Goal: Task Accomplishment & Management: Manage account settings

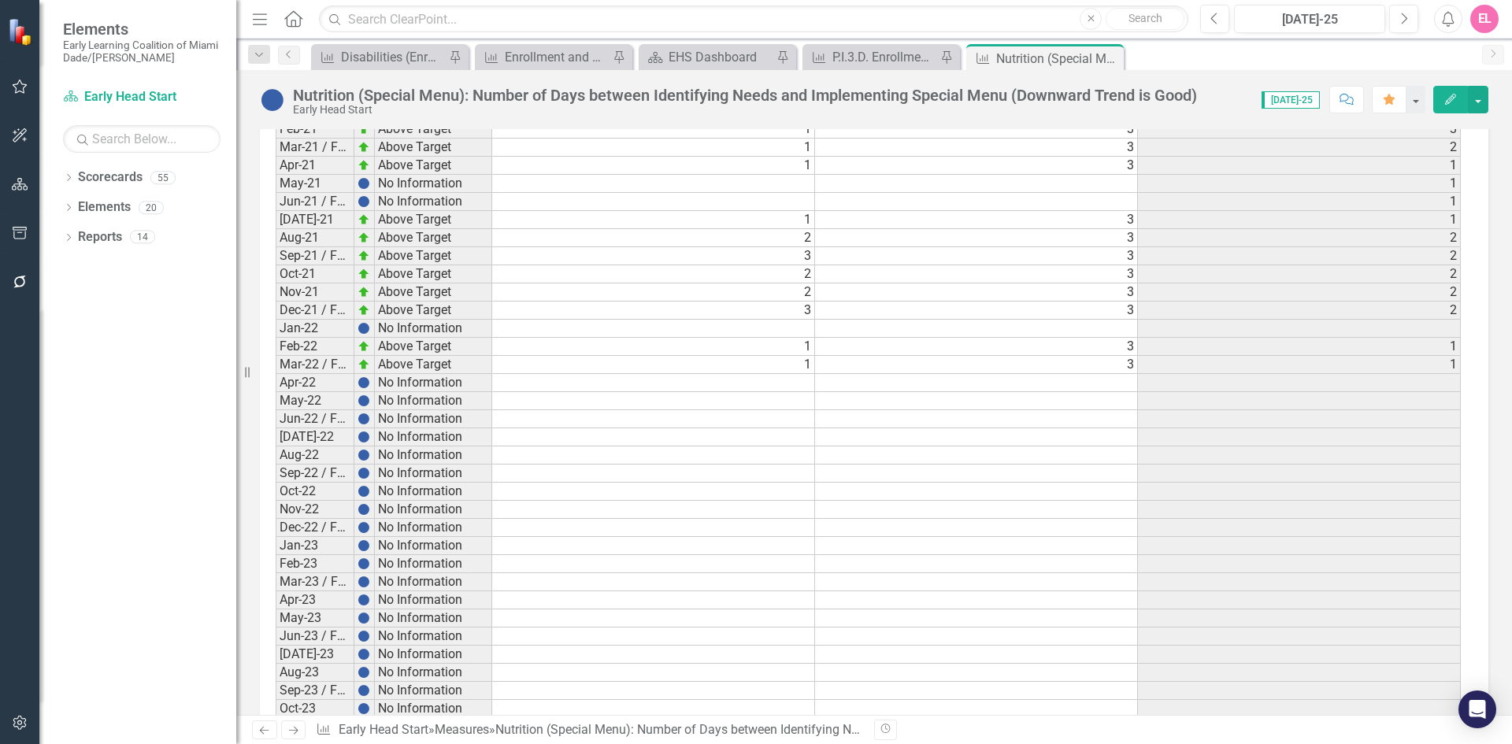
scroll to position [1642, 0]
click at [1128, 380] on td at bounding box center [976, 382] width 323 height 18
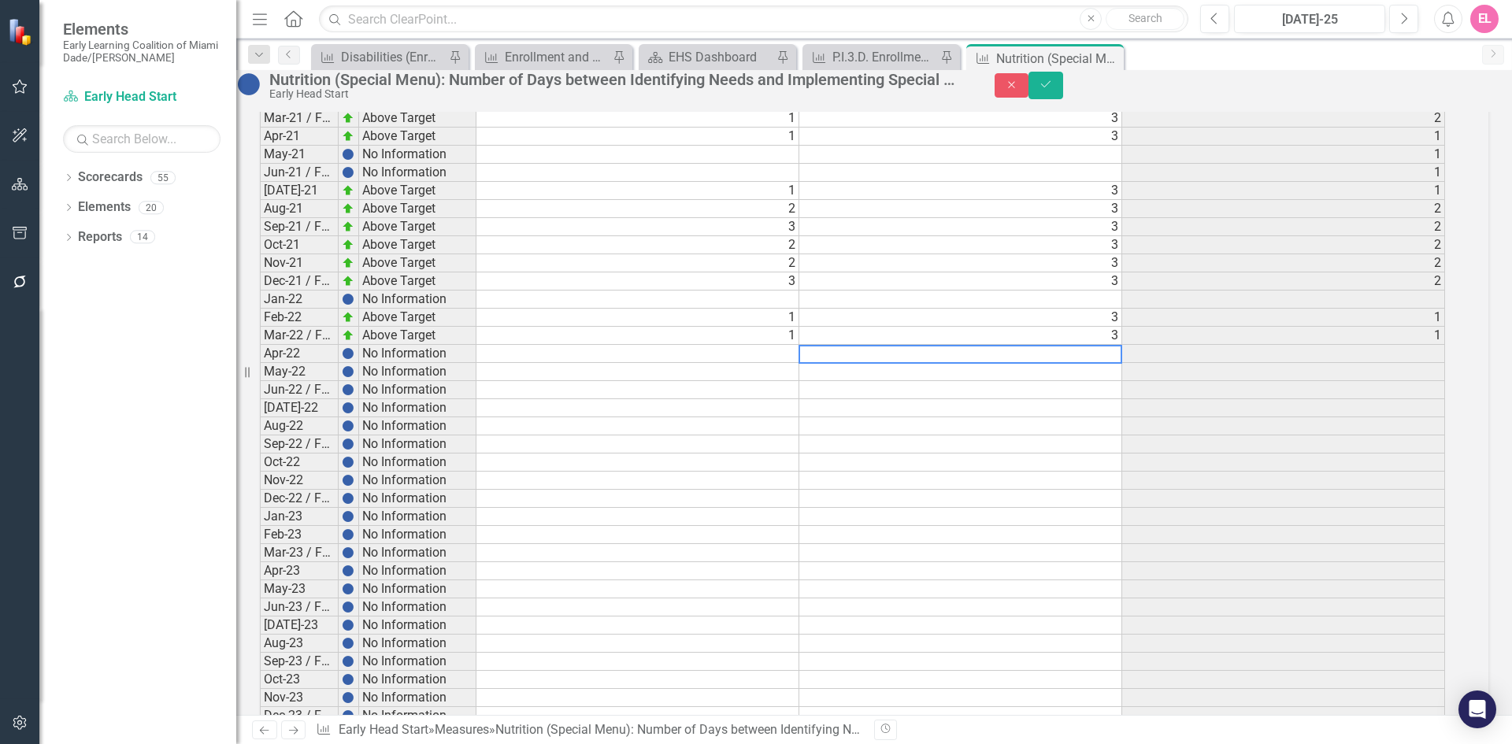
scroll to position [1643, 0]
type textarea "3"
click at [782, 362] on td at bounding box center [637, 353] width 323 height 18
click at [1413, 100] on div "Nutrition (Special Menu): Number of Days between Identifying Needs and Implemen…" at bounding box center [874, 85] width 1276 height 30
click at [1015, 88] on icon "button" at bounding box center [1011, 84] width 7 height 7
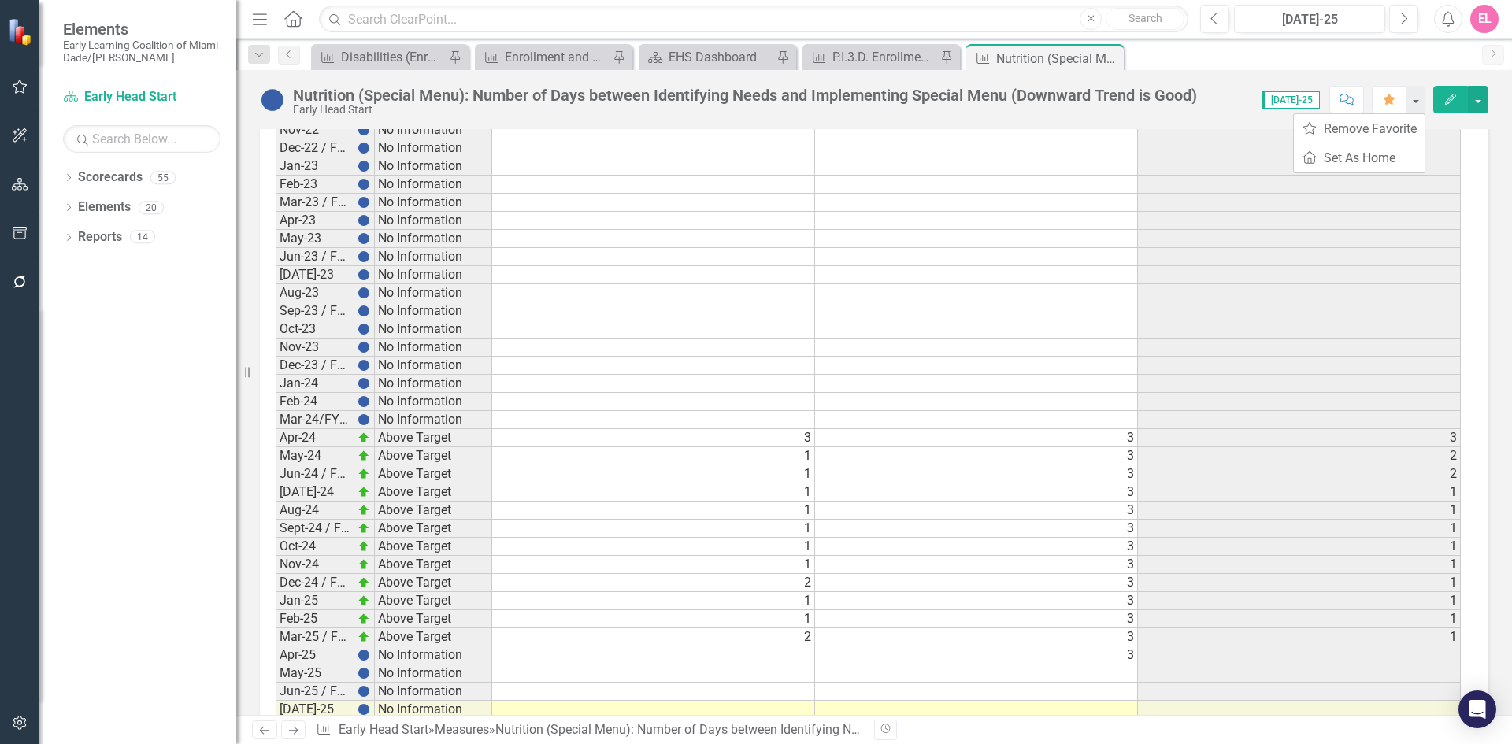
scroll to position [2154, 0]
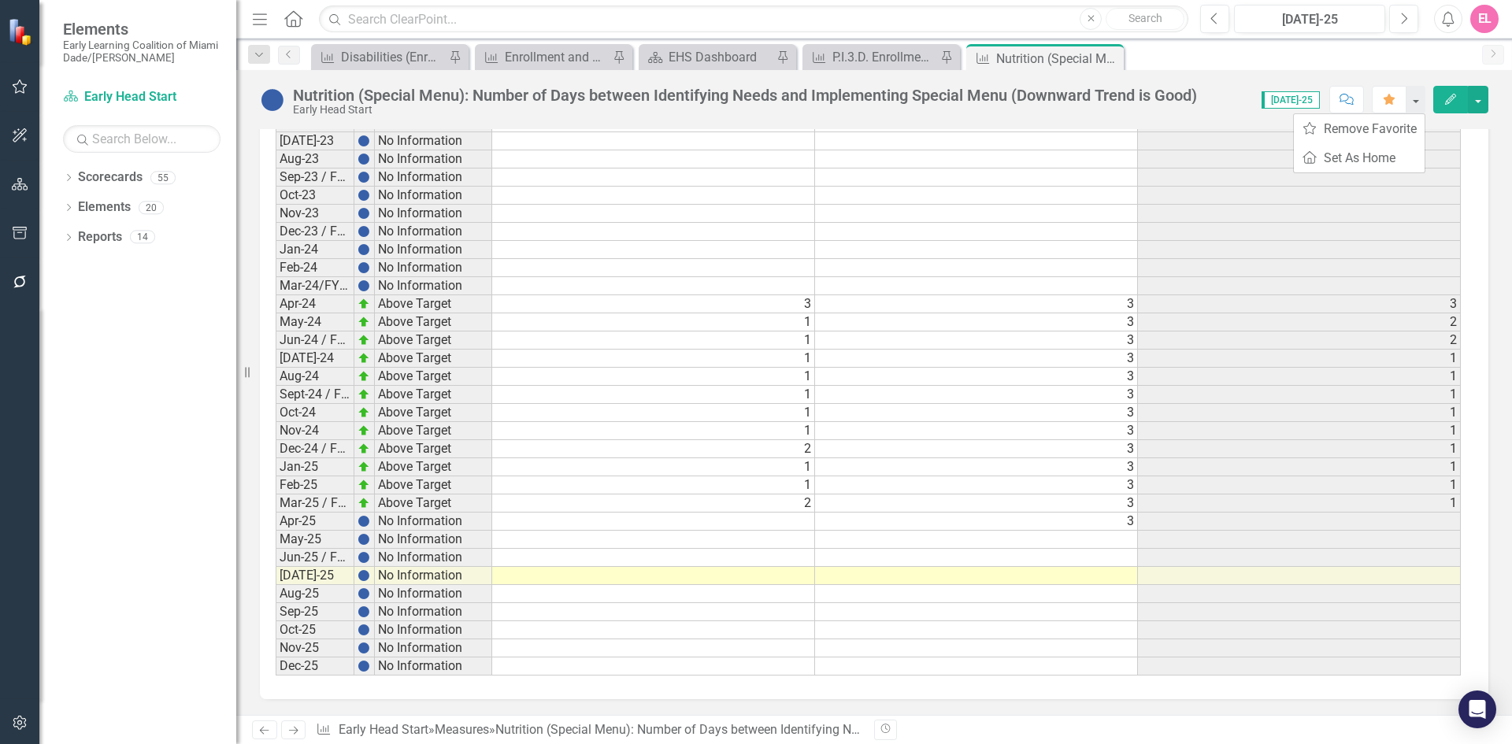
click at [758, 523] on td at bounding box center [653, 522] width 323 height 18
click at [798, 524] on td at bounding box center [653, 522] width 323 height 18
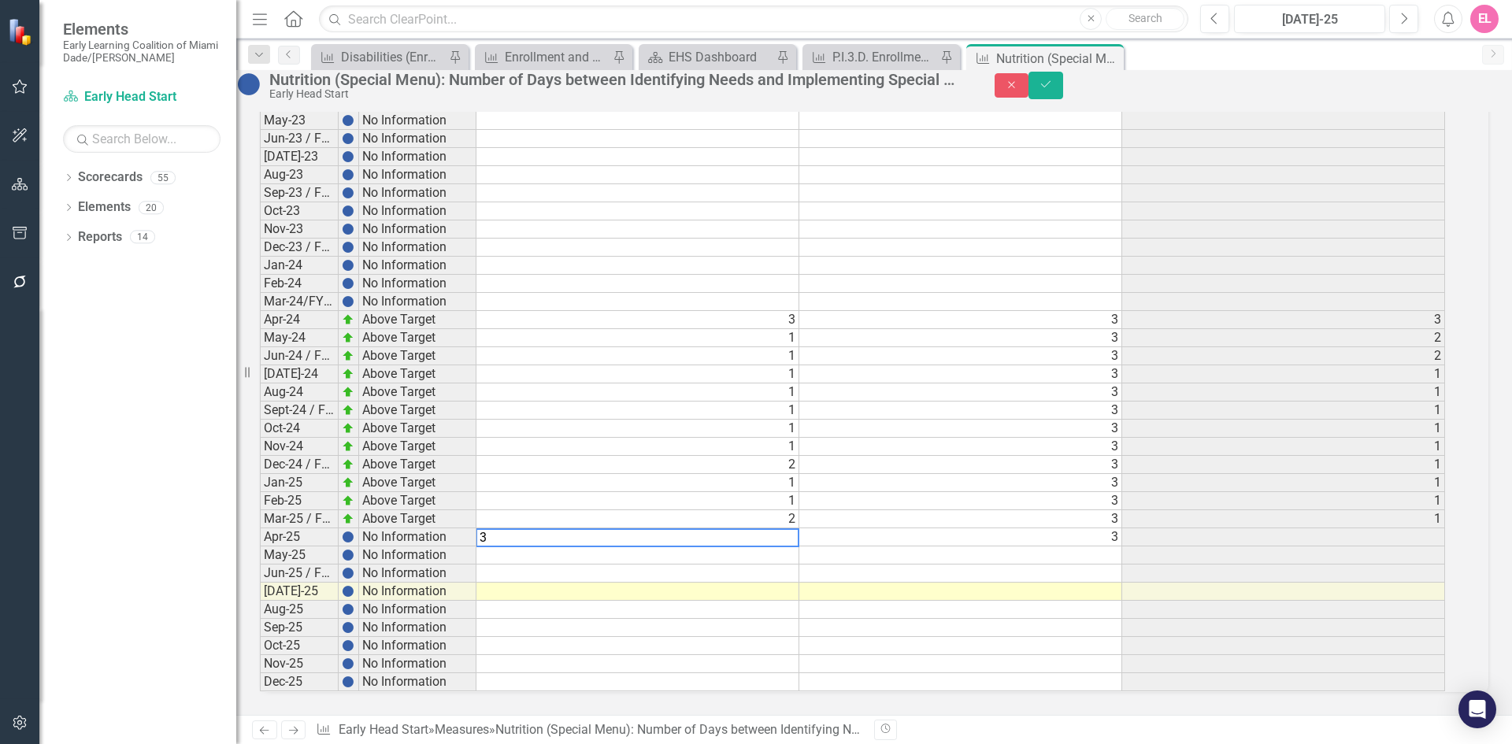
scroll to position [2155, 0]
type textarea "1"
click at [1063, 98] on button "Save" at bounding box center [1045, 86] width 35 height 28
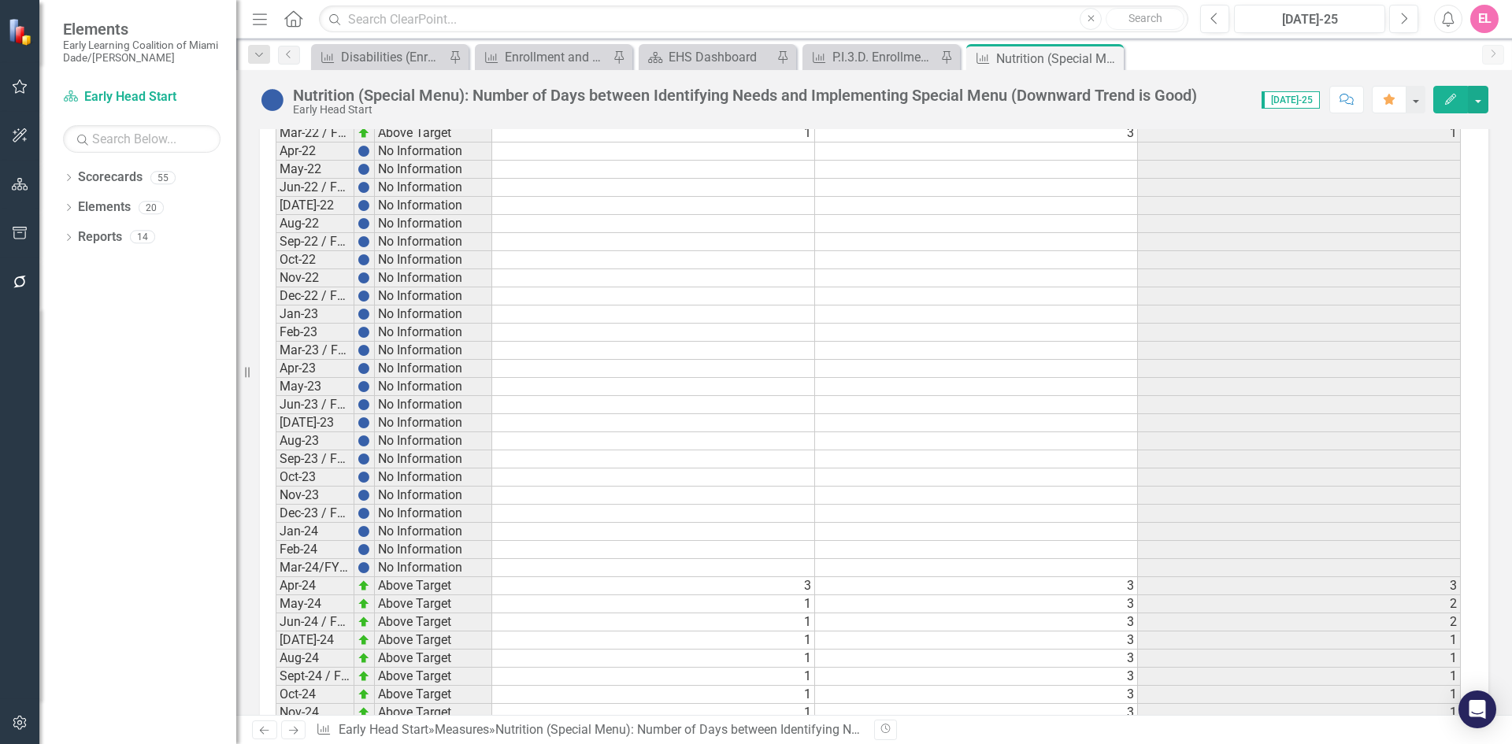
scroll to position [2154, 0]
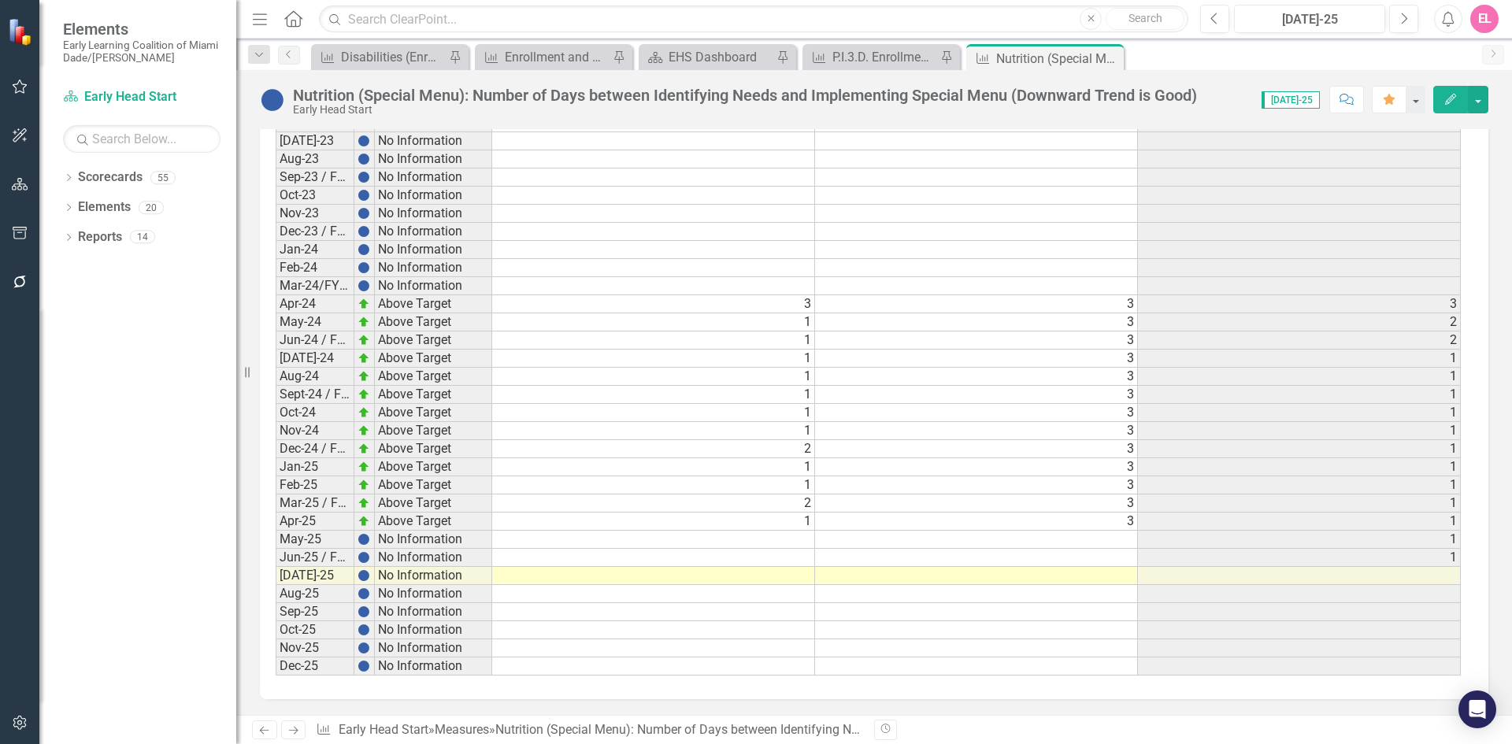
click at [1131, 535] on td at bounding box center [976, 540] width 323 height 18
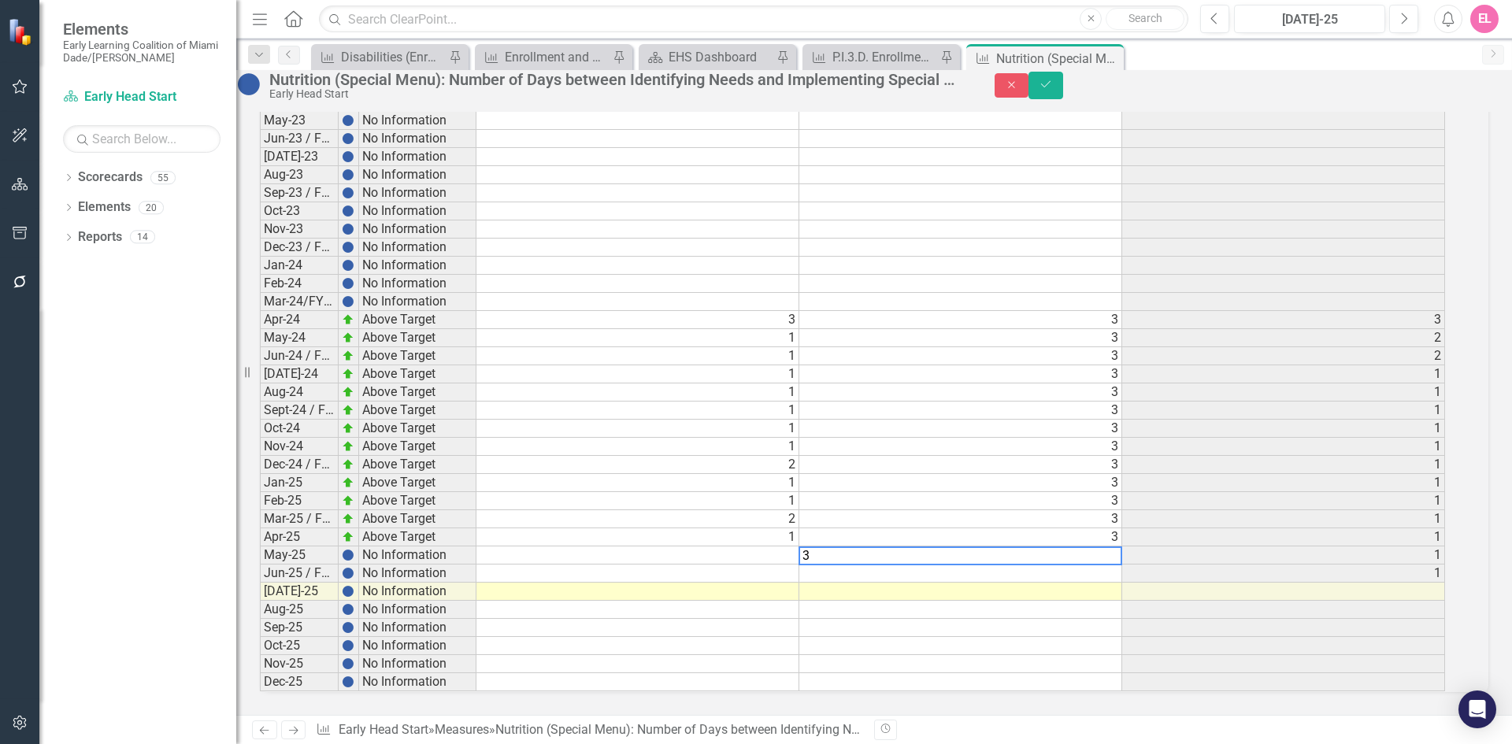
scroll to position [2155, 0]
click at [1118, 565] on td at bounding box center [960, 574] width 323 height 18
type textarea "3"
click at [1063, 98] on button "Save" at bounding box center [1045, 86] width 35 height 28
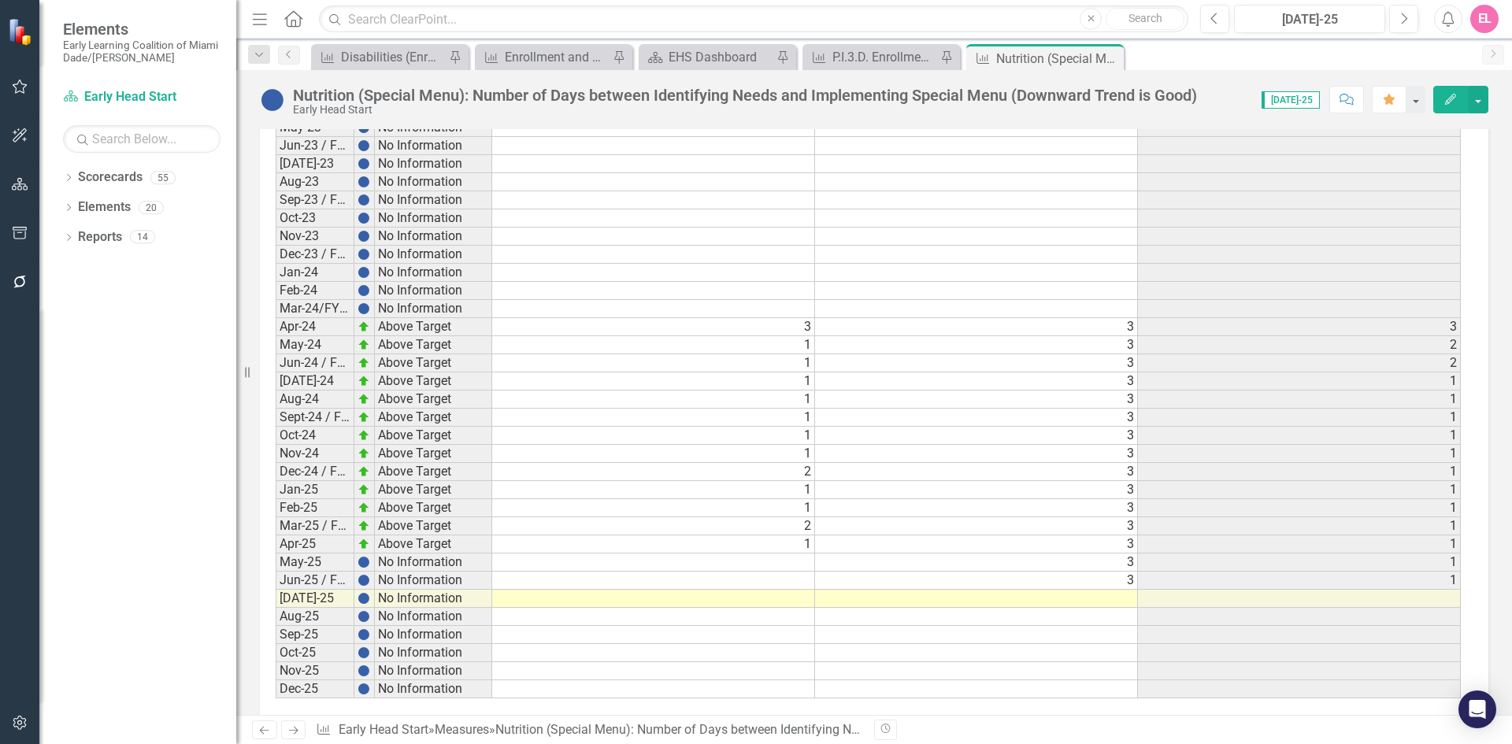
scroll to position [2154, 0]
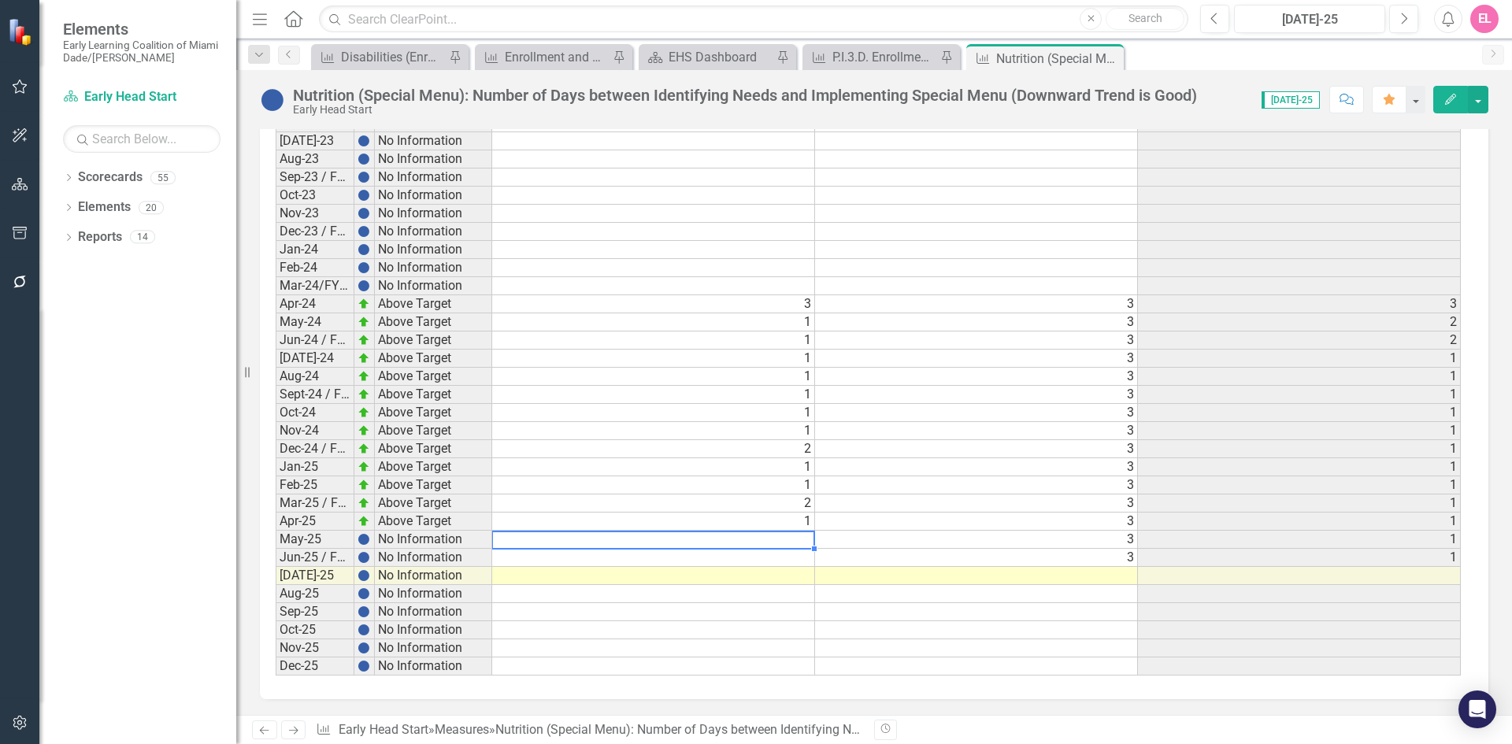
click at [791, 545] on td at bounding box center [653, 540] width 323 height 18
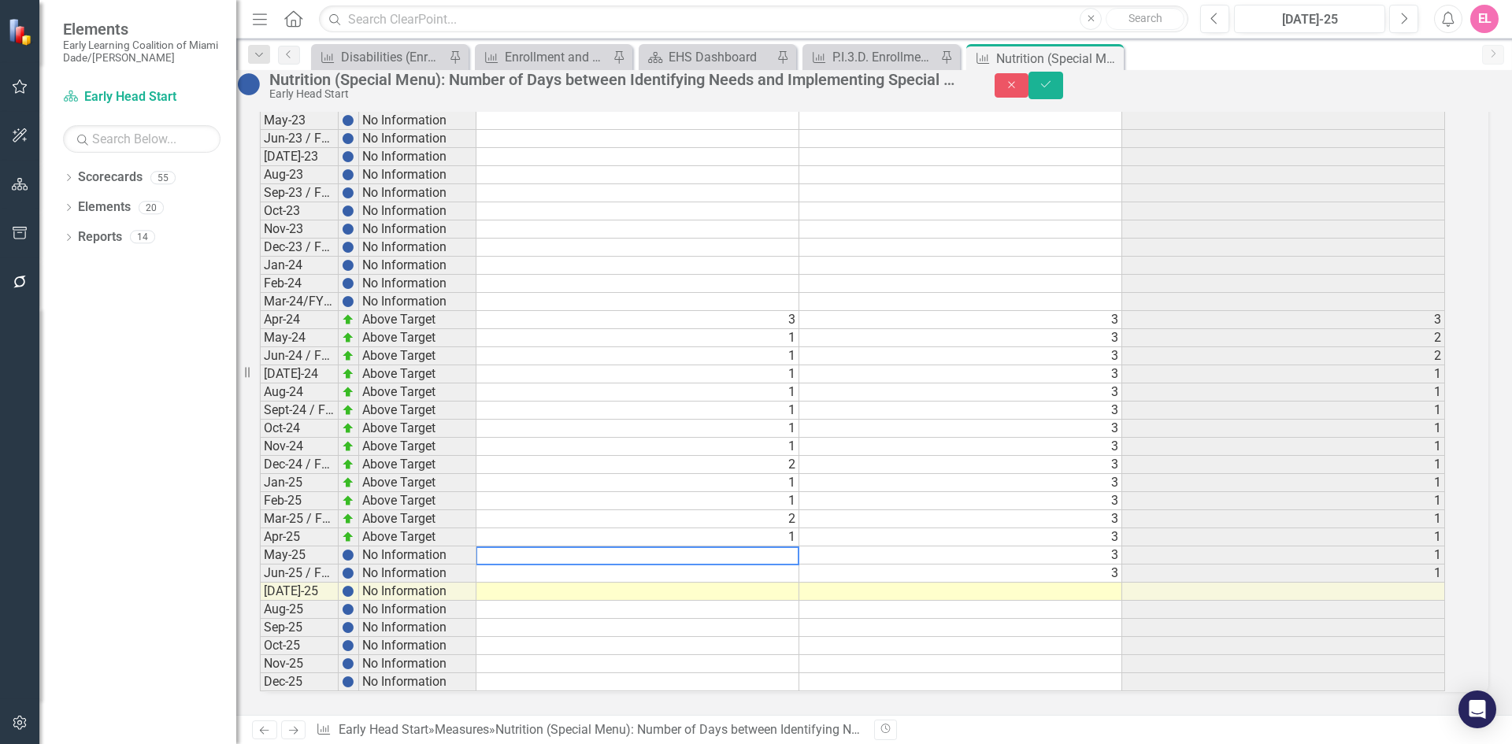
scroll to position [2155, 0]
type textarea "1"
click at [799, 565] on td at bounding box center [637, 574] width 323 height 18
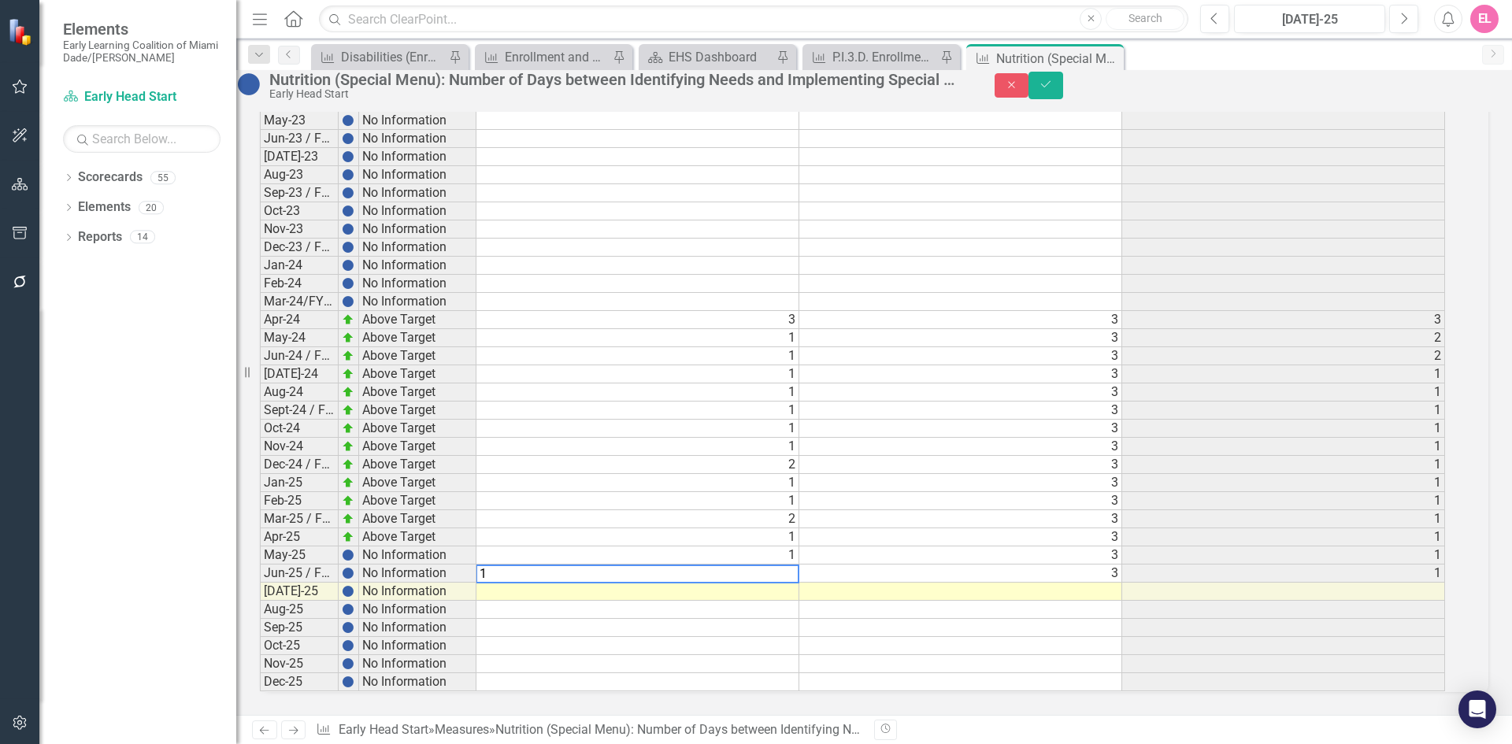
type textarea "1"
click at [799, 583] on td at bounding box center [637, 592] width 323 height 18
click at [799, 583] on textarea "1" at bounding box center [638, 592] width 324 height 19
type textarea "1"
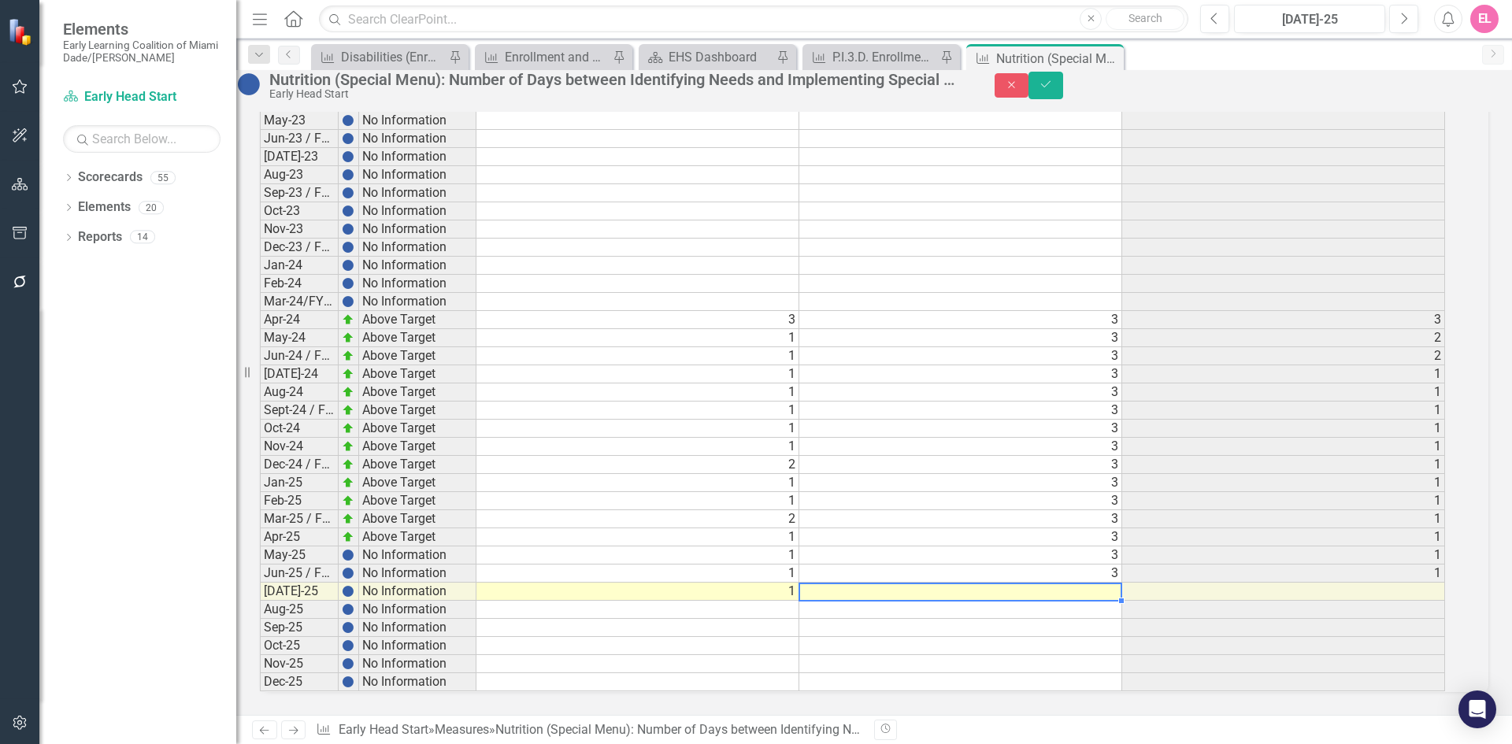
click at [1122, 583] on td at bounding box center [960, 592] width 323 height 18
type textarea "3"
click at [1063, 99] on button "Save" at bounding box center [1045, 86] width 35 height 28
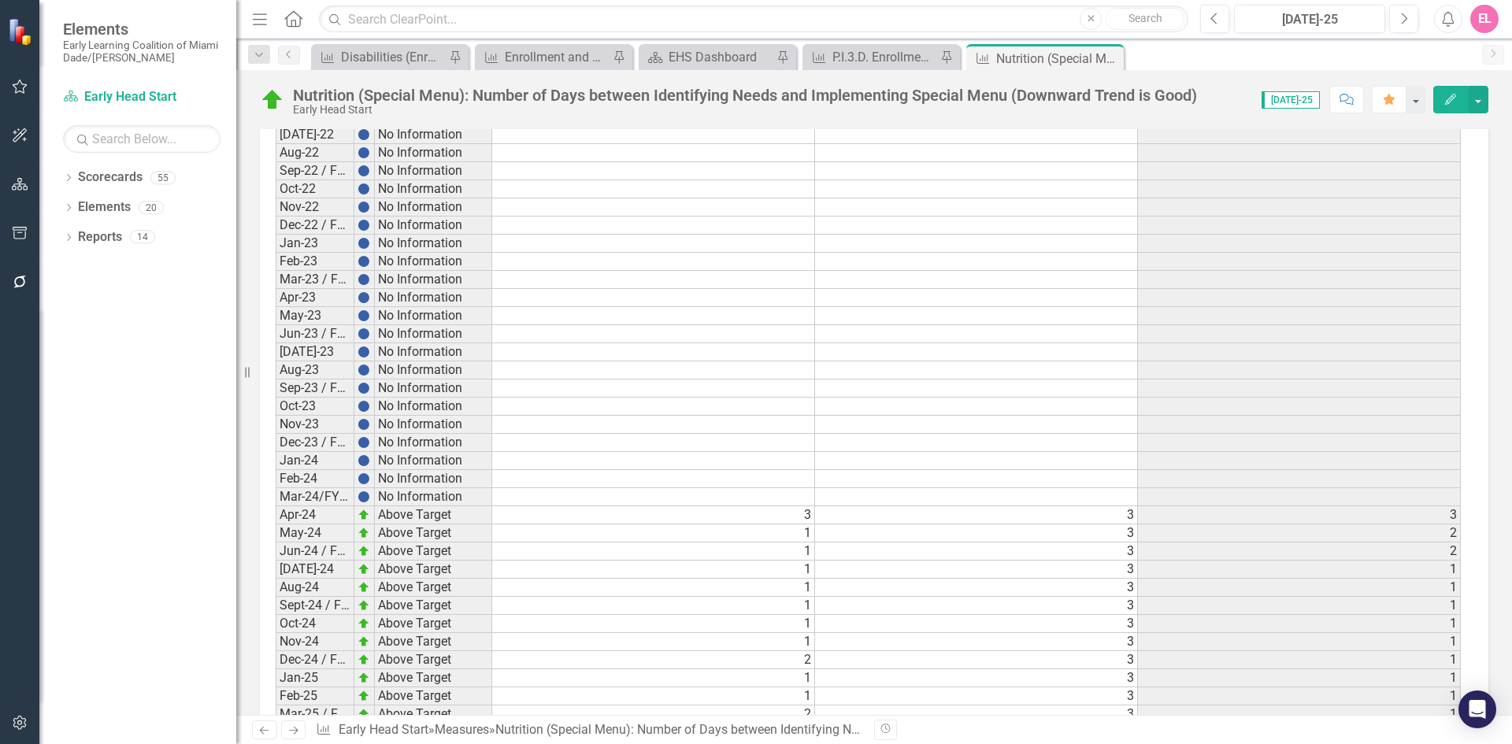
scroll to position [2154, 0]
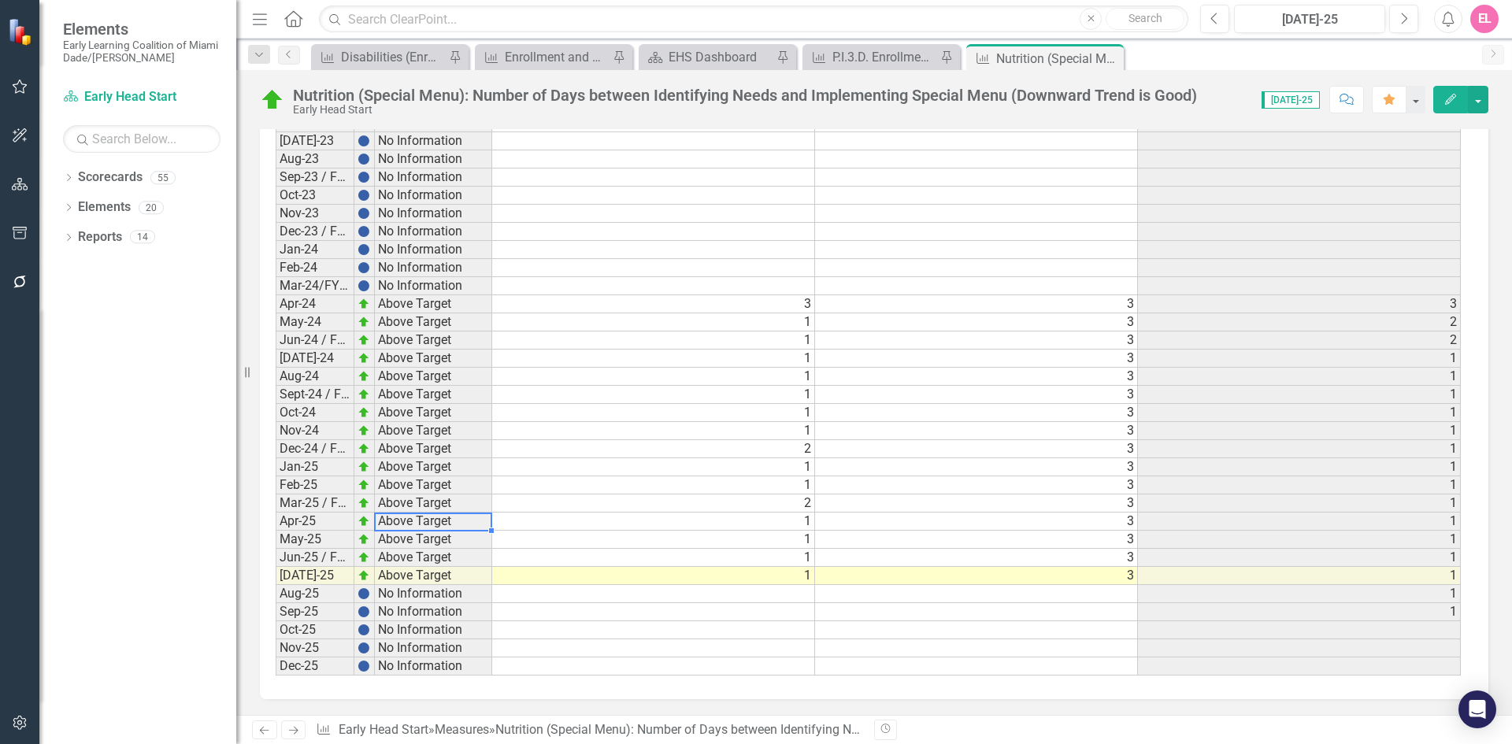
click at [454, 520] on td "Above Target" at bounding box center [433, 522] width 117 height 18
click at [776, 523] on td "1" at bounding box center [653, 522] width 323 height 18
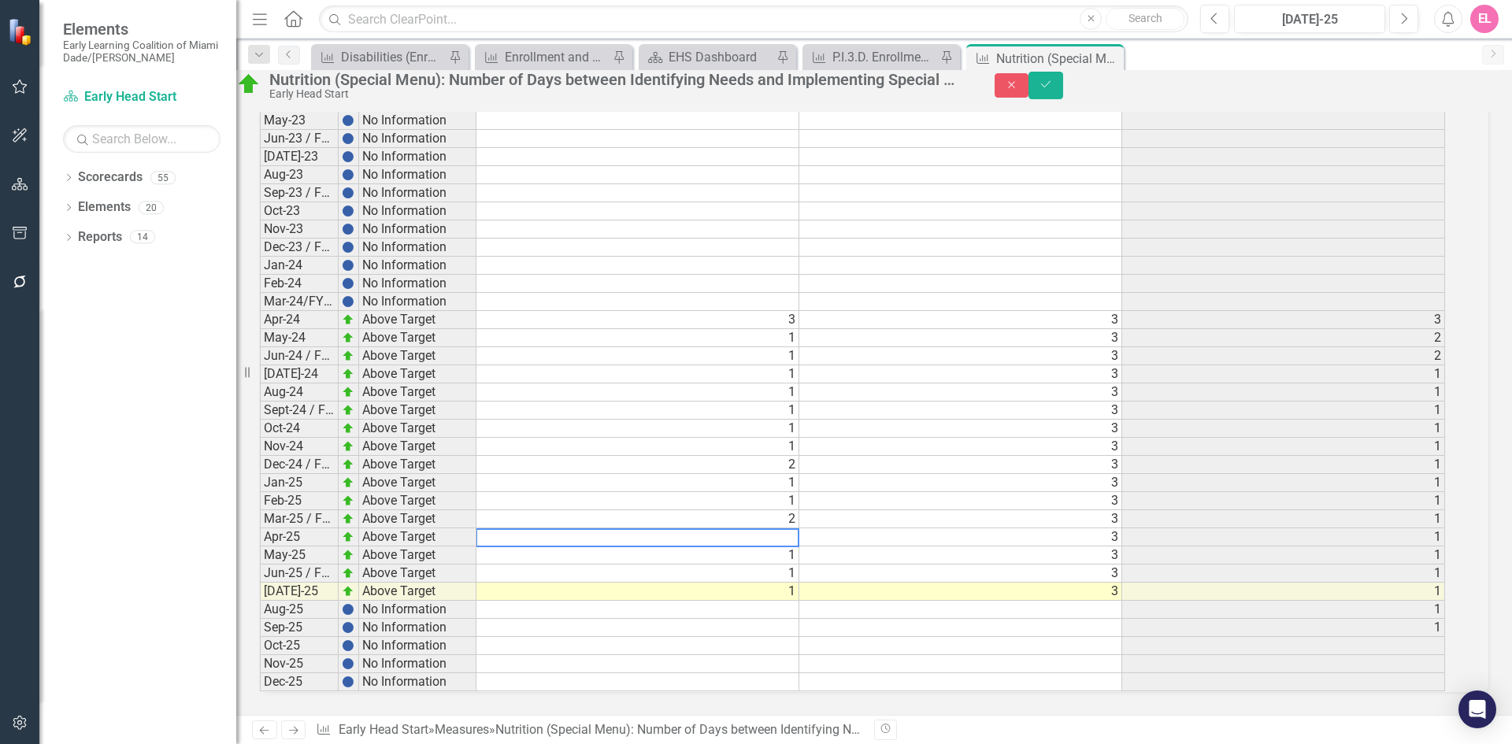
scroll to position [2155, 0]
click at [1063, 99] on button "Save" at bounding box center [1045, 86] width 35 height 28
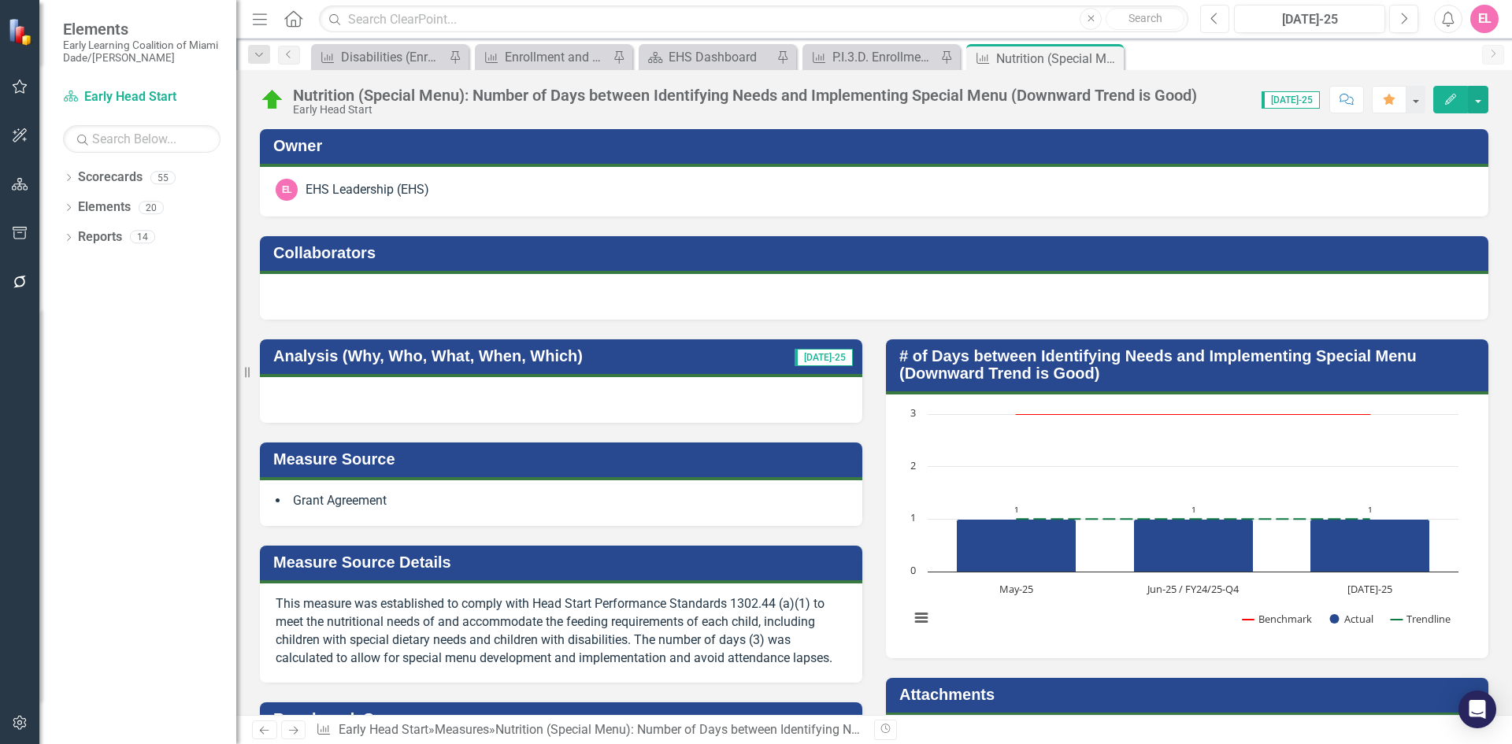
click at [1204, 28] on button "Previous" at bounding box center [1214, 19] width 29 height 28
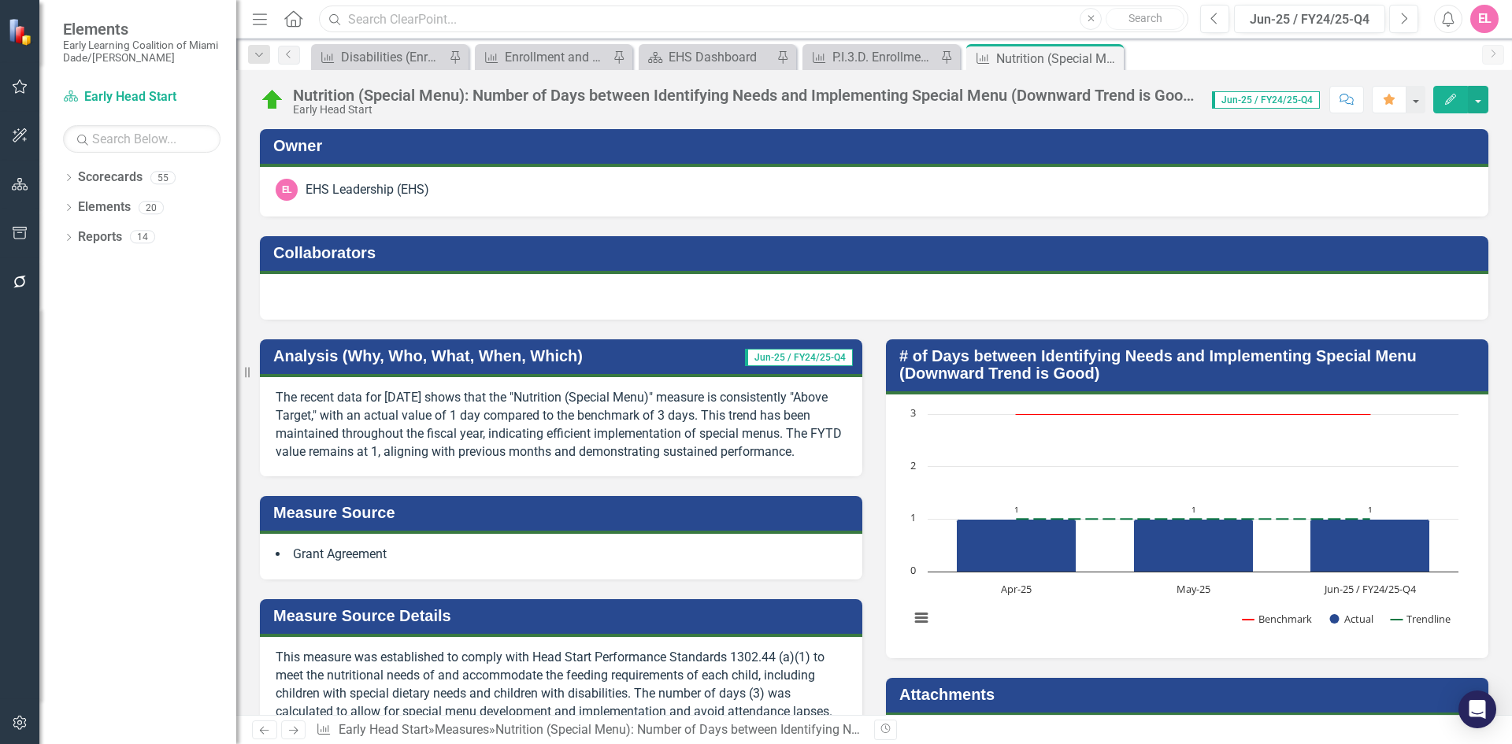
click at [542, 17] on input "text" at bounding box center [753, 20] width 869 height 28
type input "nutrition assessment"
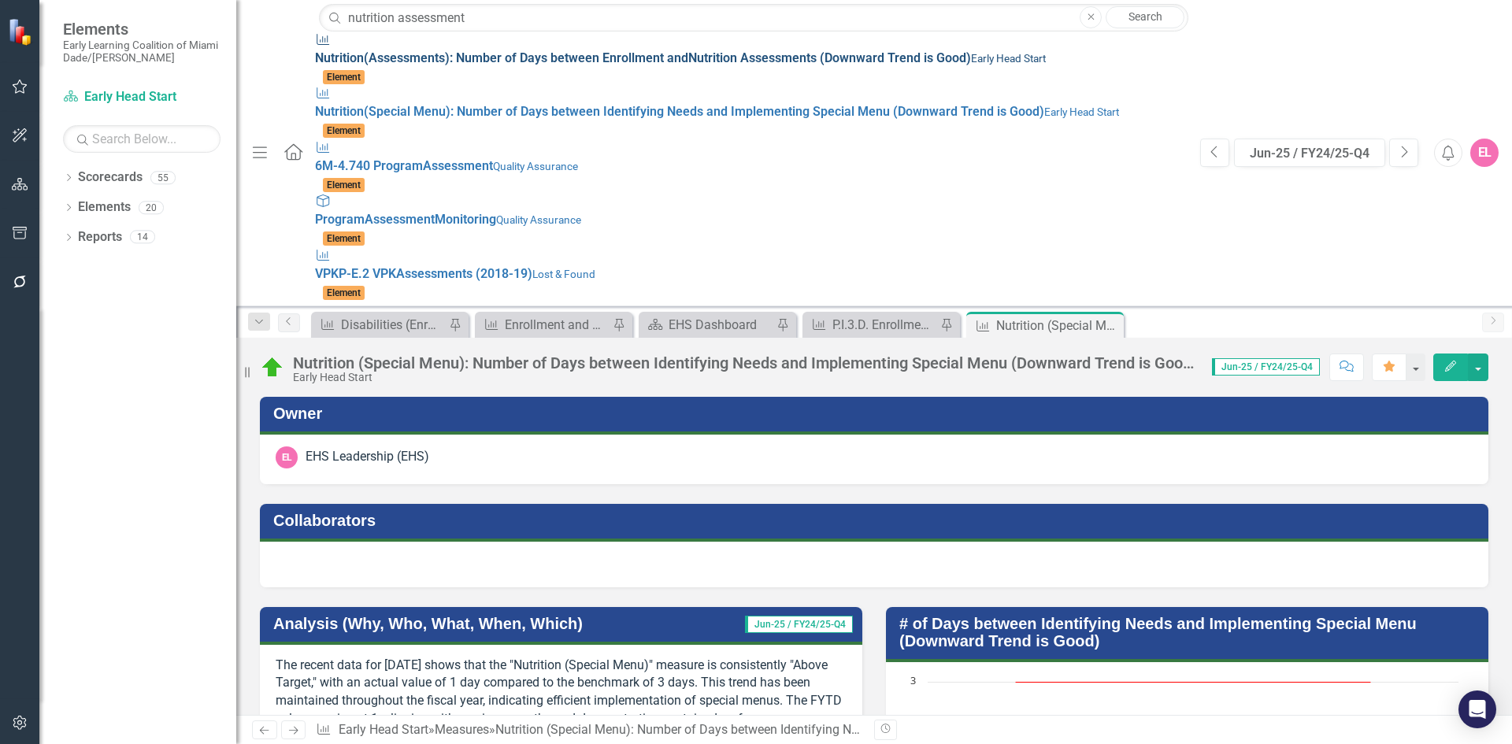
click at [469, 38] on link "Measure Nutrition ( Assessment s): Number of Days between Enrollment and Nutrit…" at bounding box center [749, 58] width 869 height 54
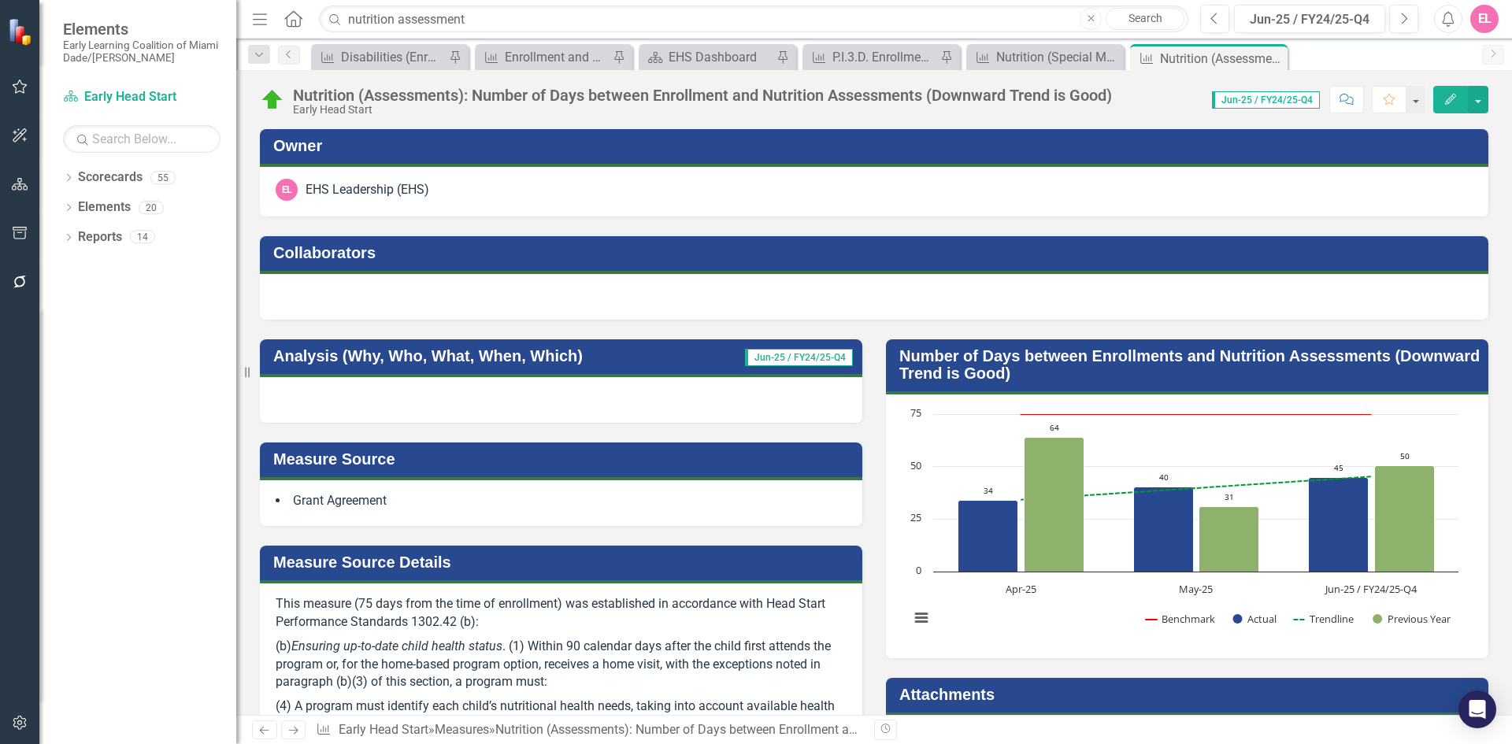
click at [546, 406] on div at bounding box center [561, 400] width 602 height 46
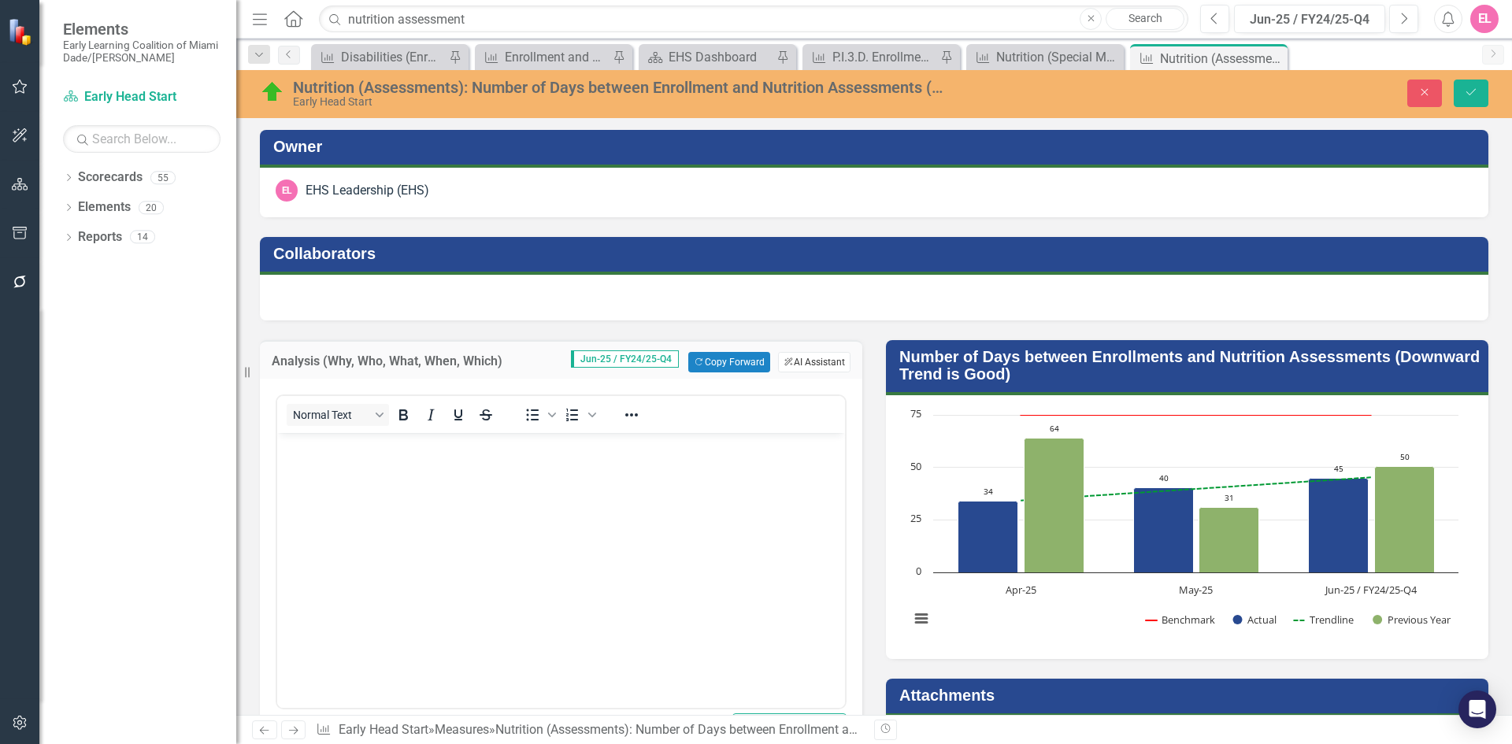
click at [807, 366] on button "ClearPoint AI AI Assistant" at bounding box center [814, 362] width 72 height 20
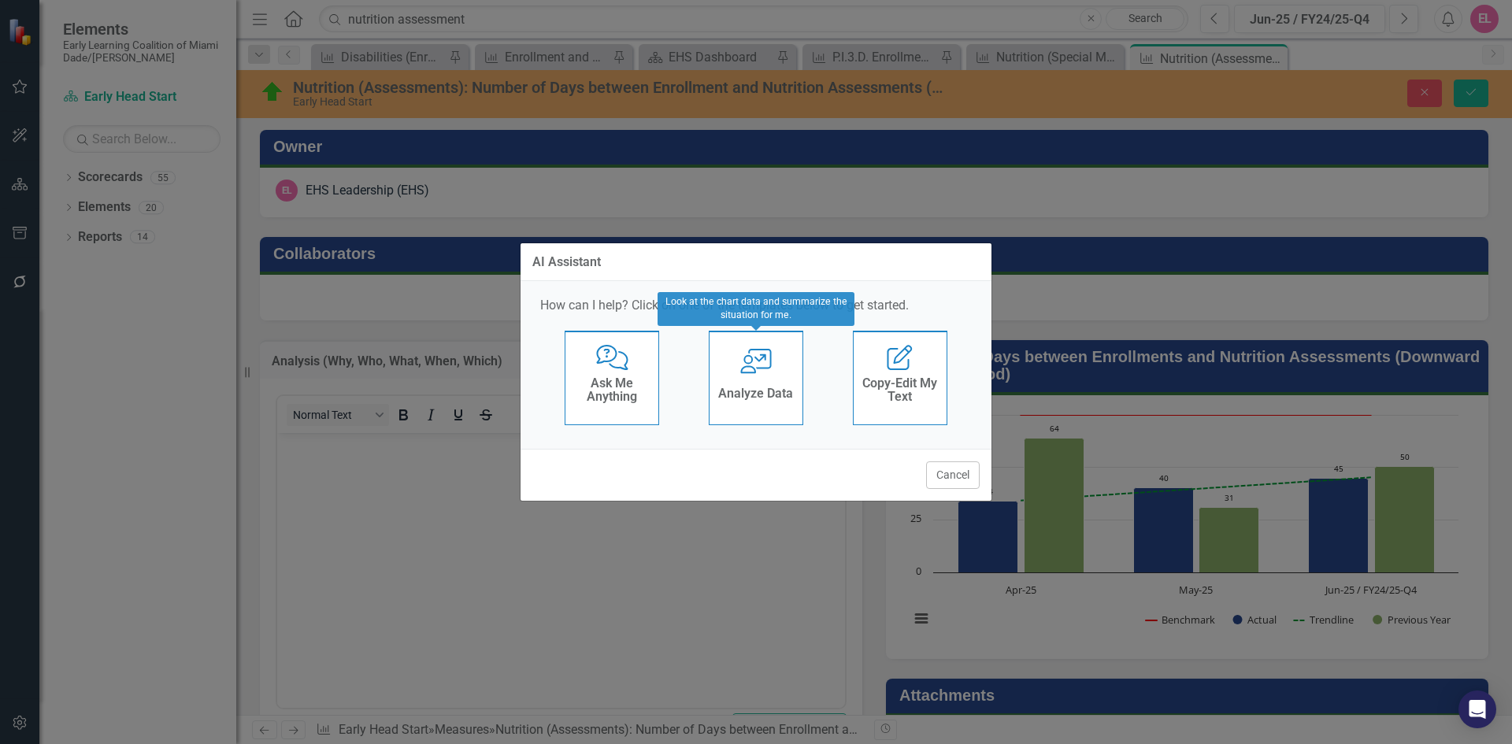
click at [739, 404] on div "Analyze Data" at bounding box center [755, 396] width 75 height 26
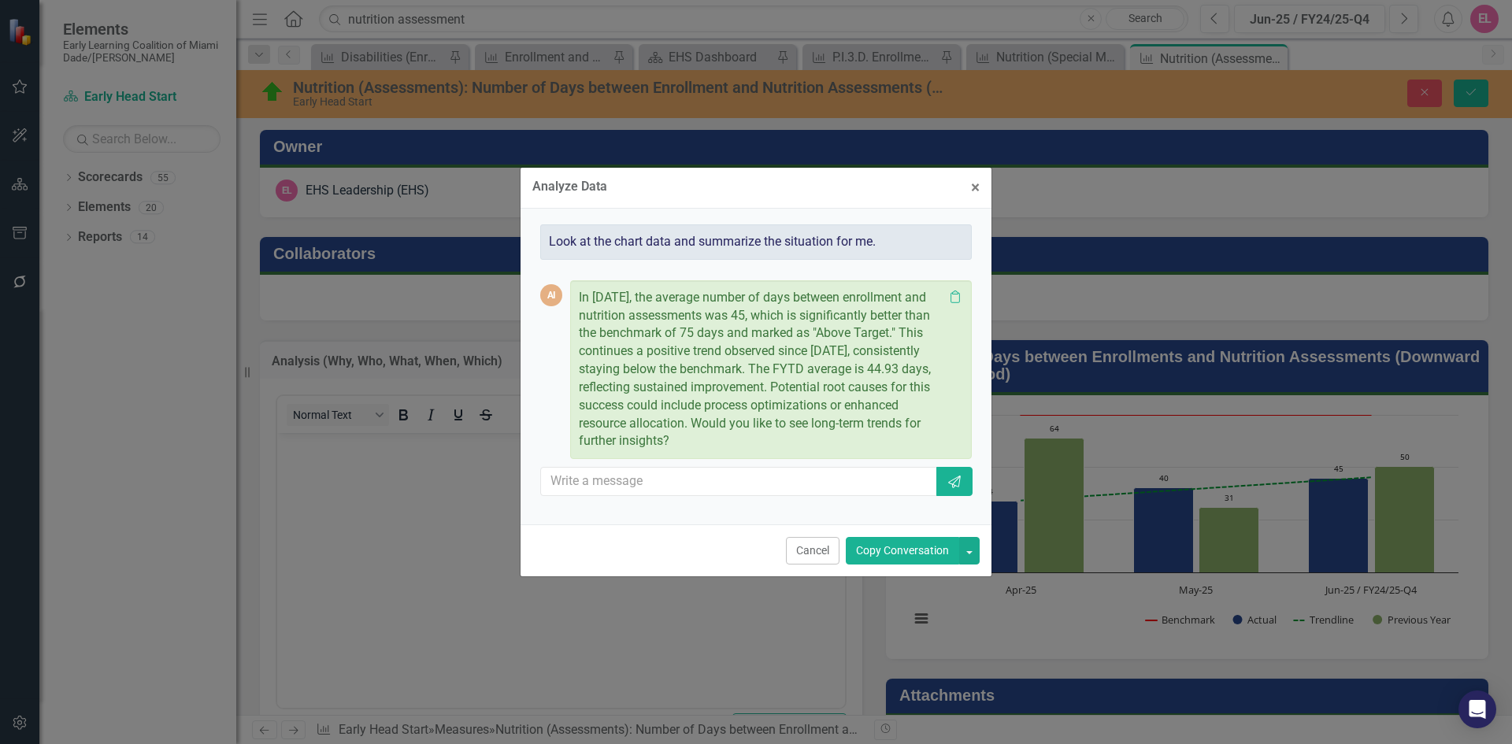
click at [924, 539] on button "Copy Conversation" at bounding box center [902, 551] width 113 height 28
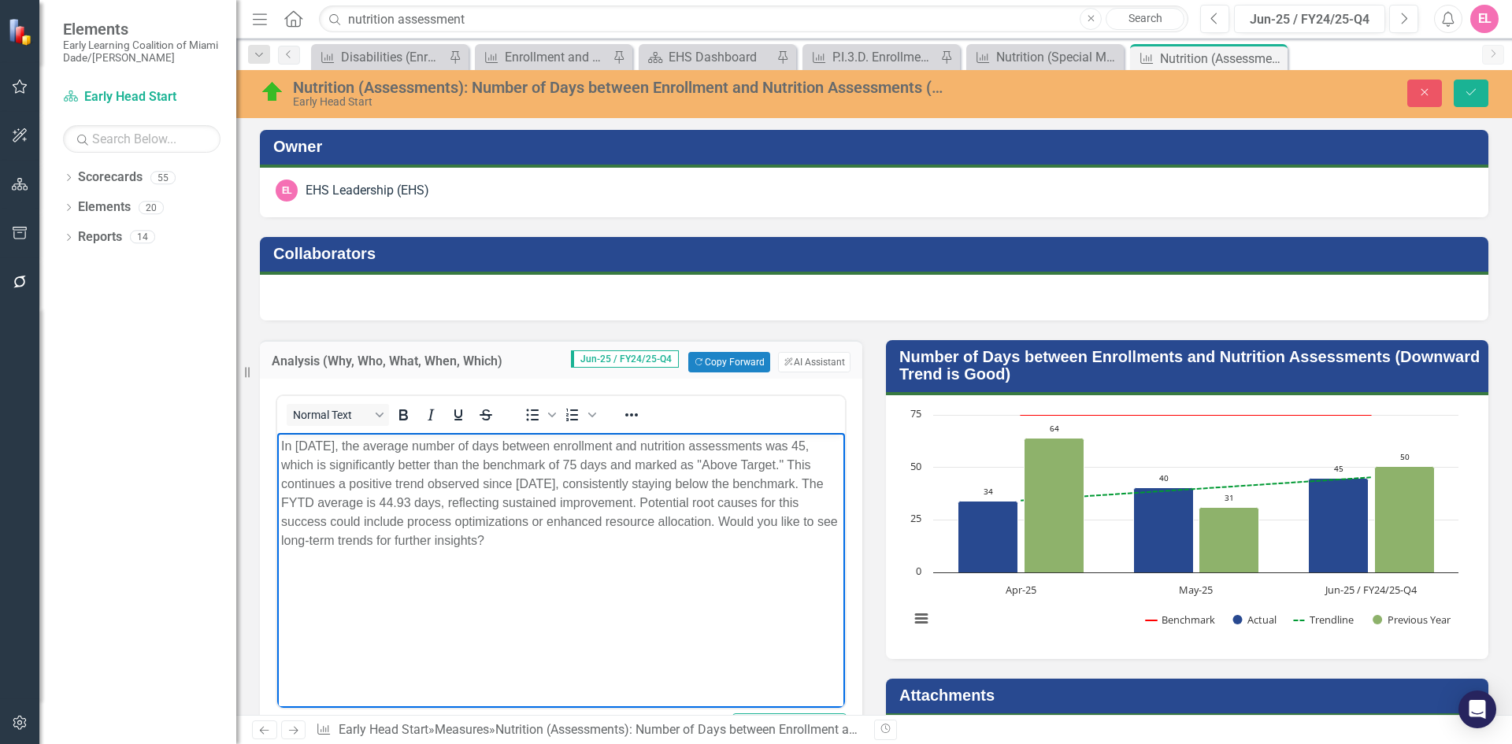
drag, startPoint x: 731, startPoint y: 502, endPoint x: 787, endPoint y: 543, distance: 69.3
click at [787, 543] on p "In June 2025, the average number of days between enrollment and nutrition asses…" at bounding box center [561, 493] width 560 height 113
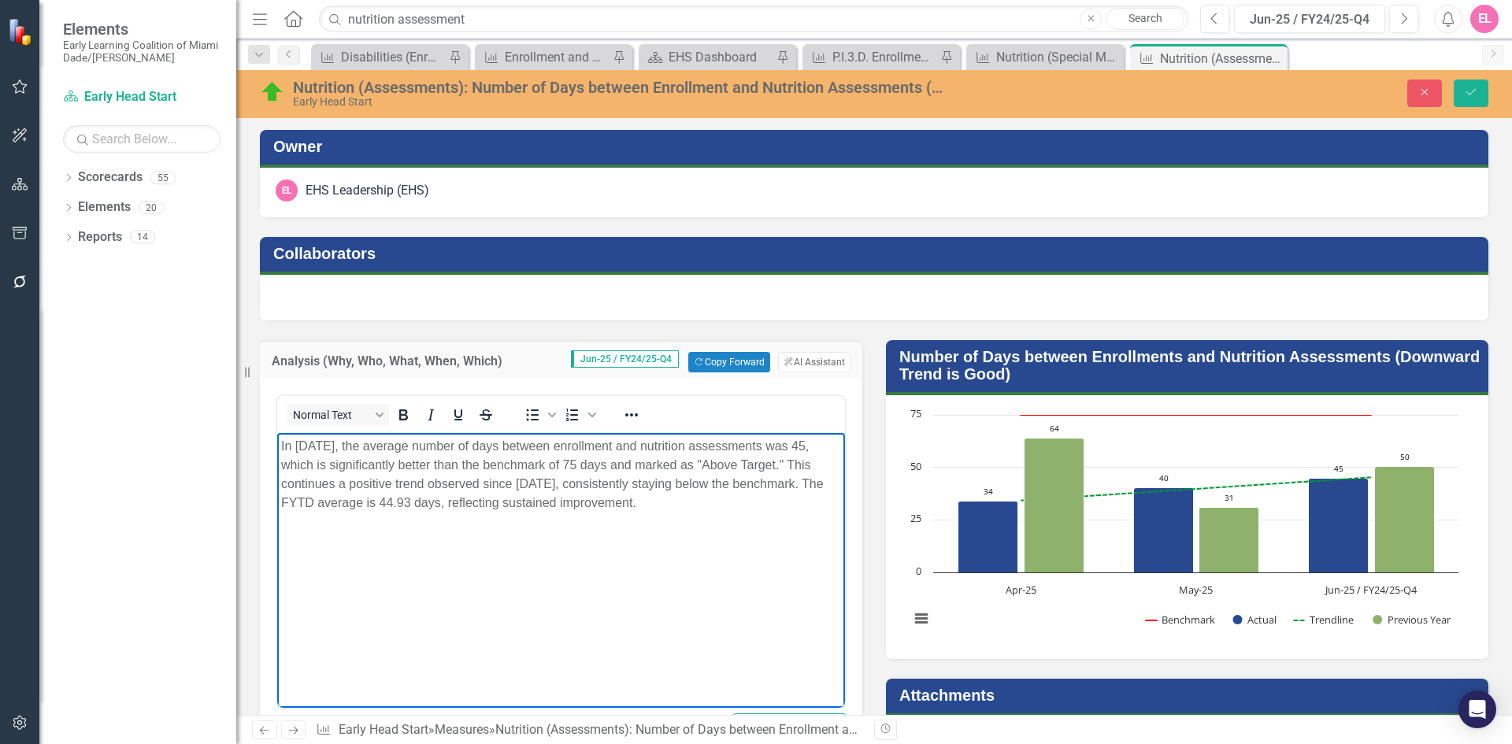
click at [348, 502] on p "In June 2025, the average number of days between enrollment and nutrition asses…" at bounding box center [561, 475] width 560 height 76
click at [383, 669] on html "In June 2025, the average number of days between enrollment and nutrition asses…" at bounding box center [561, 551] width 568 height 236
click at [1476, 100] on button "Save" at bounding box center [1471, 94] width 35 height 28
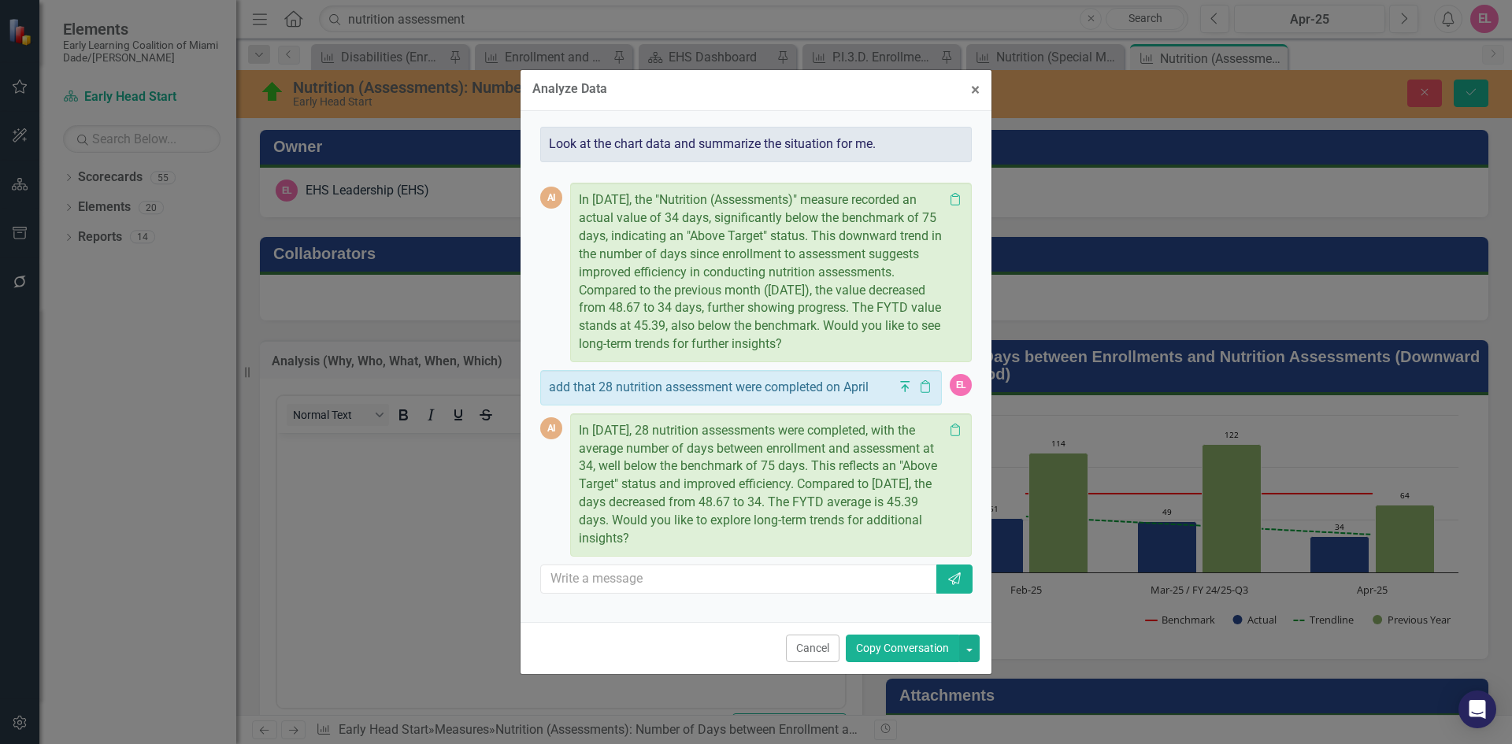
drag, startPoint x: 702, startPoint y: 539, endPoint x: 555, endPoint y: 417, distance: 190.7
click at [555, 417] on div "AI In [DATE], 28 nutrition assessments were completed, with the average number …" at bounding box center [756, 484] width 432 height 143
copy div "In [DATE], 28 nutrition assessments were completed, with the average number of …"
click at [812, 651] on button "Cancel" at bounding box center [813, 649] width 54 height 28
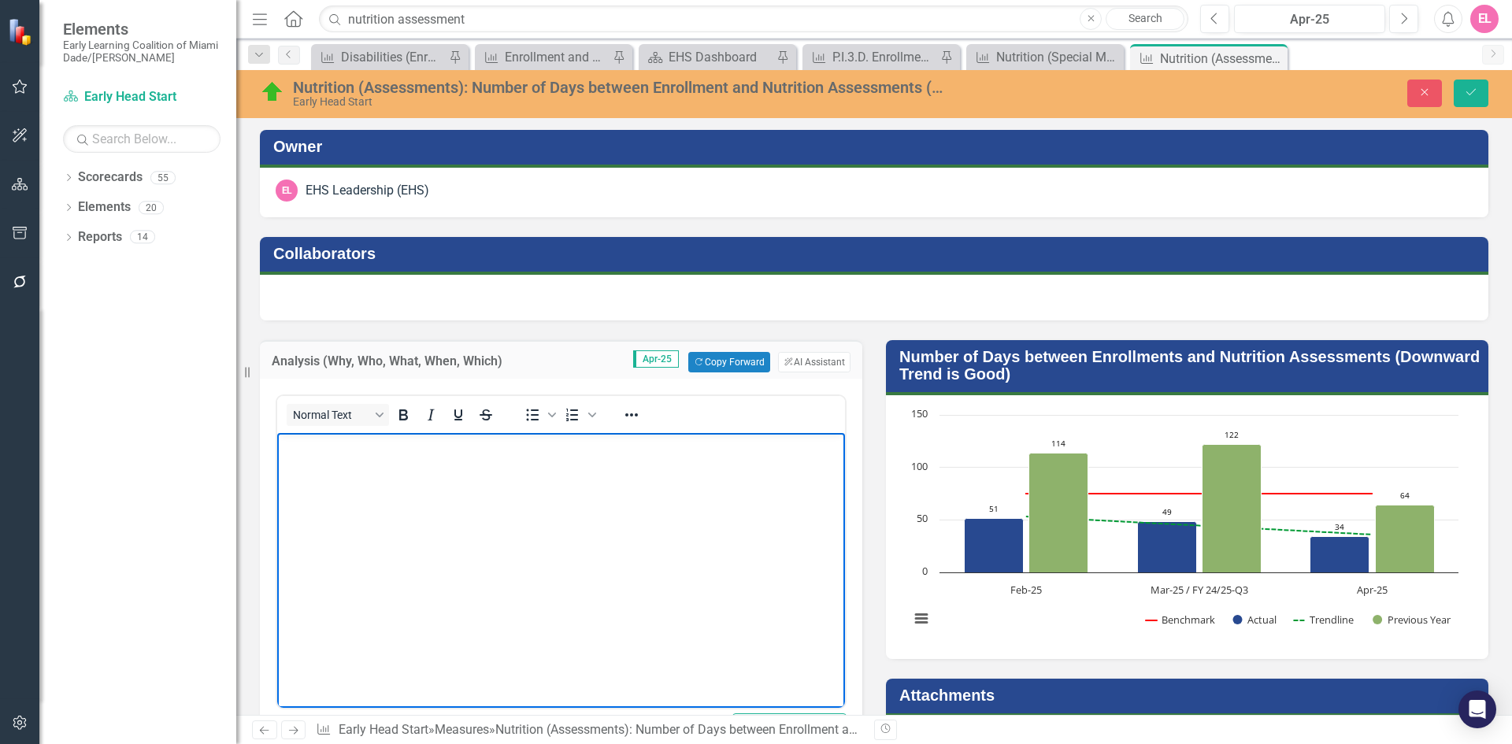
click at [409, 490] on body "Rich Text Area. Press ALT-0 for help." at bounding box center [561, 551] width 568 height 236
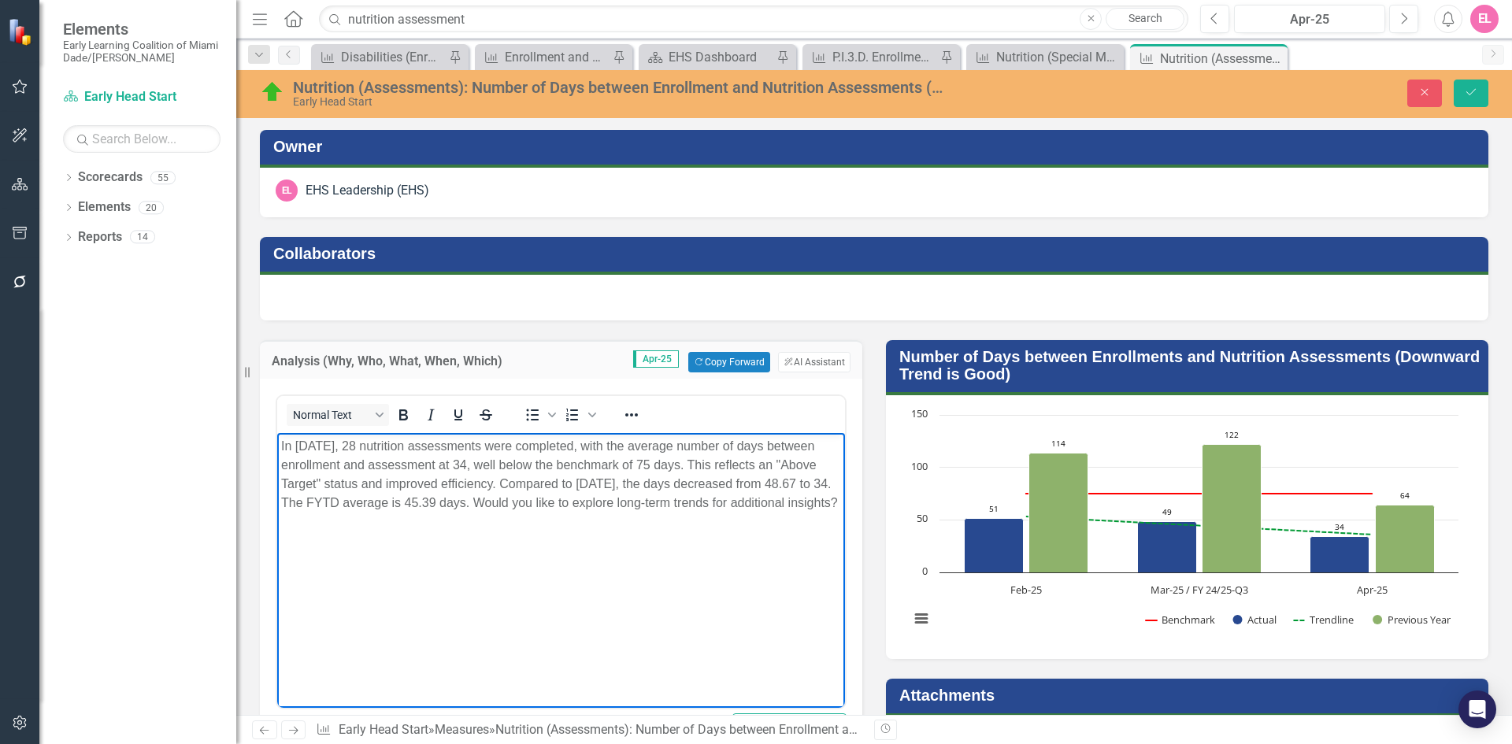
drag, startPoint x: 507, startPoint y: 501, endPoint x: 558, endPoint y: 532, distance: 59.4
click at [558, 532] on body "In April 2025, 28 nutrition assessments were completed, with the average number…" at bounding box center [561, 551] width 568 height 236
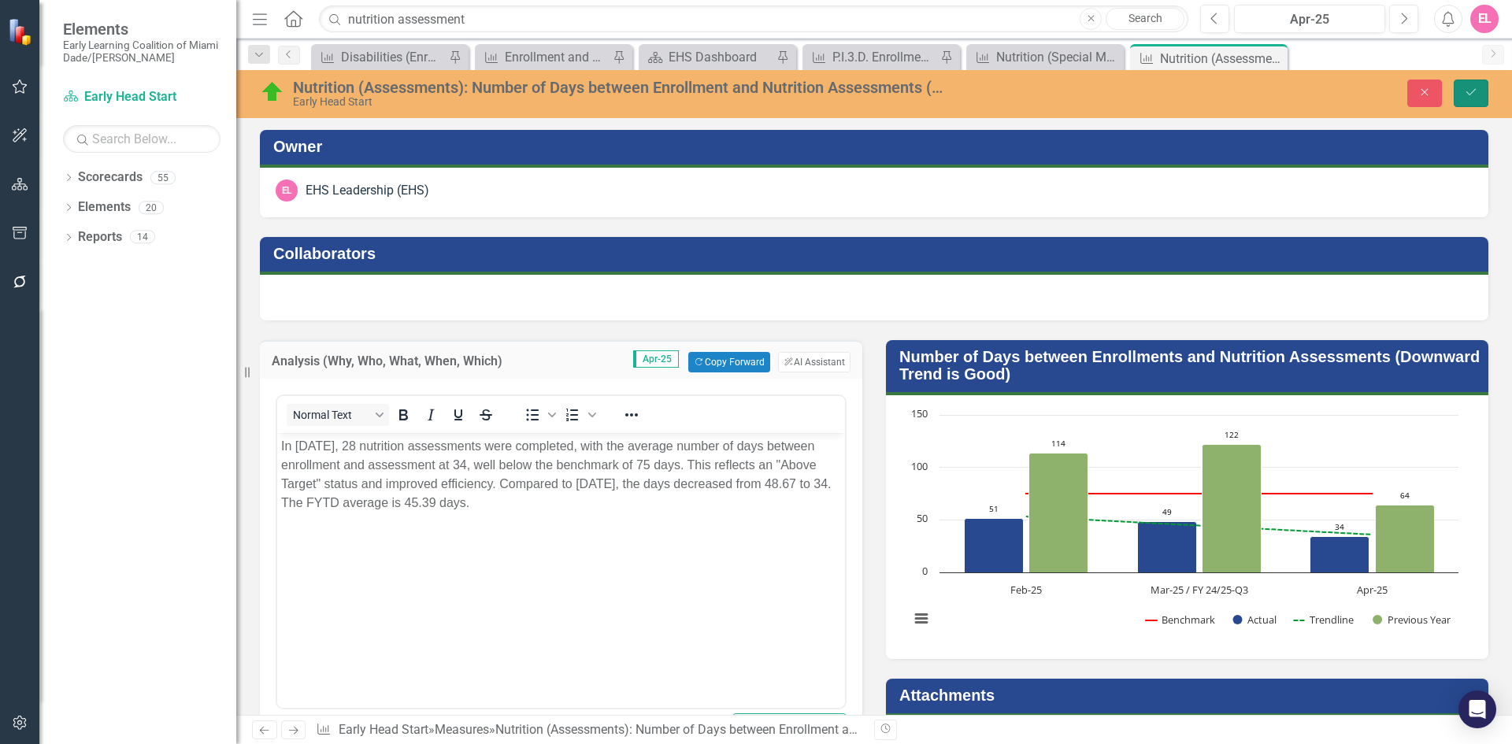
click at [1474, 91] on icon "Save" at bounding box center [1471, 92] width 14 height 11
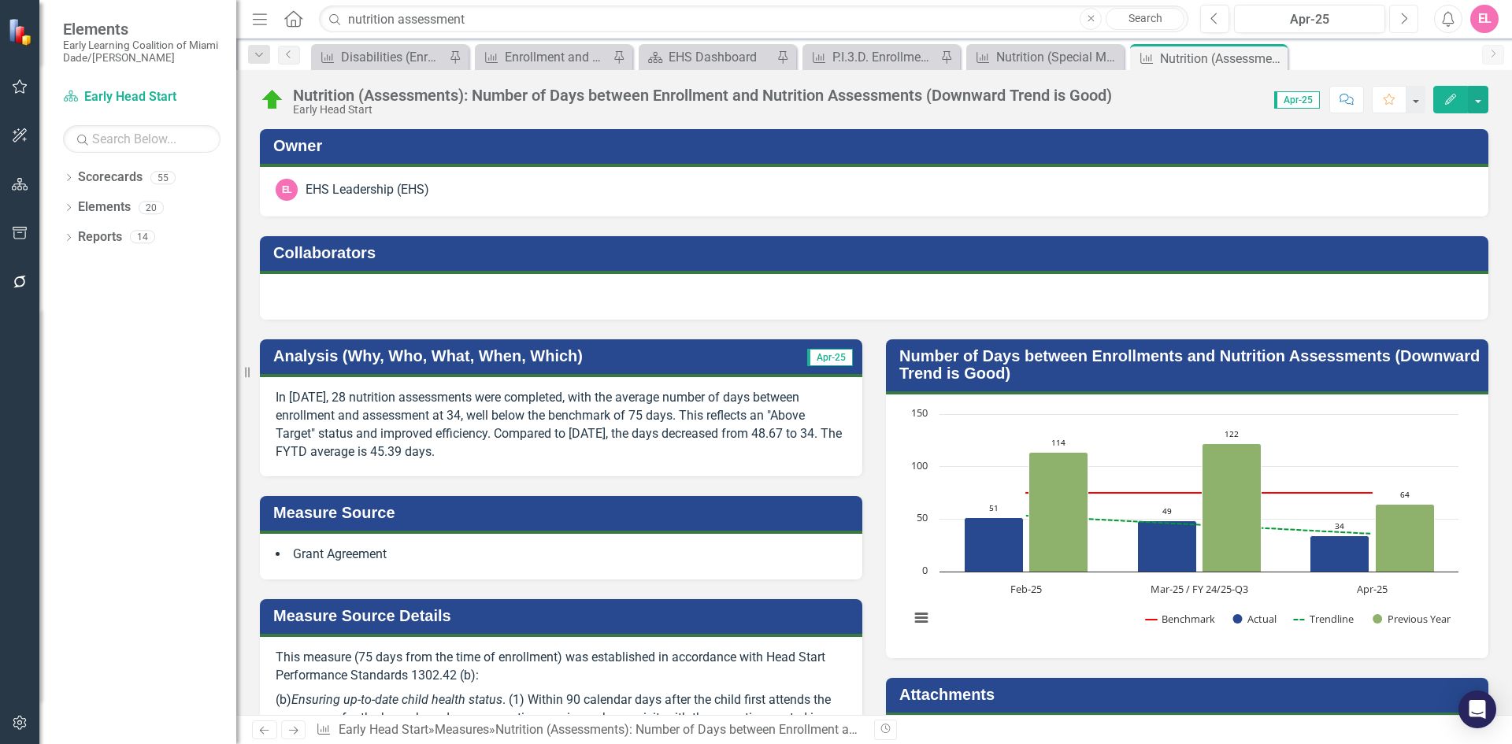
click at [1413, 19] on button "Next" at bounding box center [1403, 19] width 29 height 28
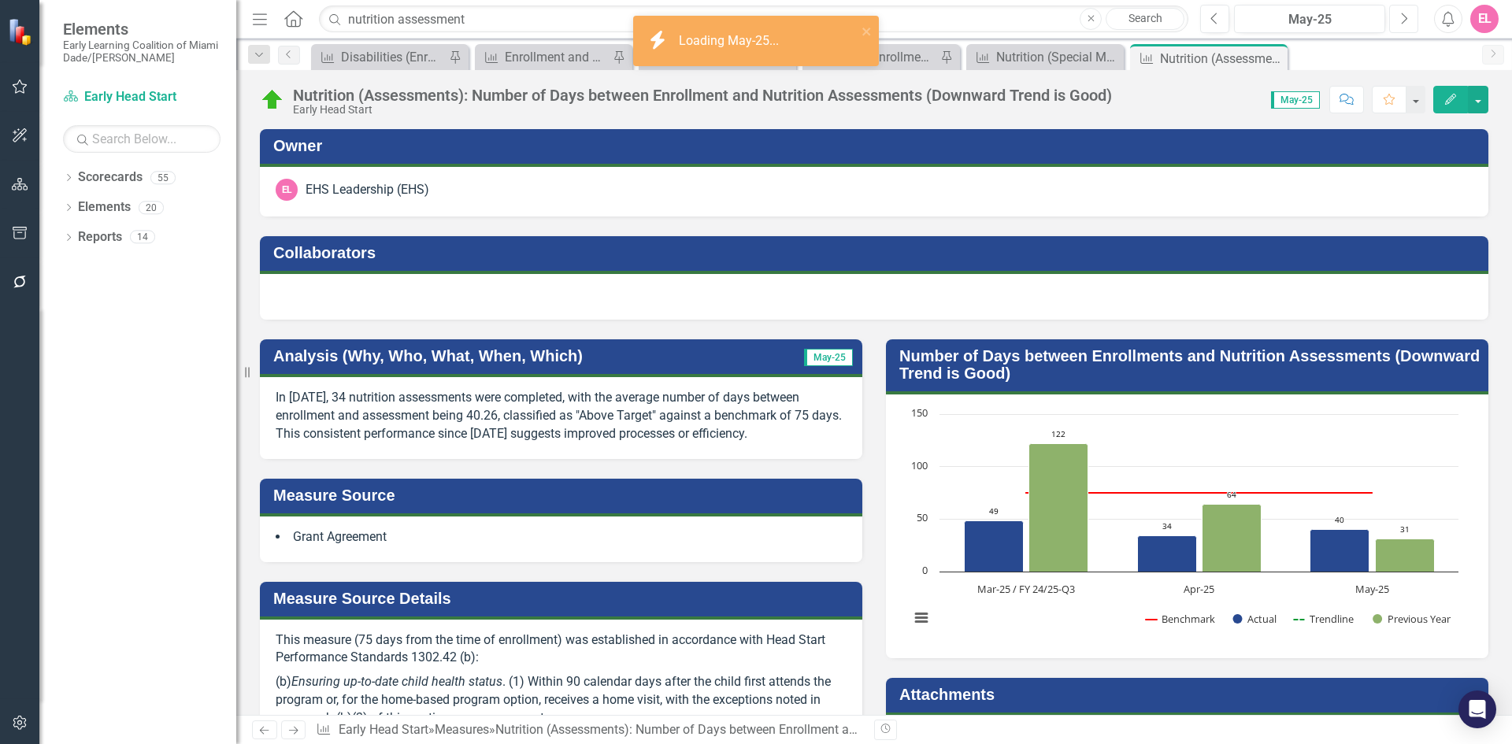
click at [1413, 19] on button "Next" at bounding box center [1403, 19] width 29 height 28
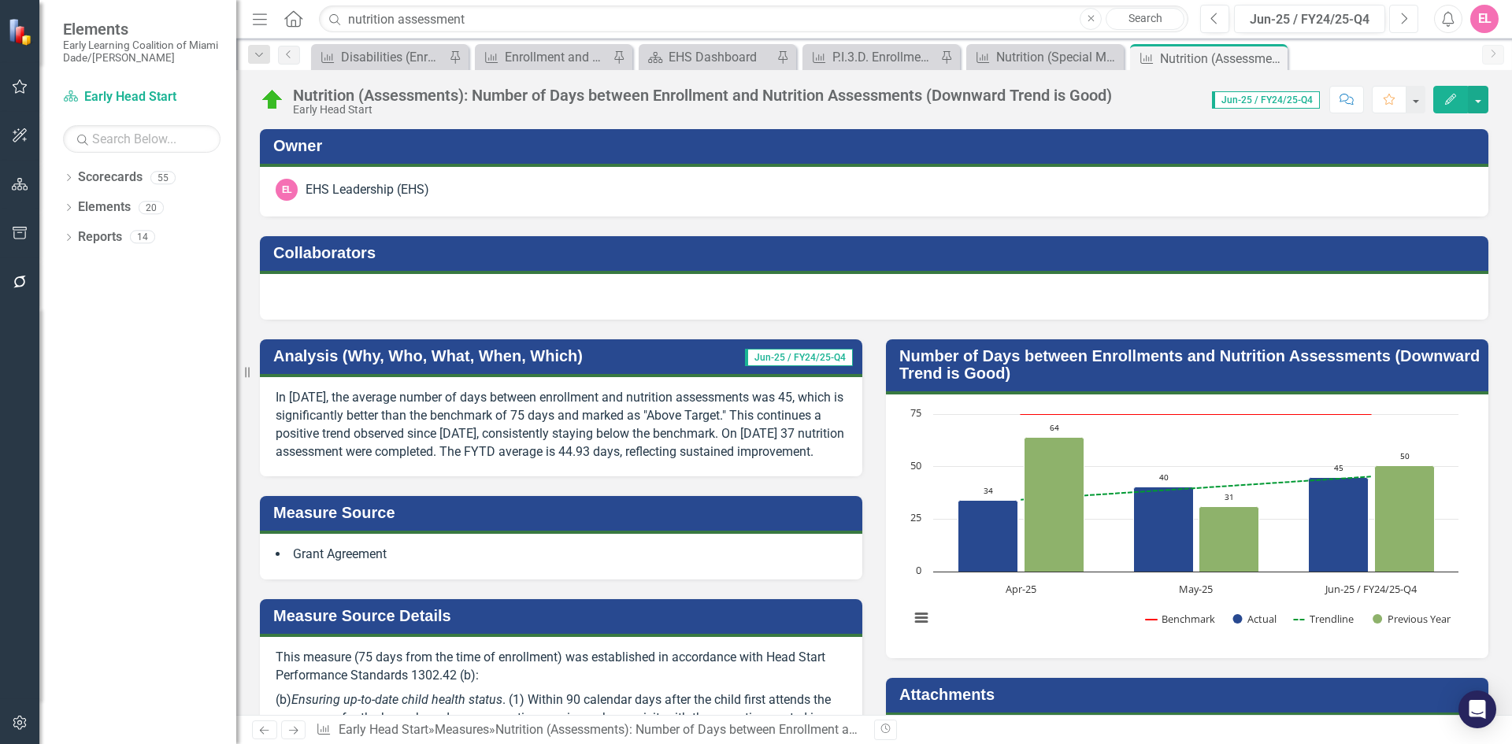
click at [1413, 19] on button "Next" at bounding box center [1403, 19] width 29 height 28
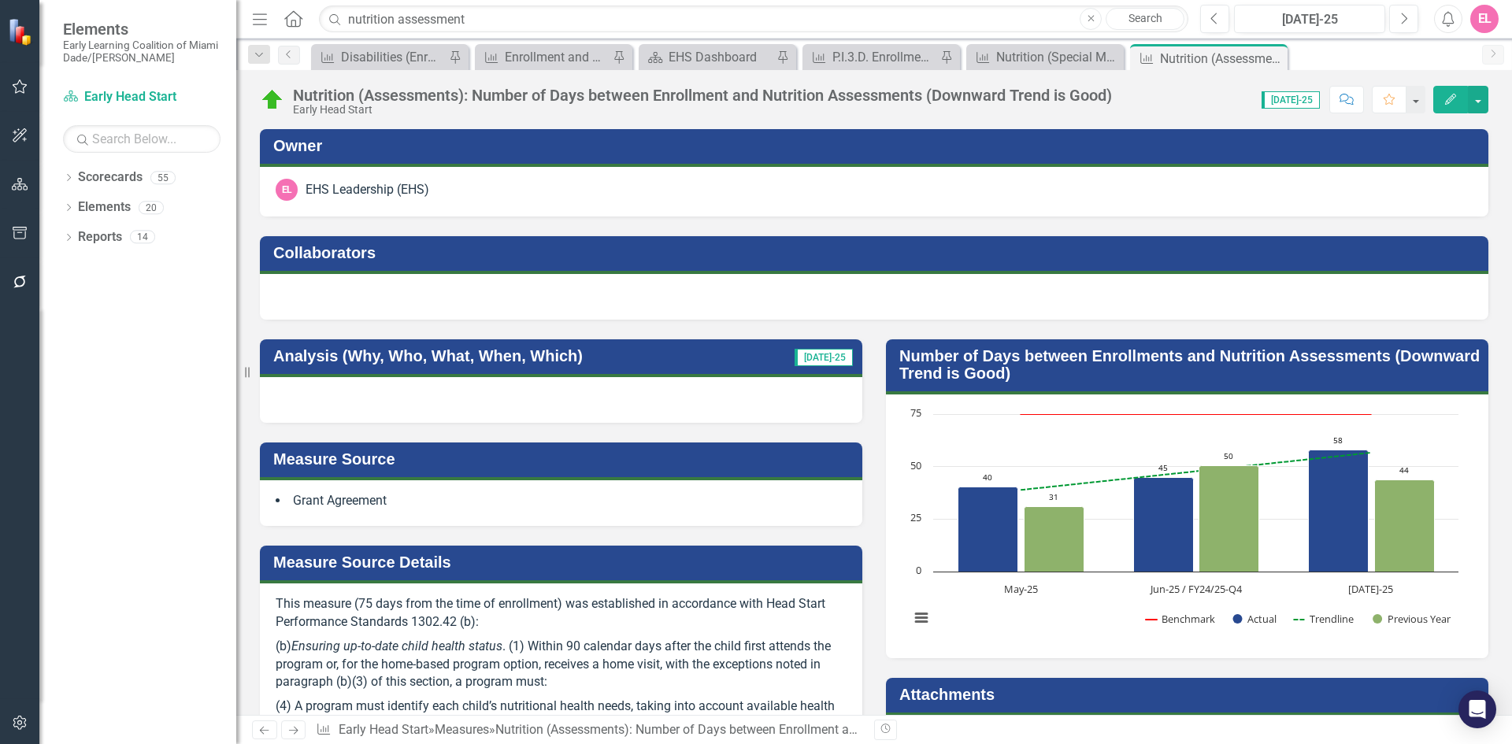
click at [554, 403] on div at bounding box center [561, 400] width 602 height 46
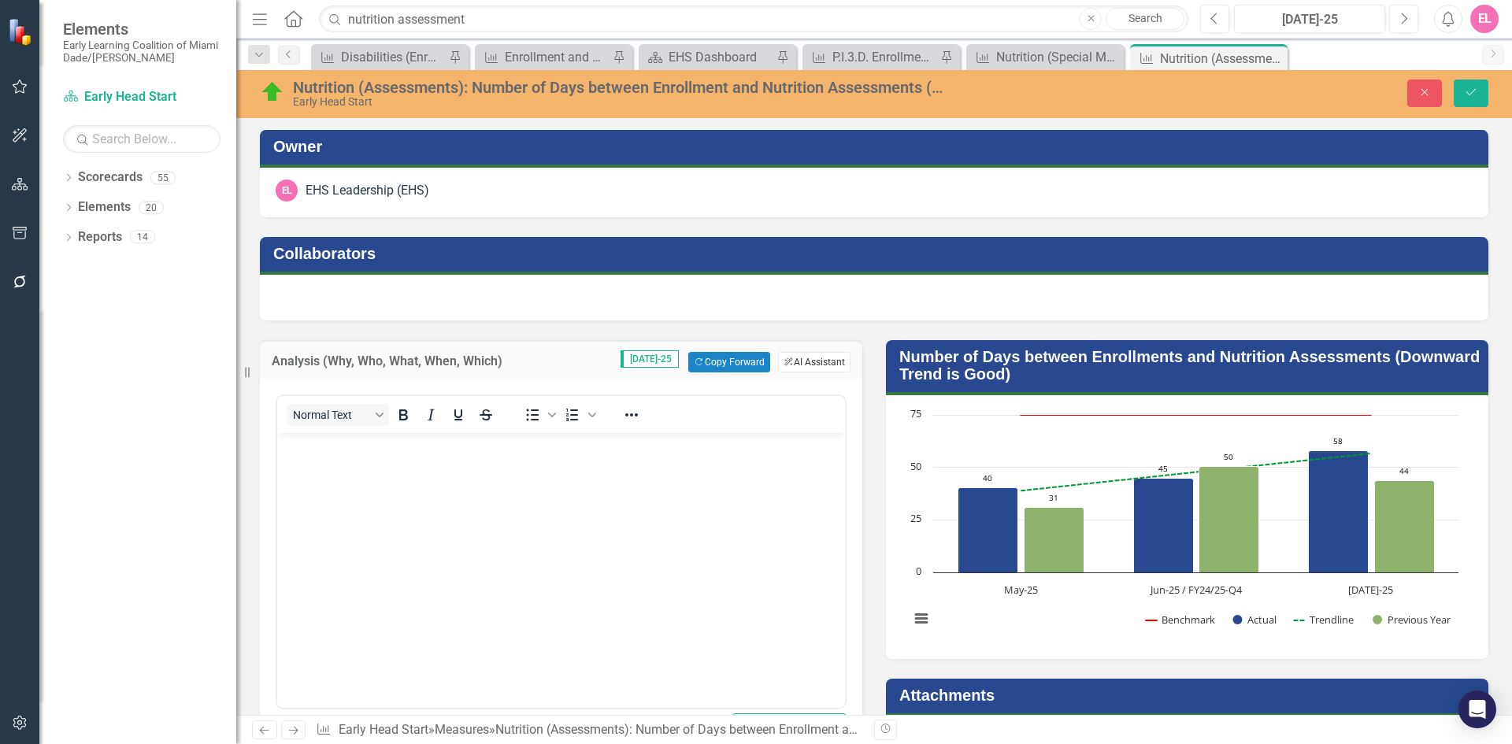
click at [824, 364] on button "ClearPoint AI AI Assistant" at bounding box center [814, 362] width 72 height 20
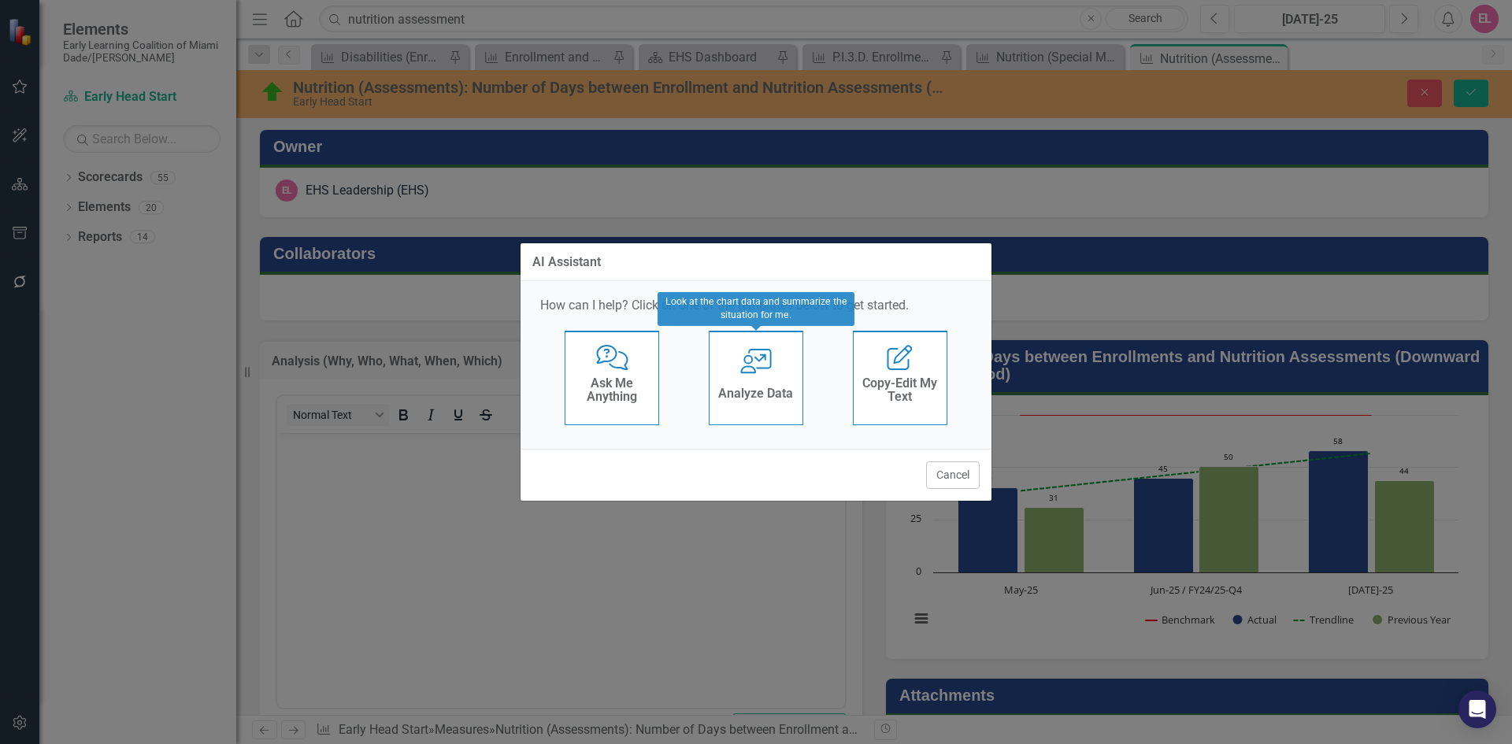
click at [740, 381] on div "User with Chart Analyze Data" at bounding box center [756, 378] width 94 height 94
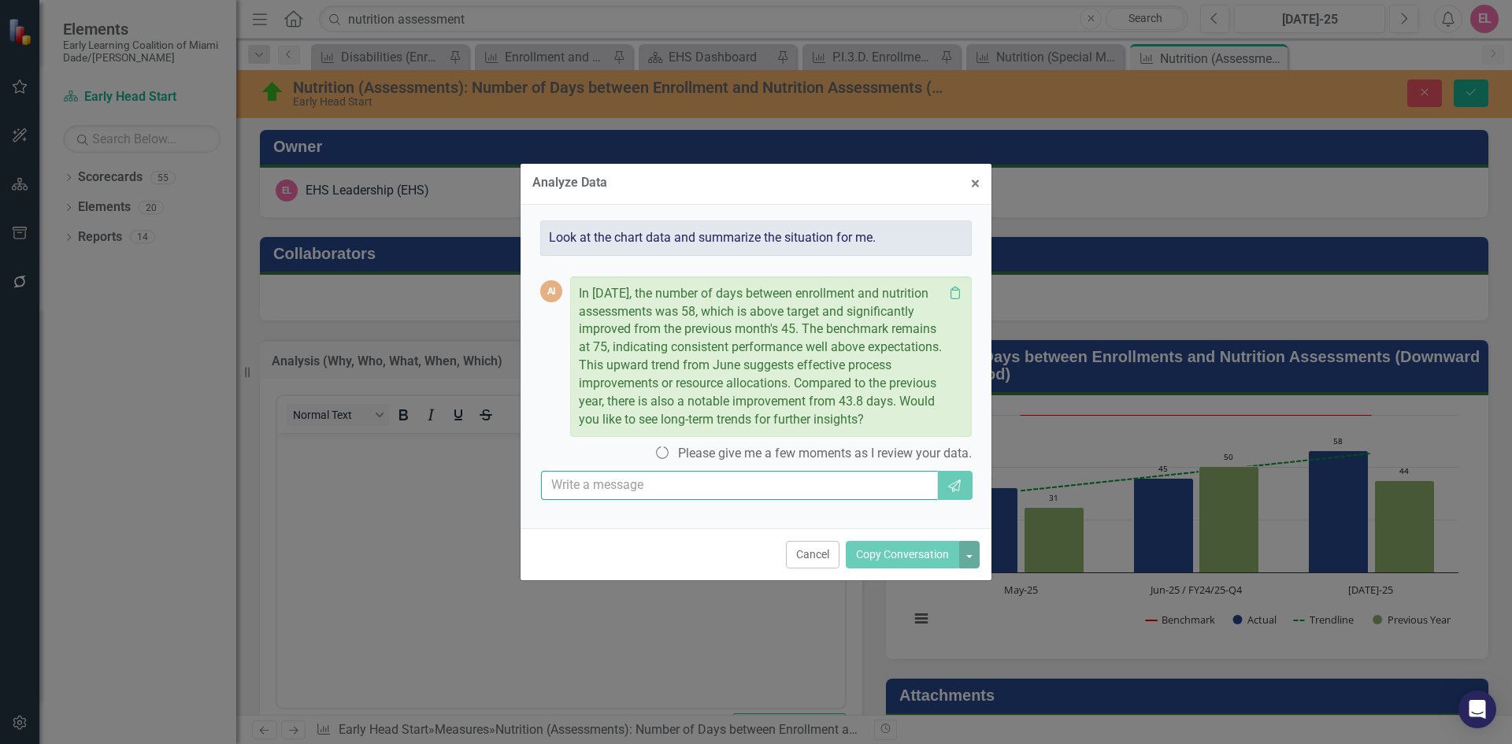
click at [628, 500] on input "text" at bounding box center [739, 485] width 397 height 29
click at [848, 499] on input "add 26 nutrition assessment were completed" at bounding box center [739, 485] width 397 height 29
type input "add 26 nutrition assessment were completed in july"
click at [844, 500] on input "add 26 nutrition assessment were completed in july" at bounding box center [739, 485] width 397 height 29
click at [827, 569] on button "Cancel" at bounding box center [813, 555] width 54 height 28
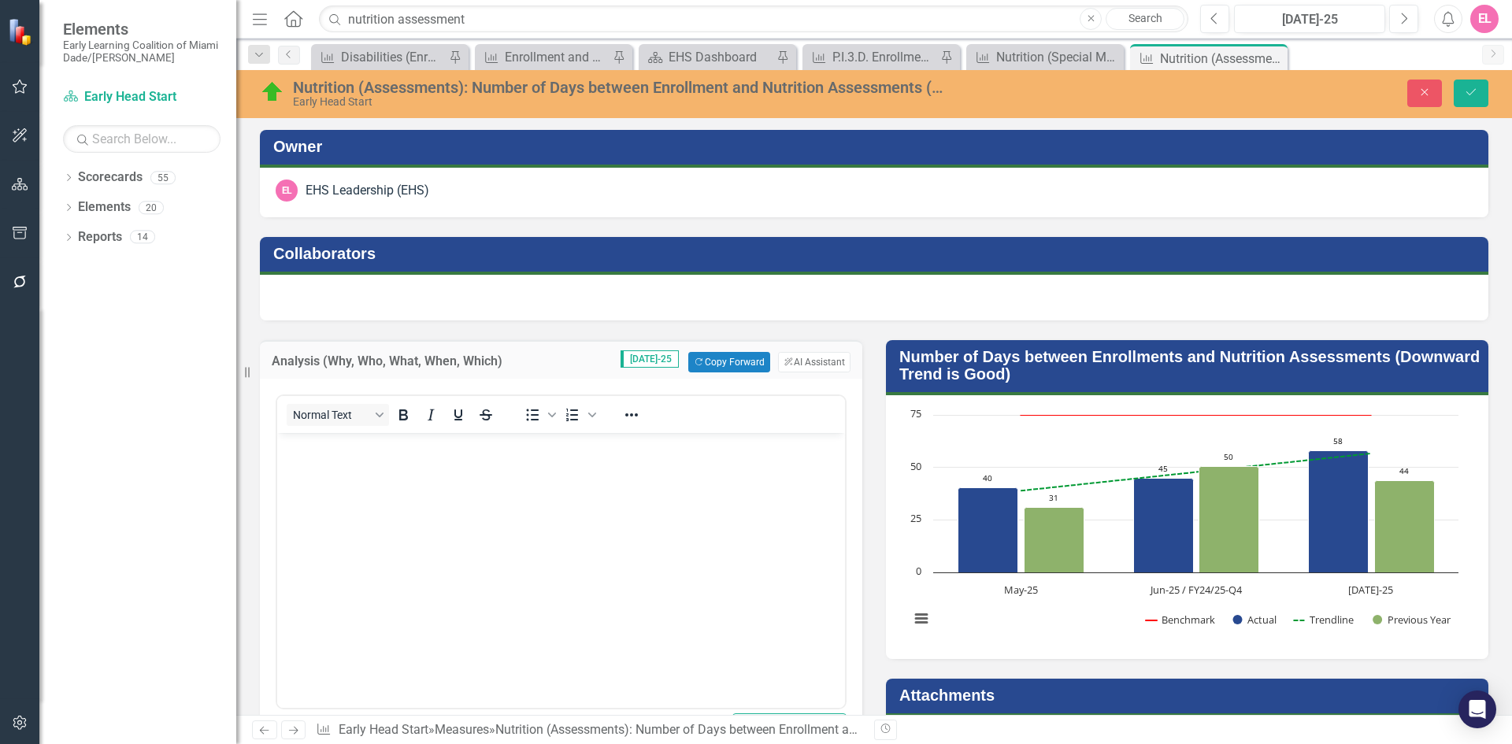
click at [412, 512] on body "Rich Text Area. Press ALT-0 for help." at bounding box center [561, 551] width 568 height 236
click at [809, 368] on button "ClearPoint AI AI Assistant" at bounding box center [814, 362] width 72 height 20
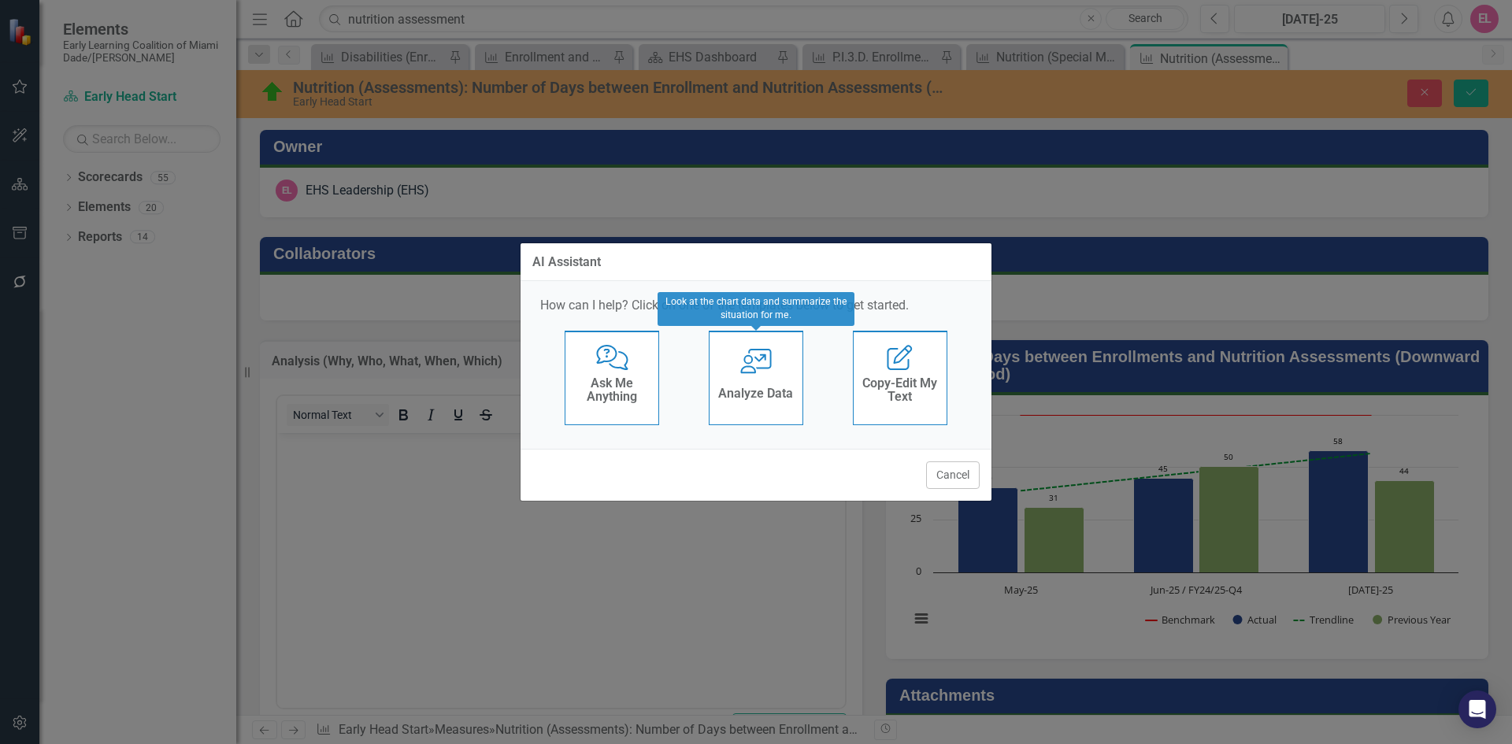
click at [740, 363] on icon "User with Chart" at bounding box center [756, 361] width 32 height 25
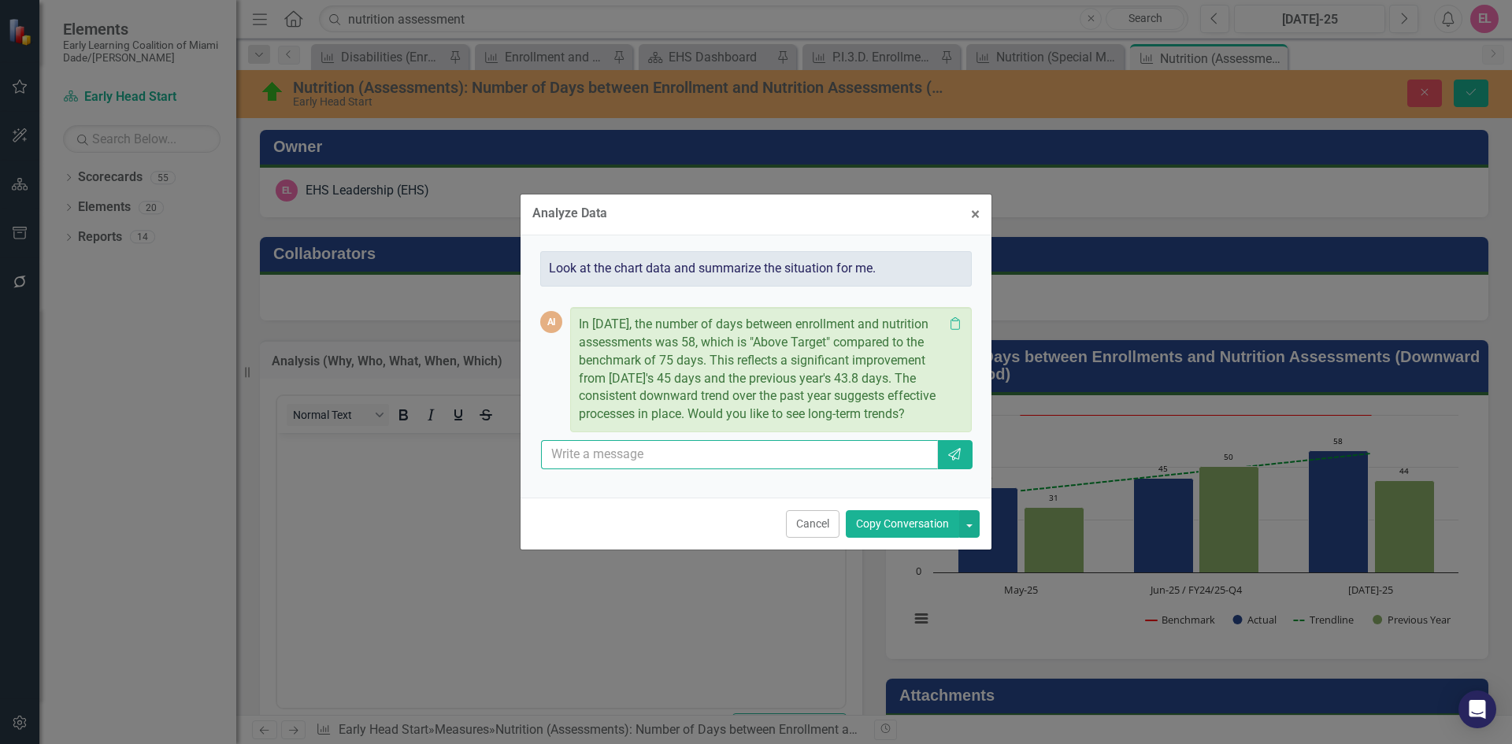
click at [697, 467] on input "text" at bounding box center [739, 454] width 397 height 29
type input "add 26 nutrition assessment were completed in july"
click at [891, 536] on button "Copy Conversation" at bounding box center [902, 524] width 113 height 28
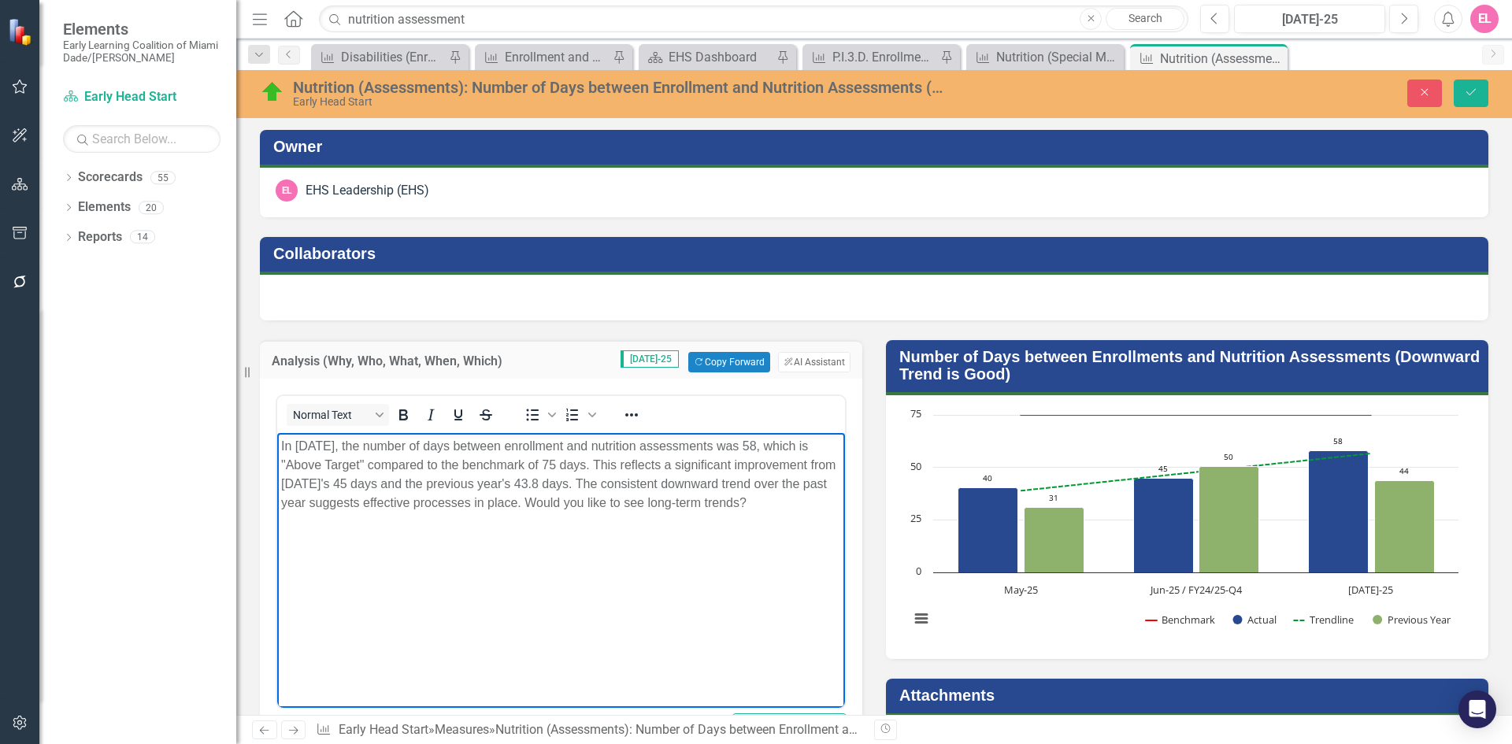
drag, startPoint x: 803, startPoint y: 504, endPoint x: 168, endPoint y: 409, distance: 642.6
click at [277, 433] on html "In July 2025, the number of days between enrollment and nutrition assessments w…" at bounding box center [561, 551] width 568 height 236
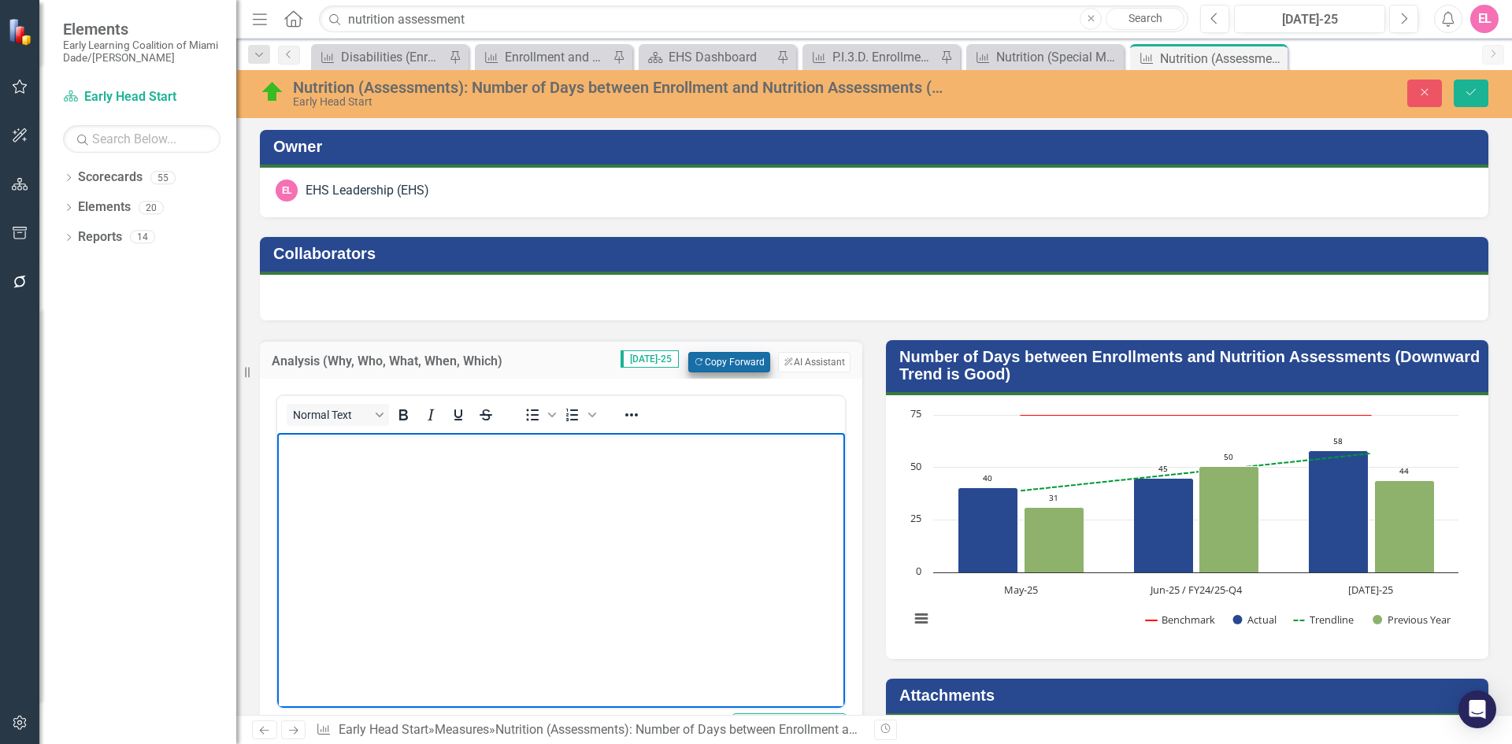
click at [731, 353] on button "Copy Forward Copy Forward" at bounding box center [728, 362] width 81 height 20
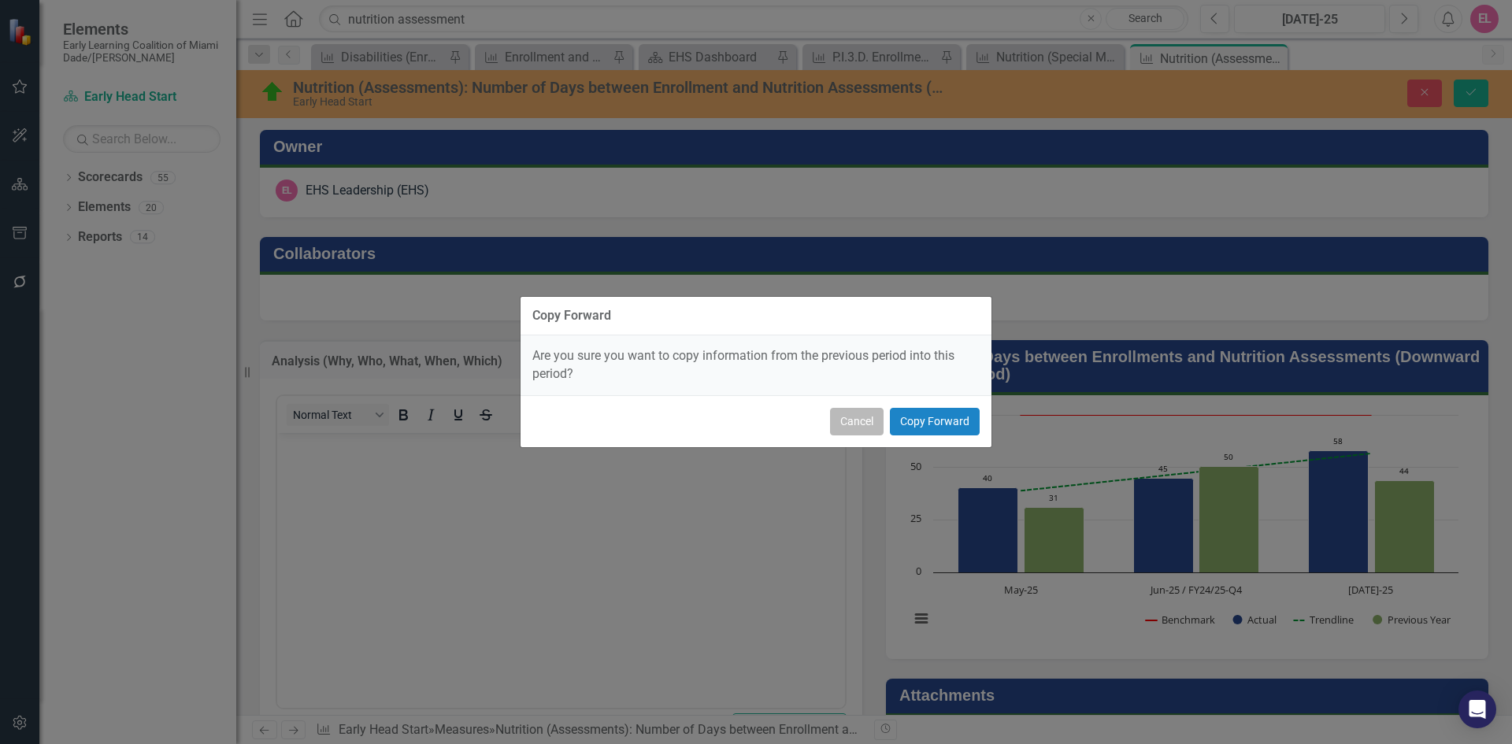
click at [848, 428] on button "Cancel" at bounding box center [857, 422] width 54 height 28
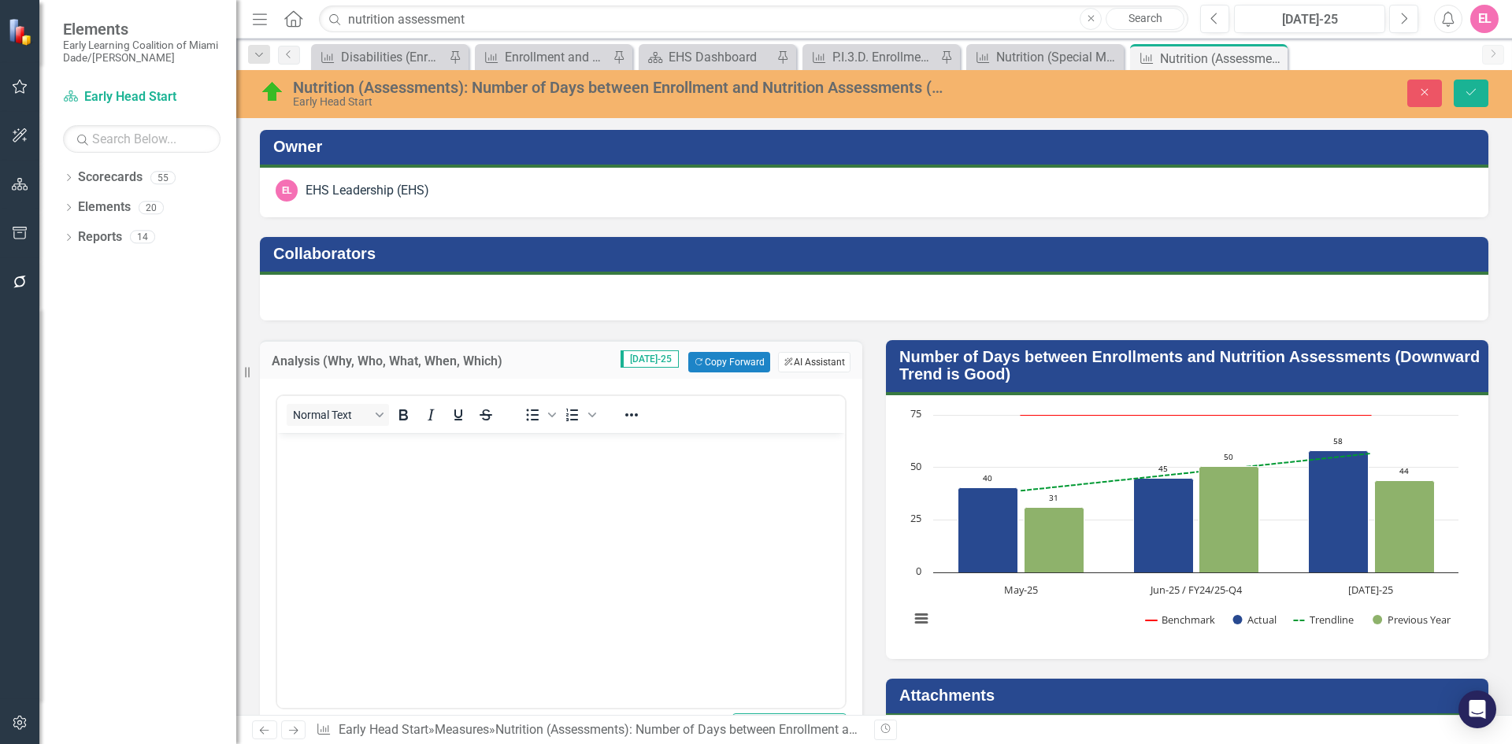
click at [809, 358] on button "ClearPoint AI AI Assistant" at bounding box center [814, 362] width 72 height 20
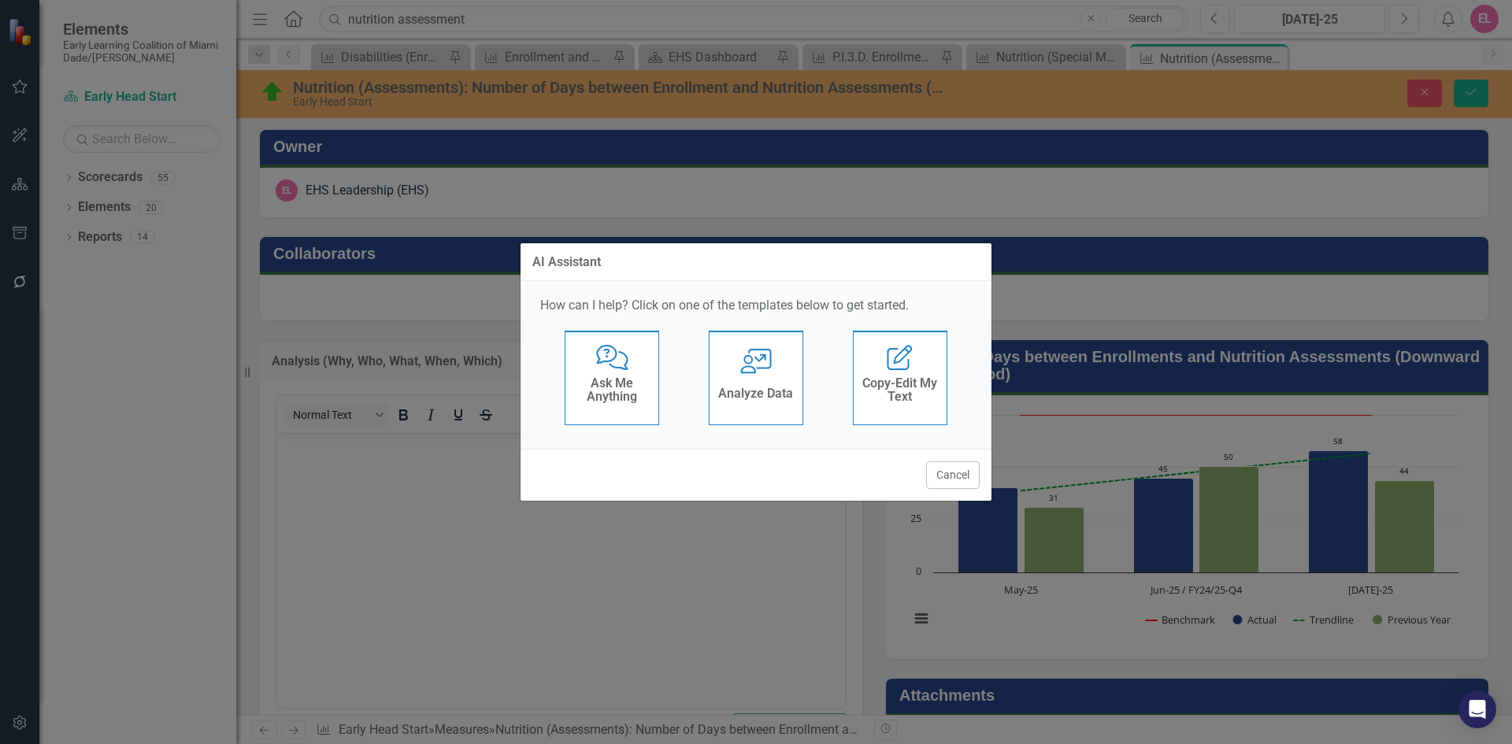
click at [747, 387] on h4 "Analyze Data" at bounding box center [755, 394] width 75 height 14
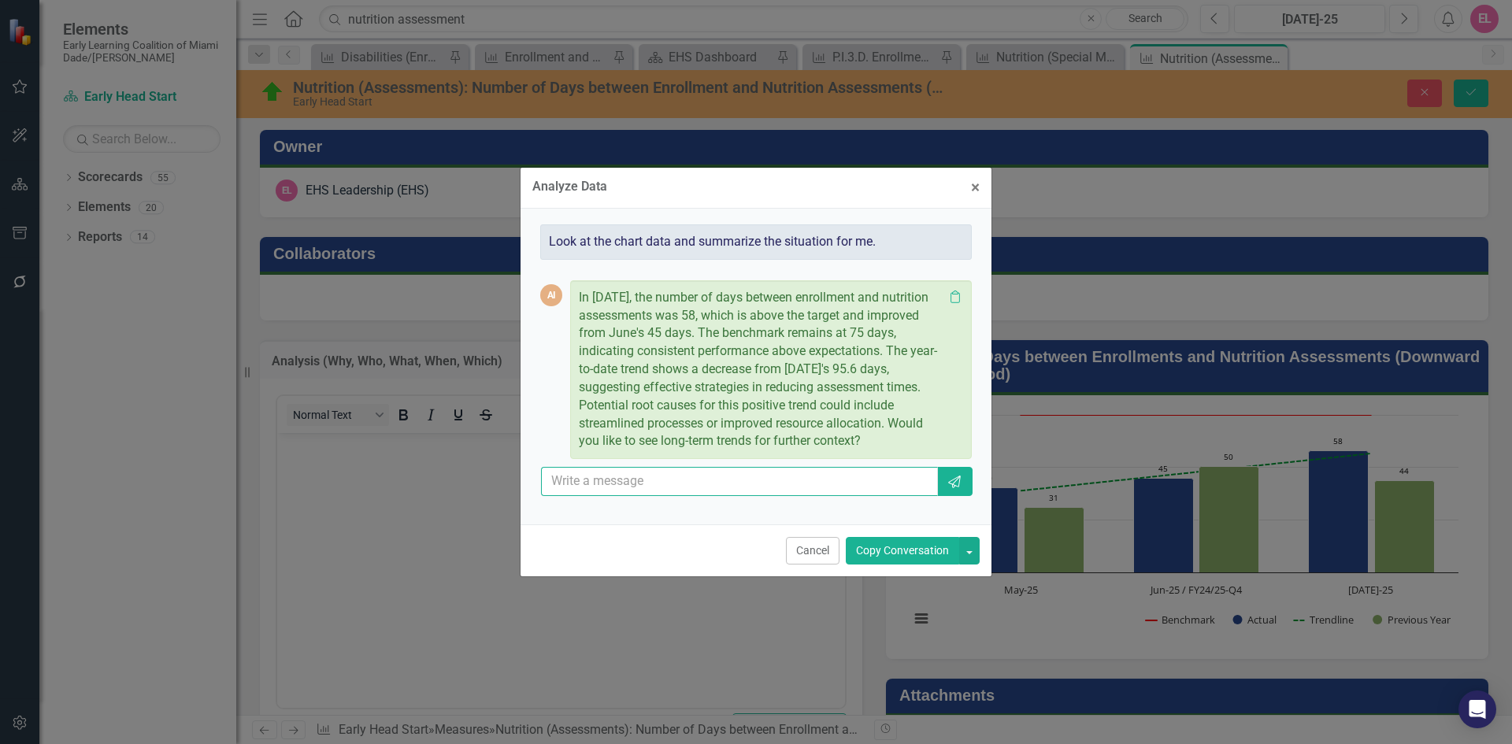
click at [602, 492] on input "text" at bounding box center [739, 481] width 397 height 29
type input "add 26 nutrition assessment were completed in july"
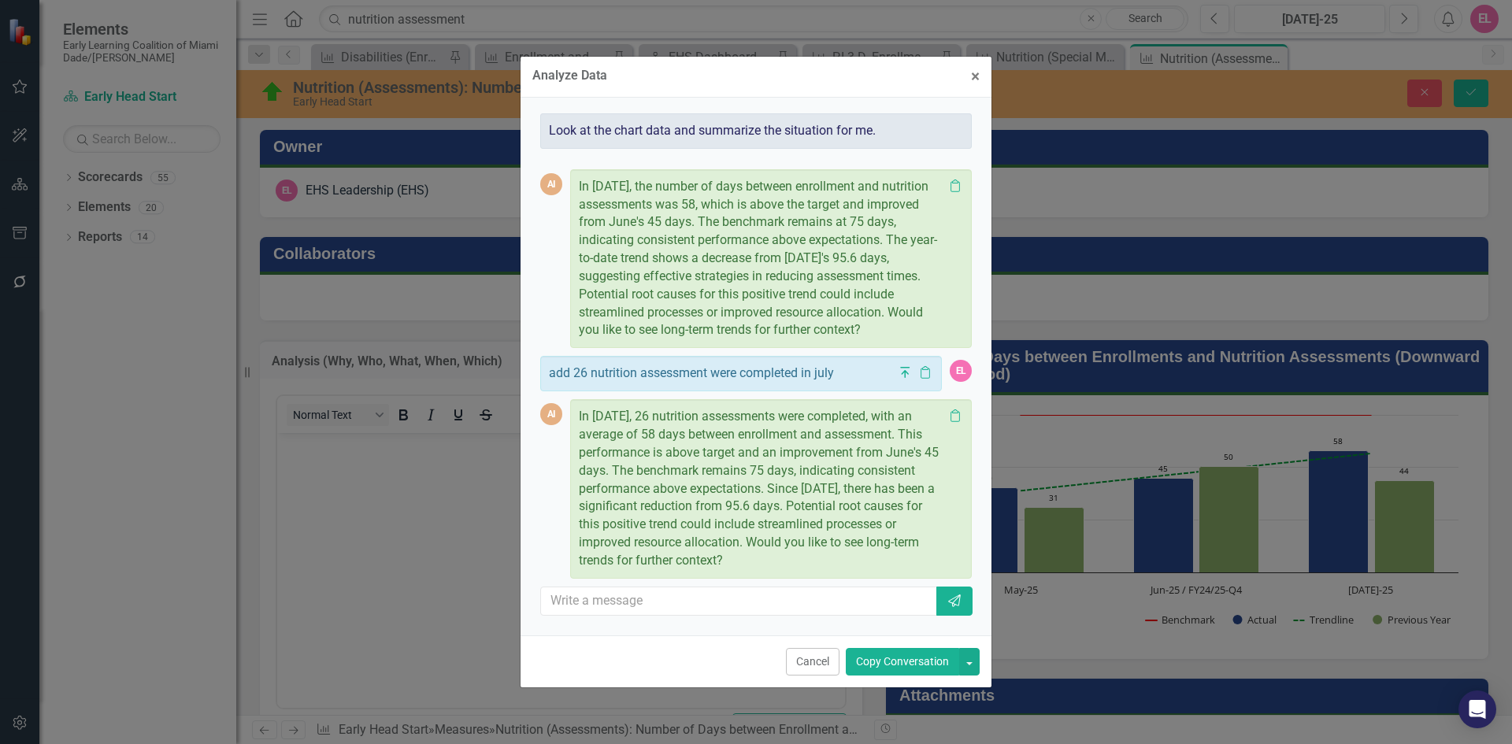
scroll to position [14, 0]
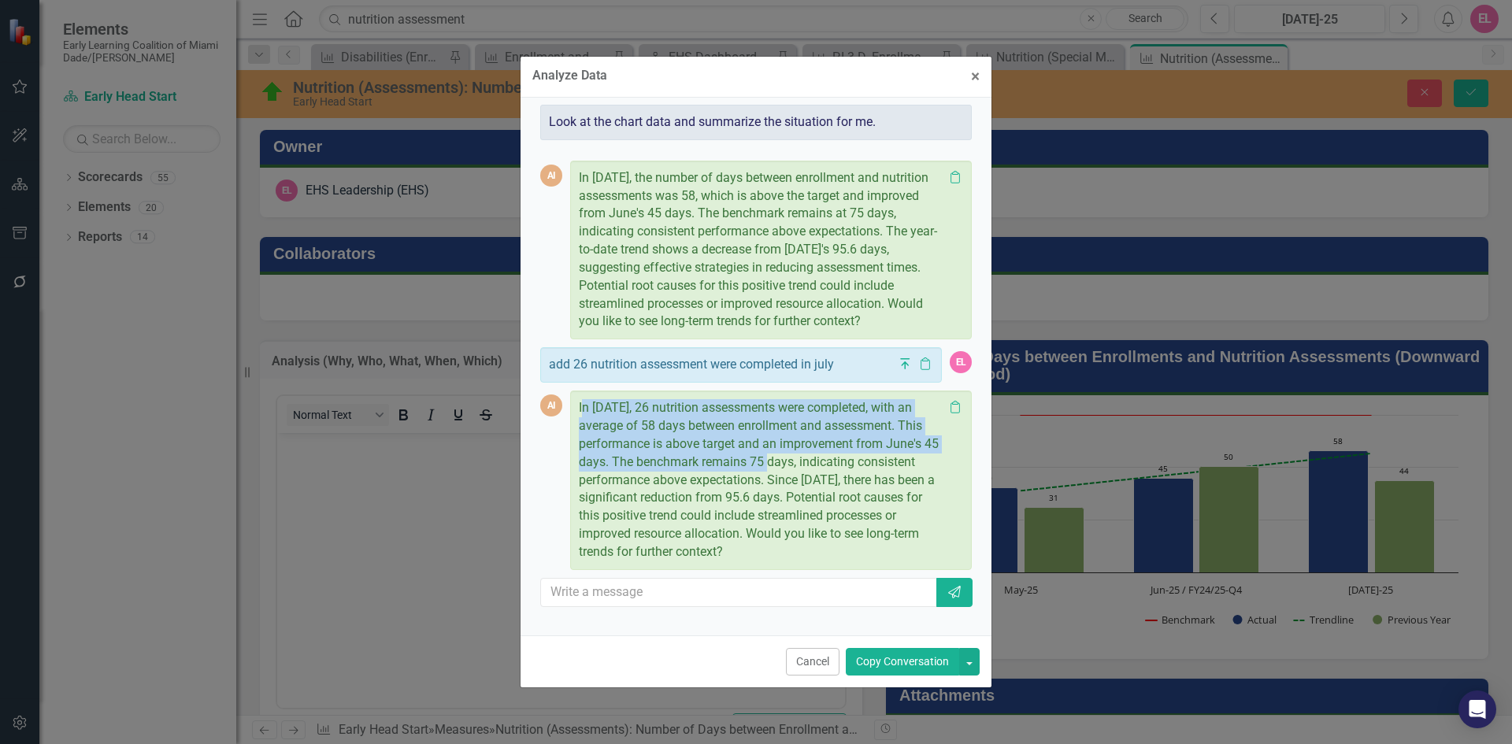
drag, startPoint x: 581, startPoint y: 416, endPoint x: 805, endPoint y: 474, distance: 231.1
click at [805, 474] on p "In July 2025, 26 nutrition assessments were completed, with an average of 58 da…" at bounding box center [761, 480] width 365 height 162
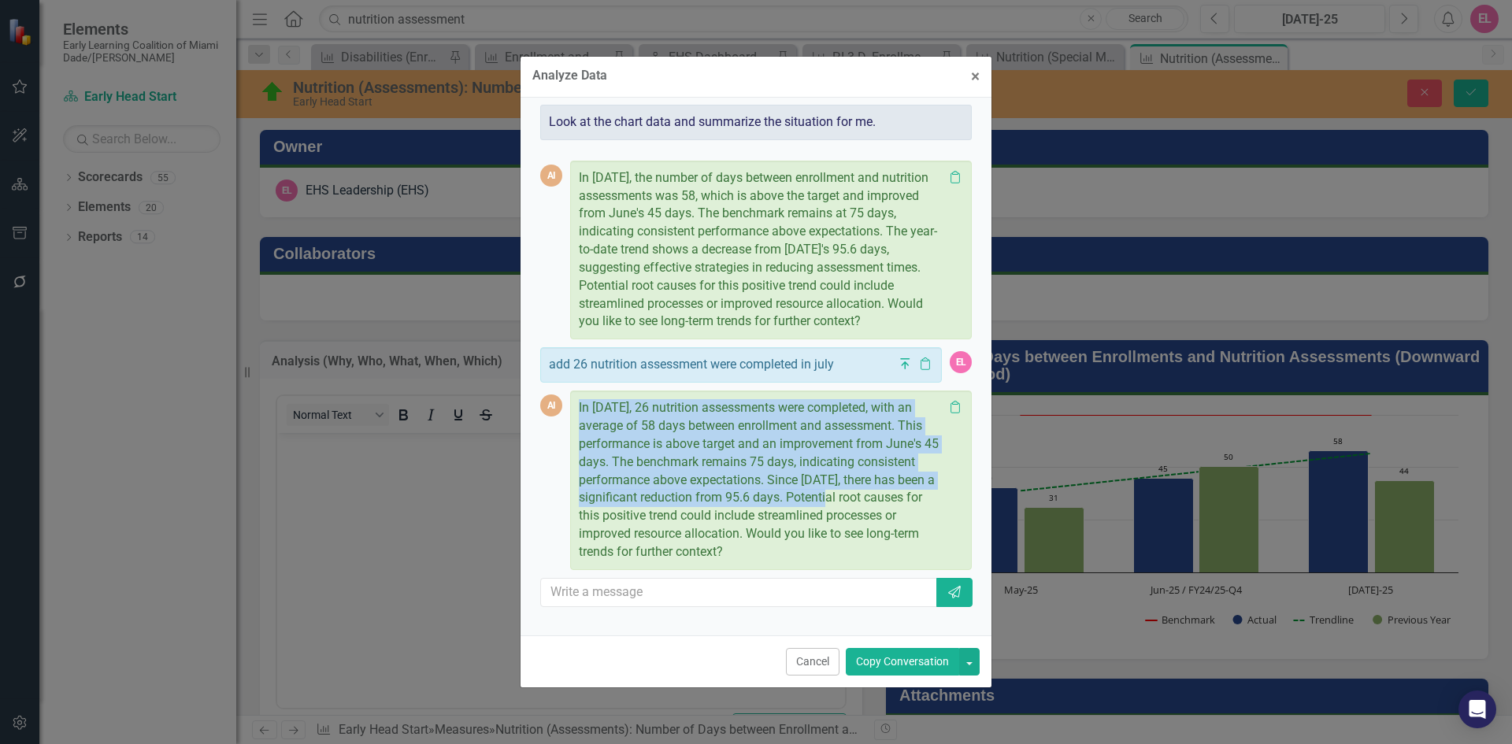
drag, startPoint x: 580, startPoint y: 415, endPoint x: 916, endPoint y: 510, distance: 348.7
click at [916, 510] on p "In July 2025, 26 nutrition assessments were completed, with an average of 58 da…" at bounding box center [761, 480] width 365 height 162
copy p "In July 2025, 26 nutrition assessments were completed, with an average of 58 da…"
click at [815, 657] on button "Cancel" at bounding box center [813, 662] width 54 height 28
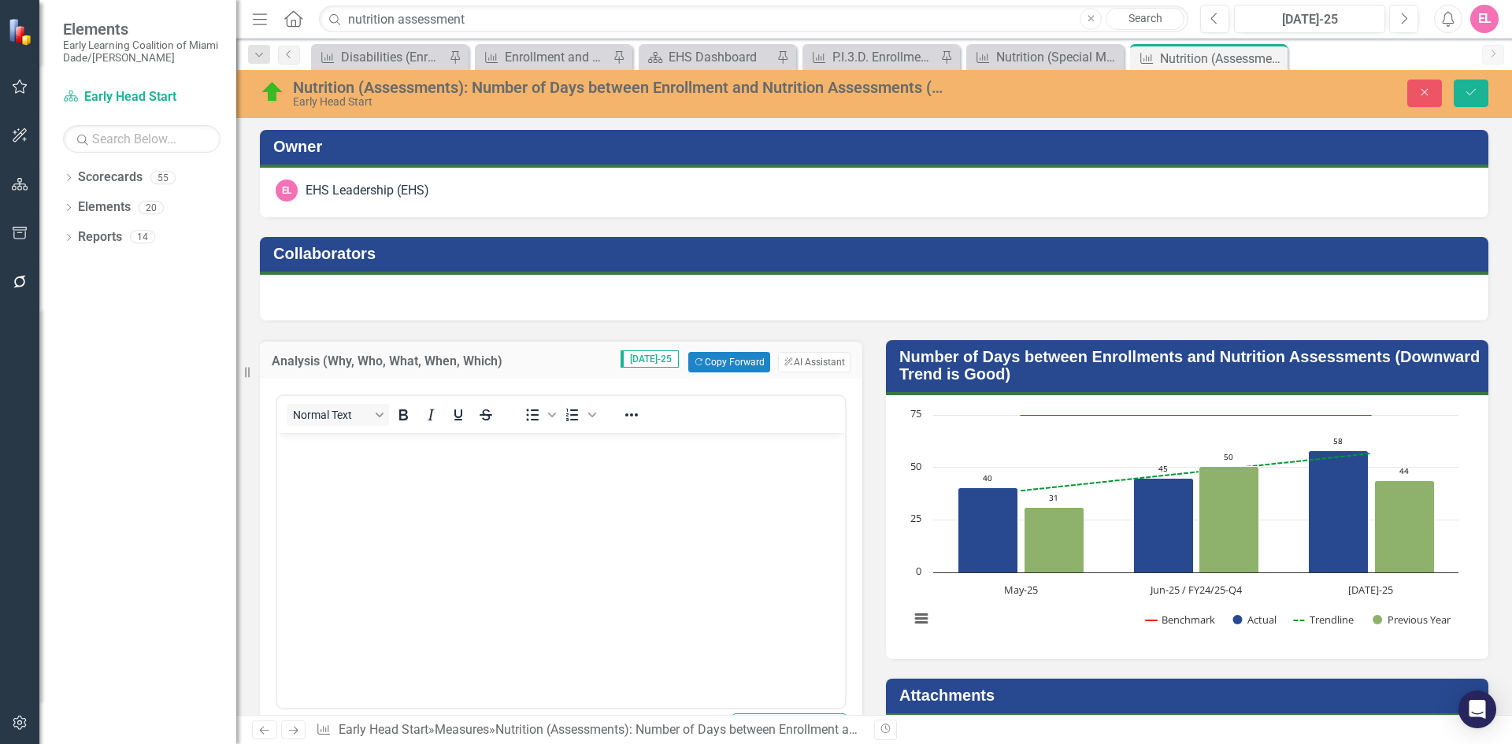
click at [485, 476] on body "Rich Text Area. Press ALT-0 for help." at bounding box center [561, 551] width 568 height 236
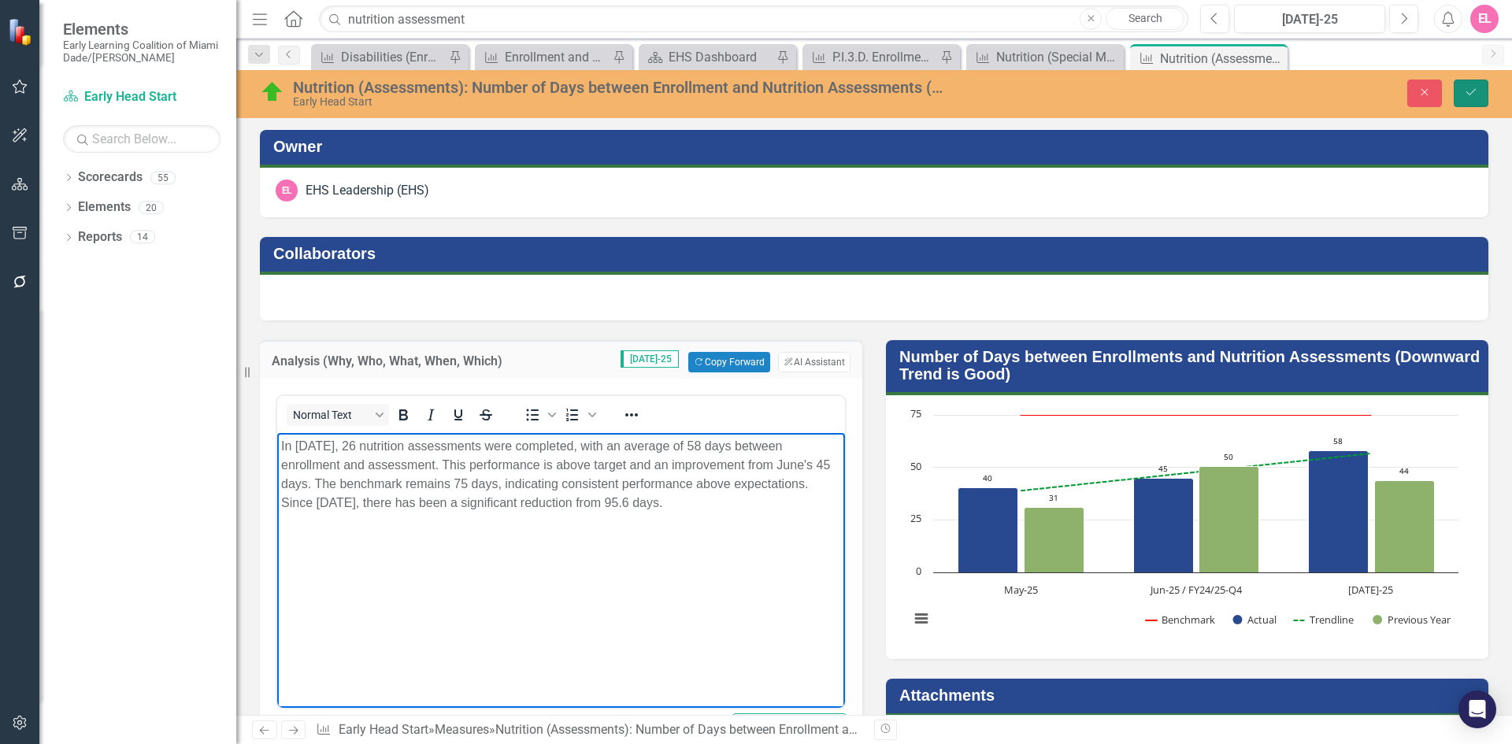
click at [1465, 99] on button "Save" at bounding box center [1471, 94] width 35 height 28
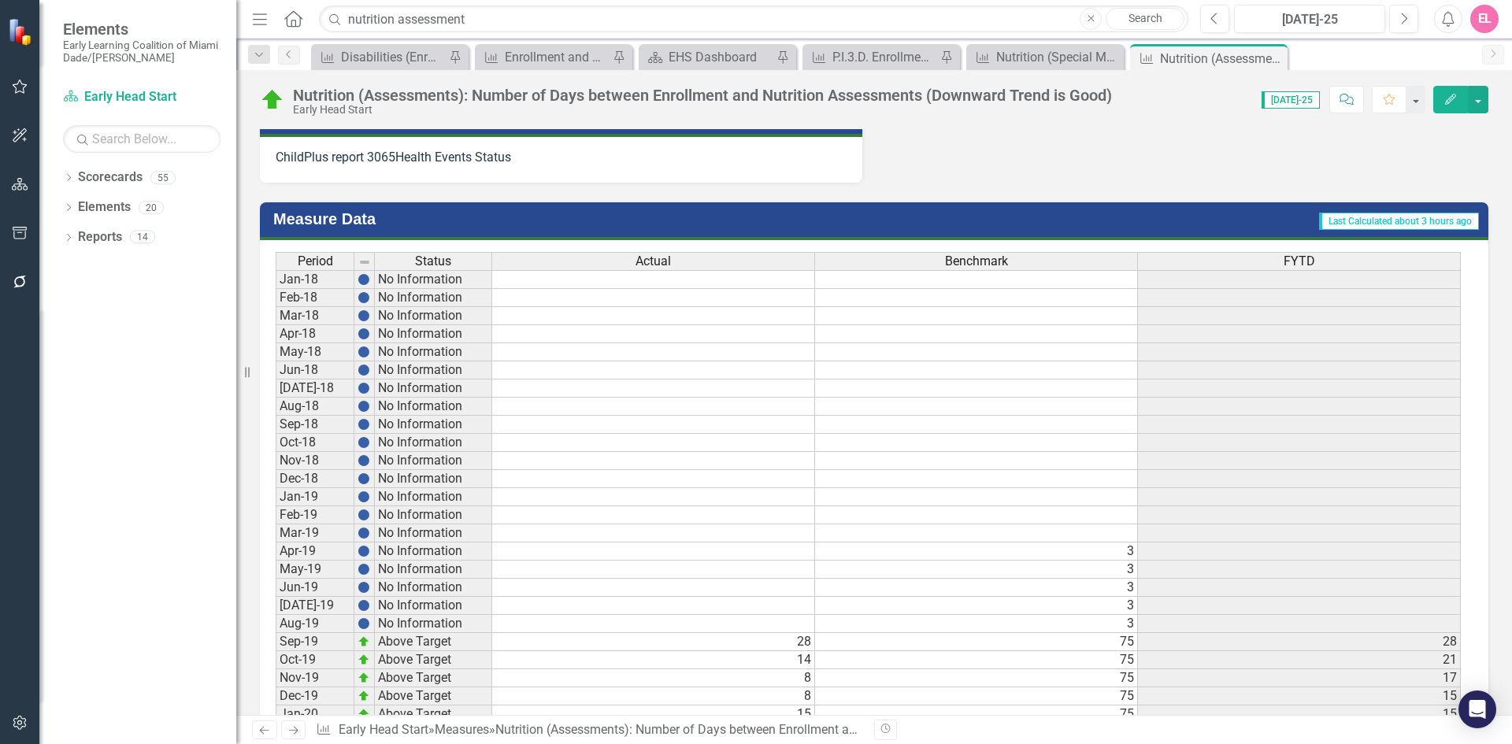
scroll to position [0, 0]
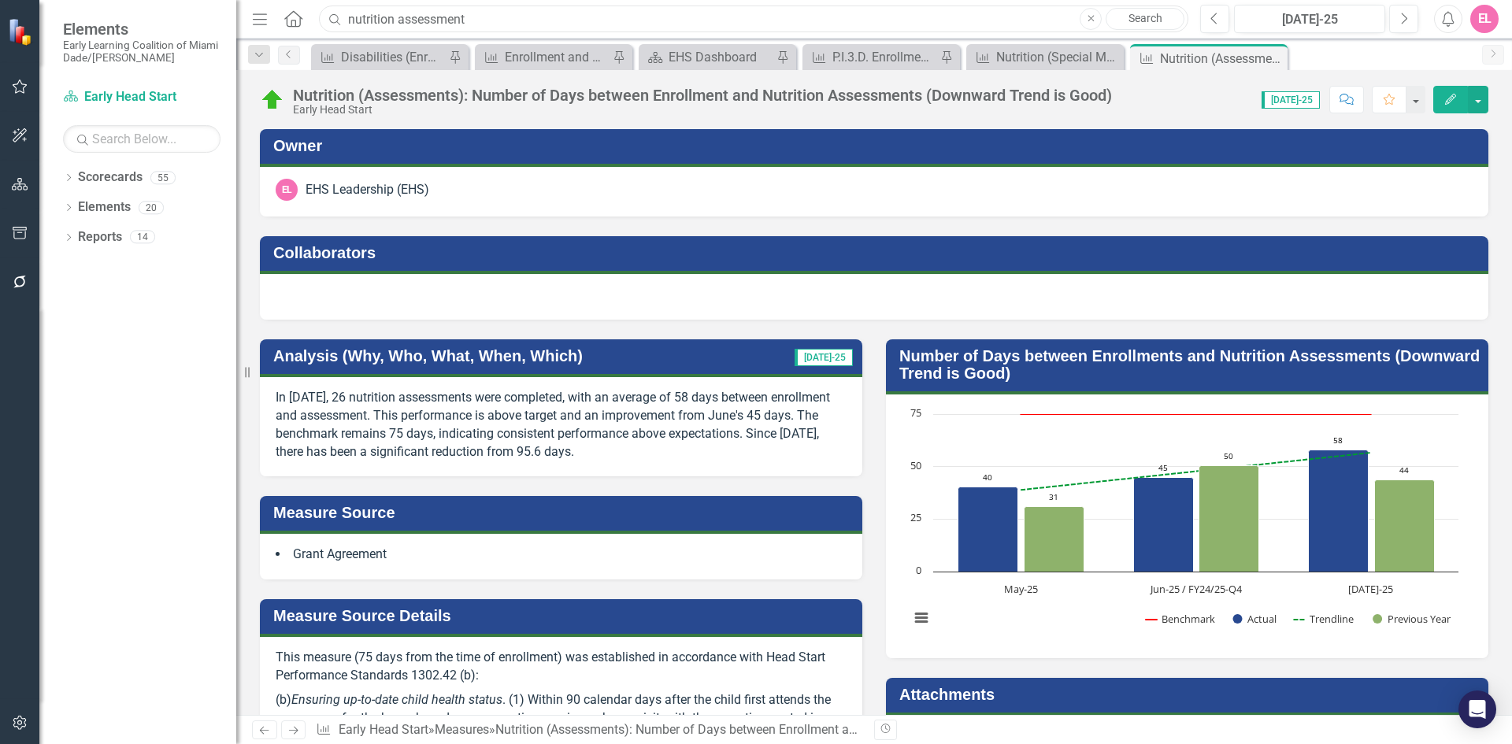
drag, startPoint x: 509, startPoint y: 24, endPoint x: 266, endPoint y: -13, distance: 245.3
click at [266, 0] on html "Elements Early Learning Coalition of Miami Dade/Monroe Scorecard Early Head Sta…" at bounding box center [756, 372] width 1512 height 744
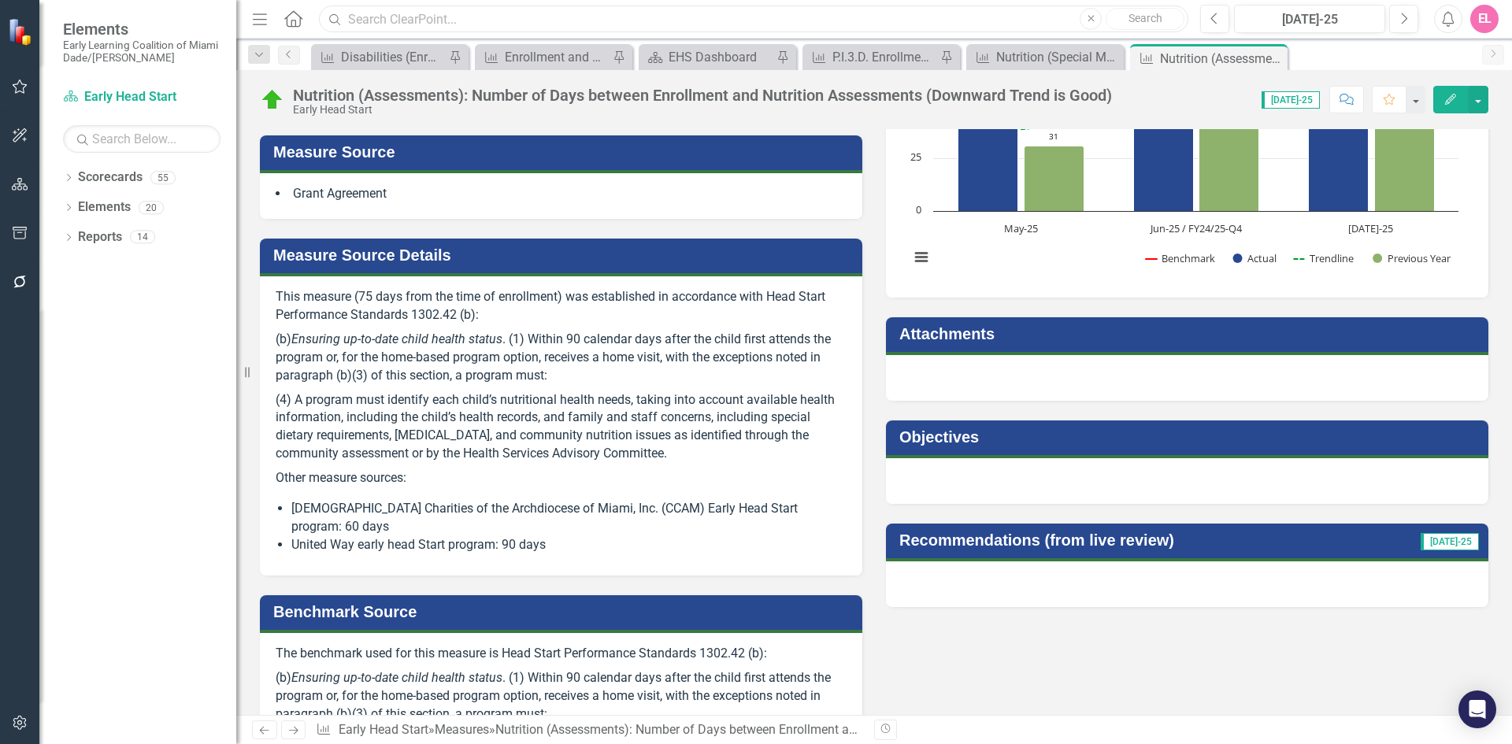
scroll to position [208, 0]
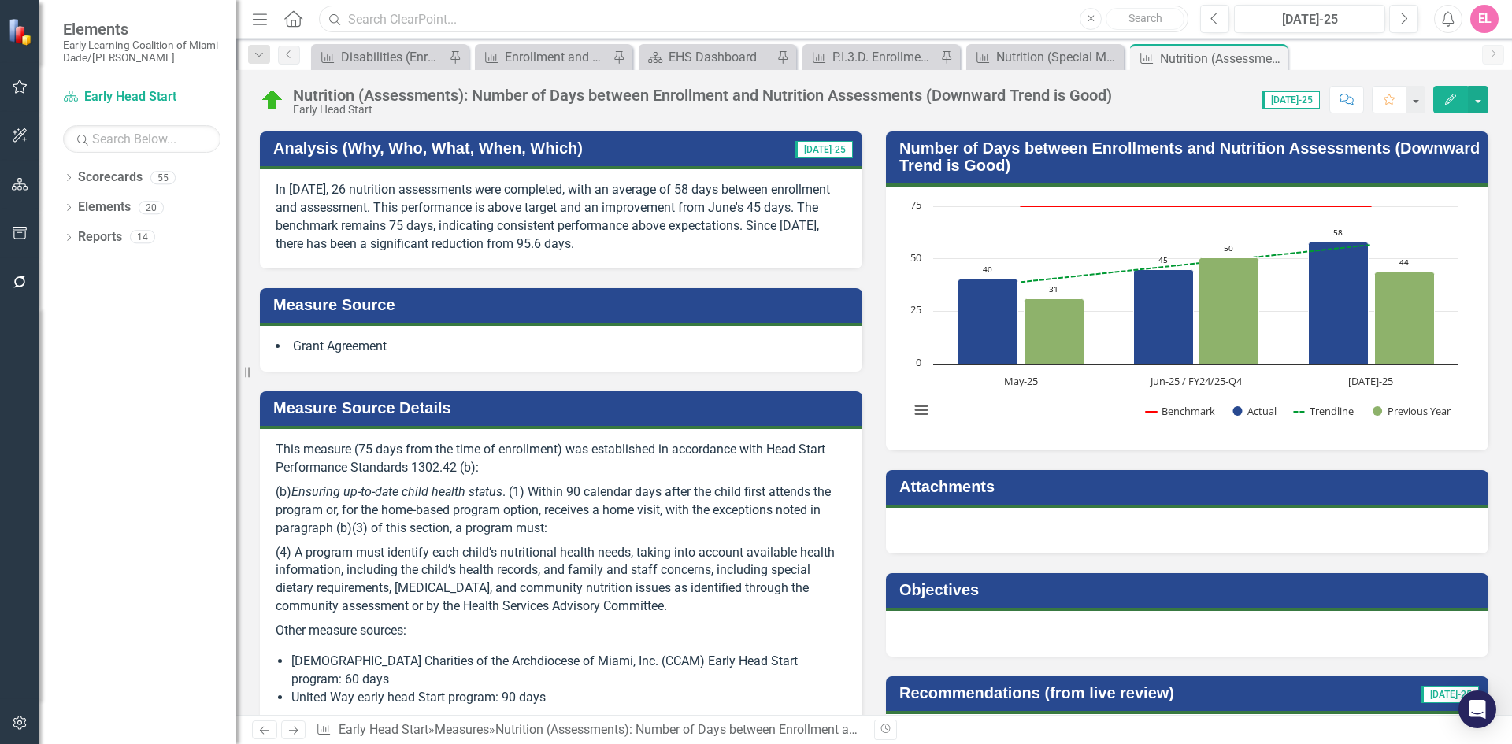
click at [498, 14] on input "text" at bounding box center [753, 20] width 869 height 28
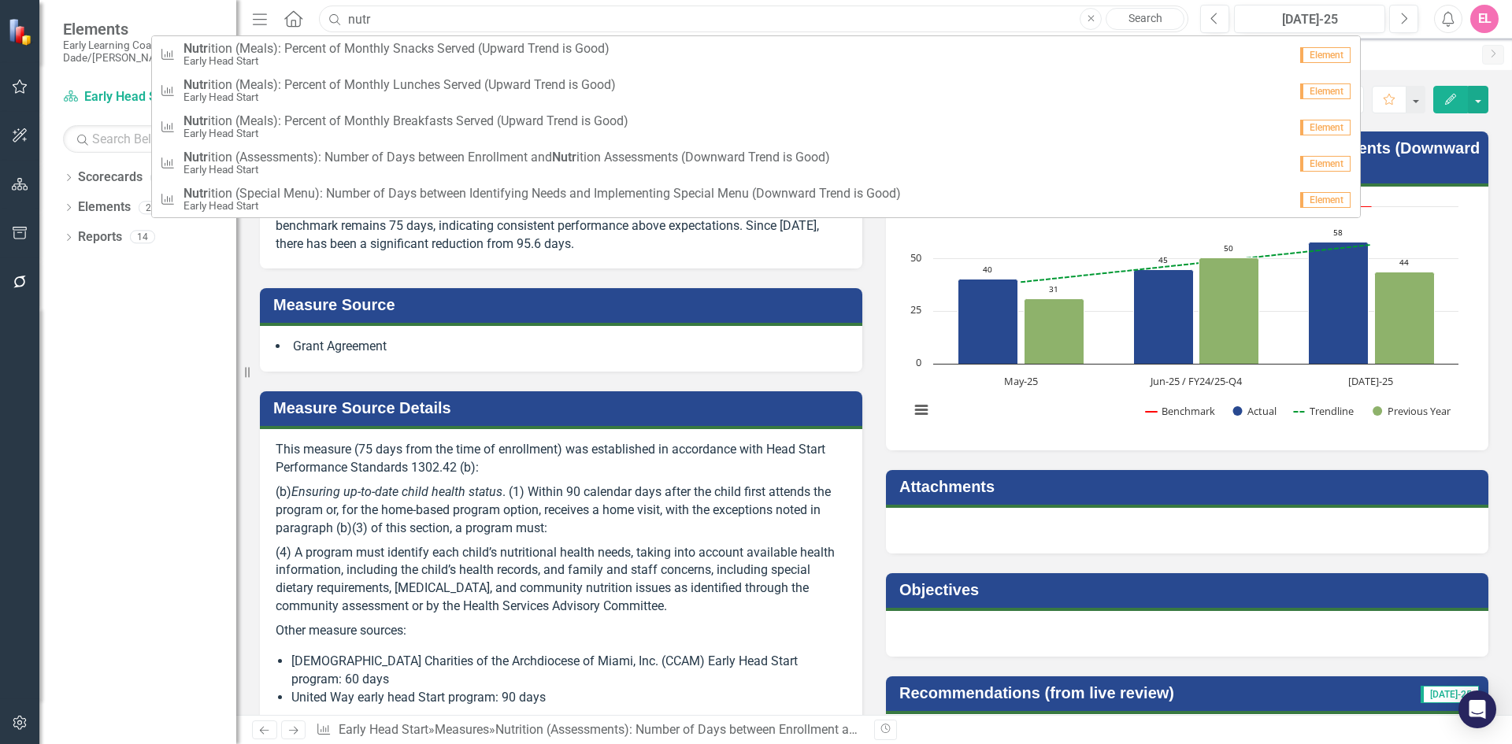
type input "nutrition snacks"
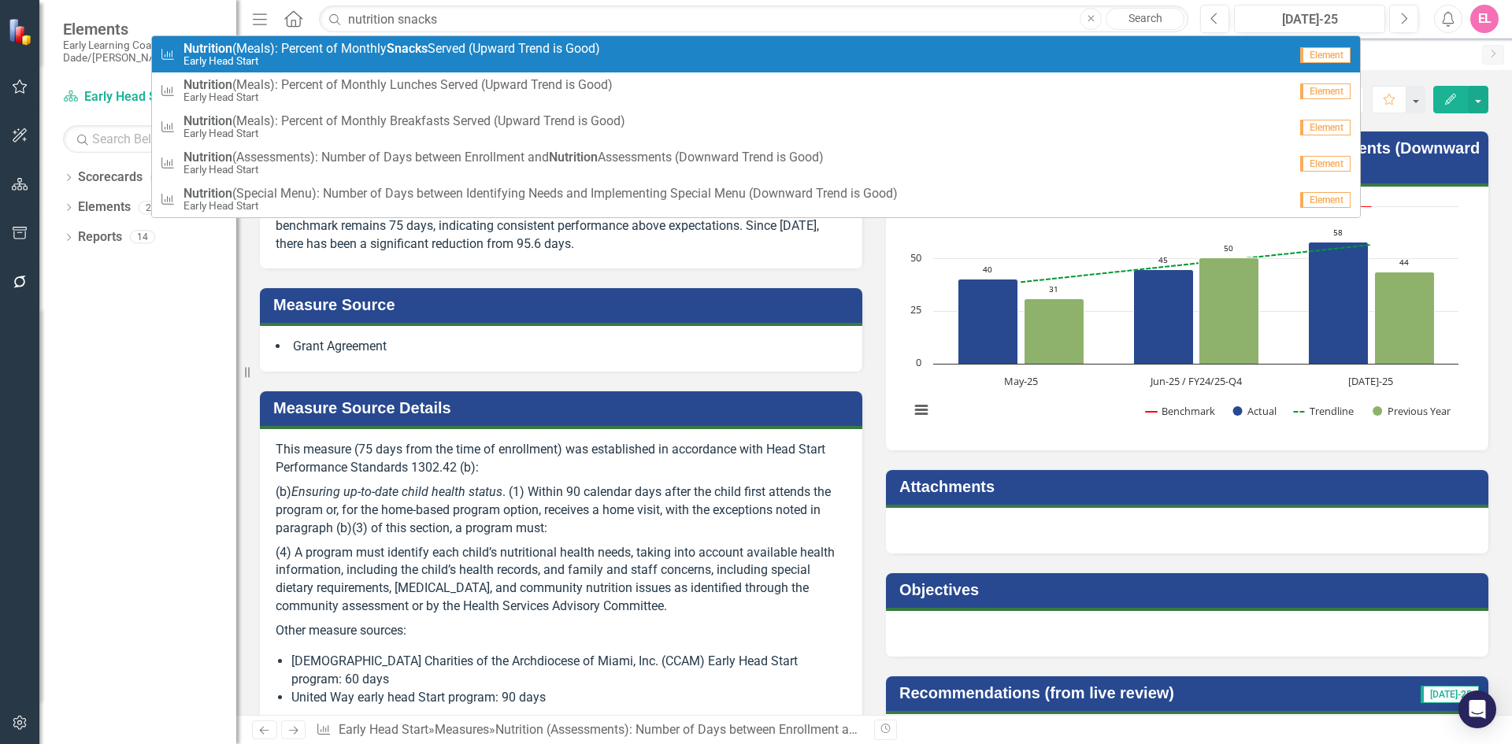
click at [542, 44] on span "Nutrition (Meals): Percent of Monthly Snacks Served (Upward Trend is Good)" at bounding box center [391, 49] width 417 height 14
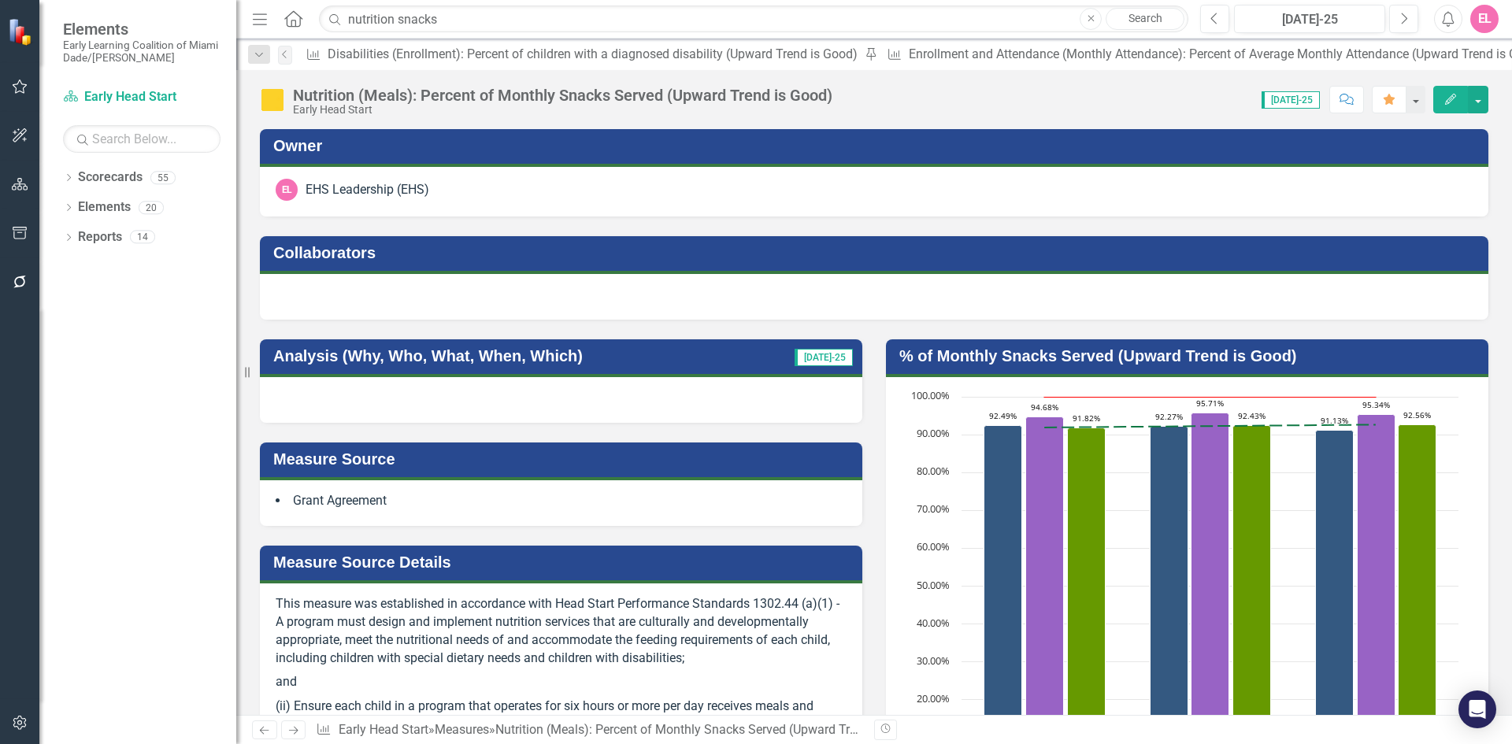
click at [561, 408] on div at bounding box center [561, 400] width 602 height 46
click at [498, 399] on div at bounding box center [561, 400] width 602 height 46
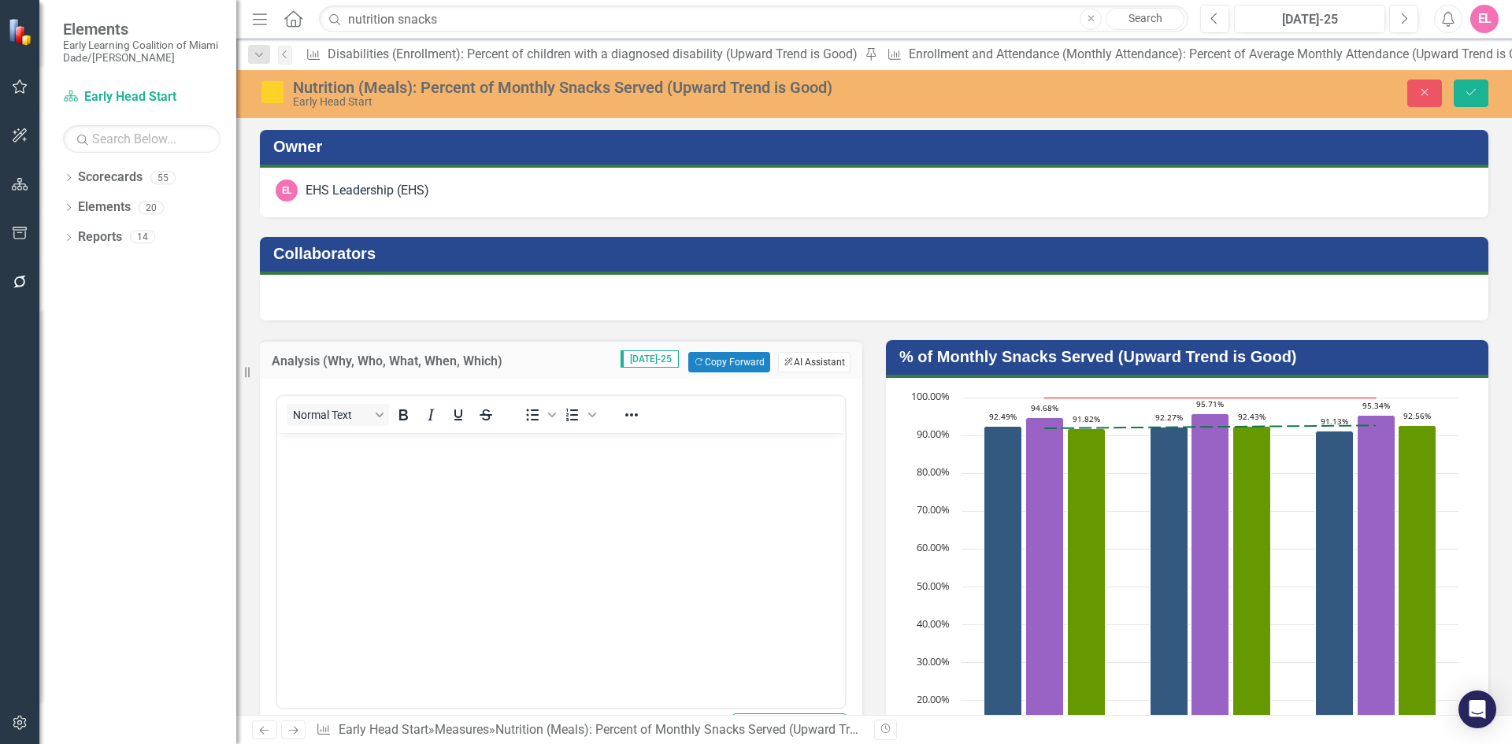
click at [788, 357] on button "ClearPoint AI AI Assistant" at bounding box center [814, 362] width 72 height 20
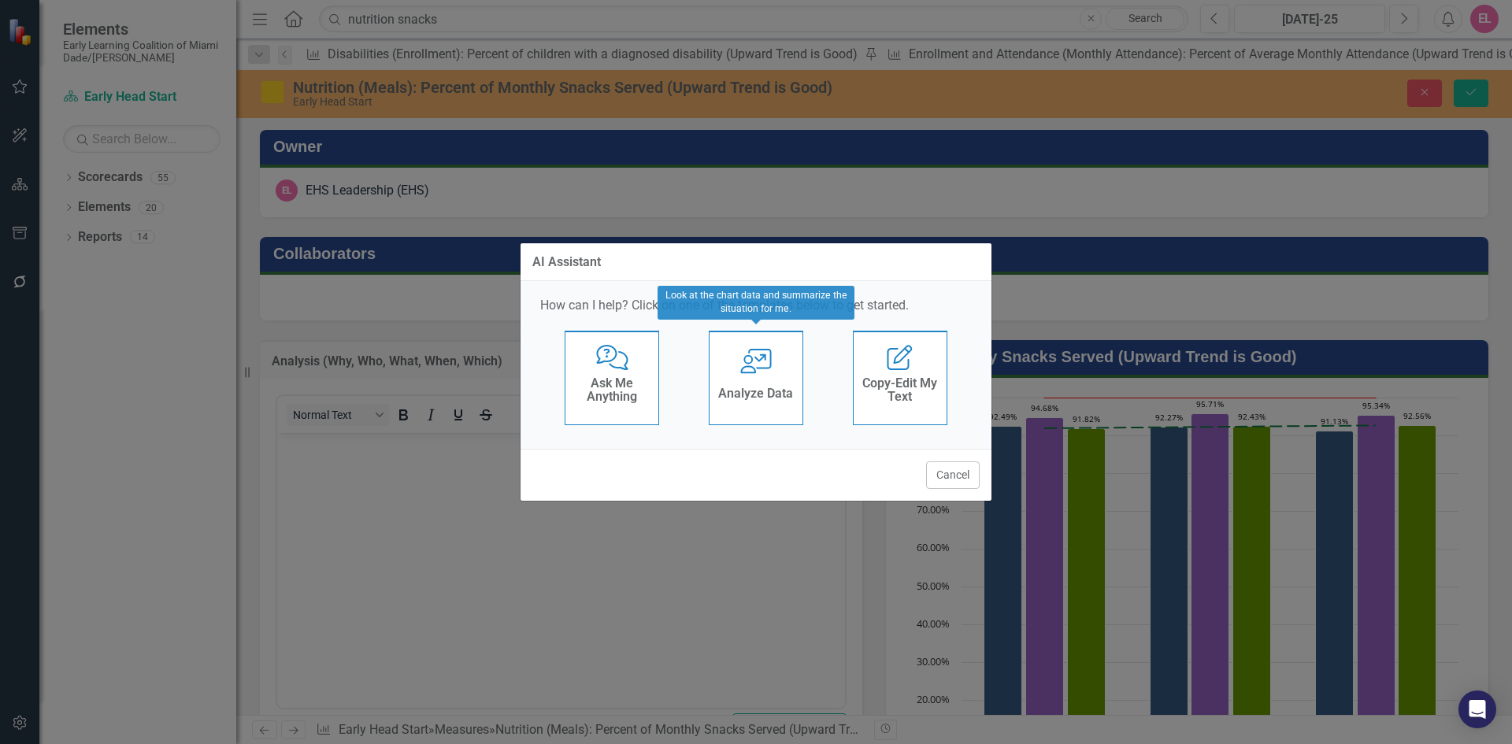
click at [746, 388] on h4 "Analyze Data" at bounding box center [755, 394] width 75 height 14
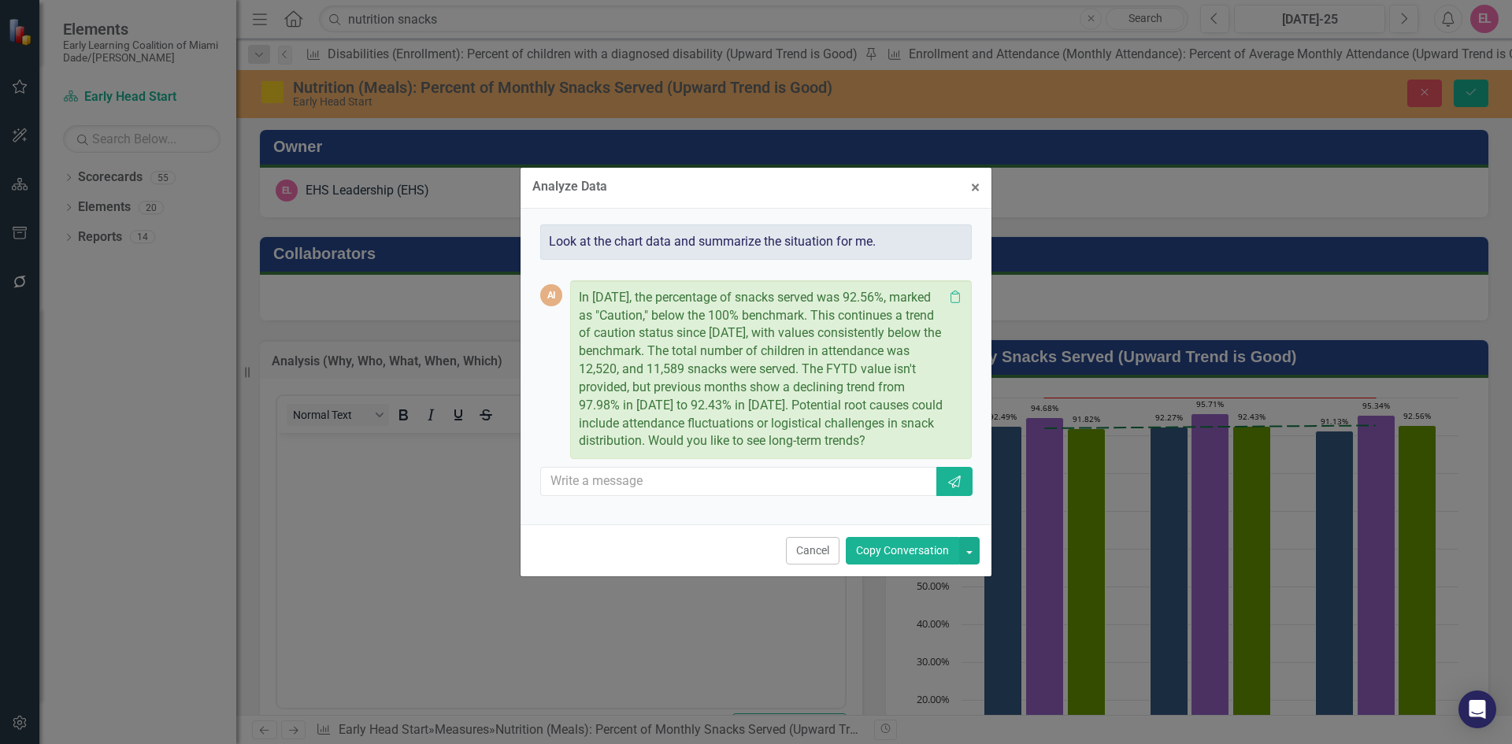
click at [874, 555] on button "Copy Conversation" at bounding box center [902, 551] width 113 height 28
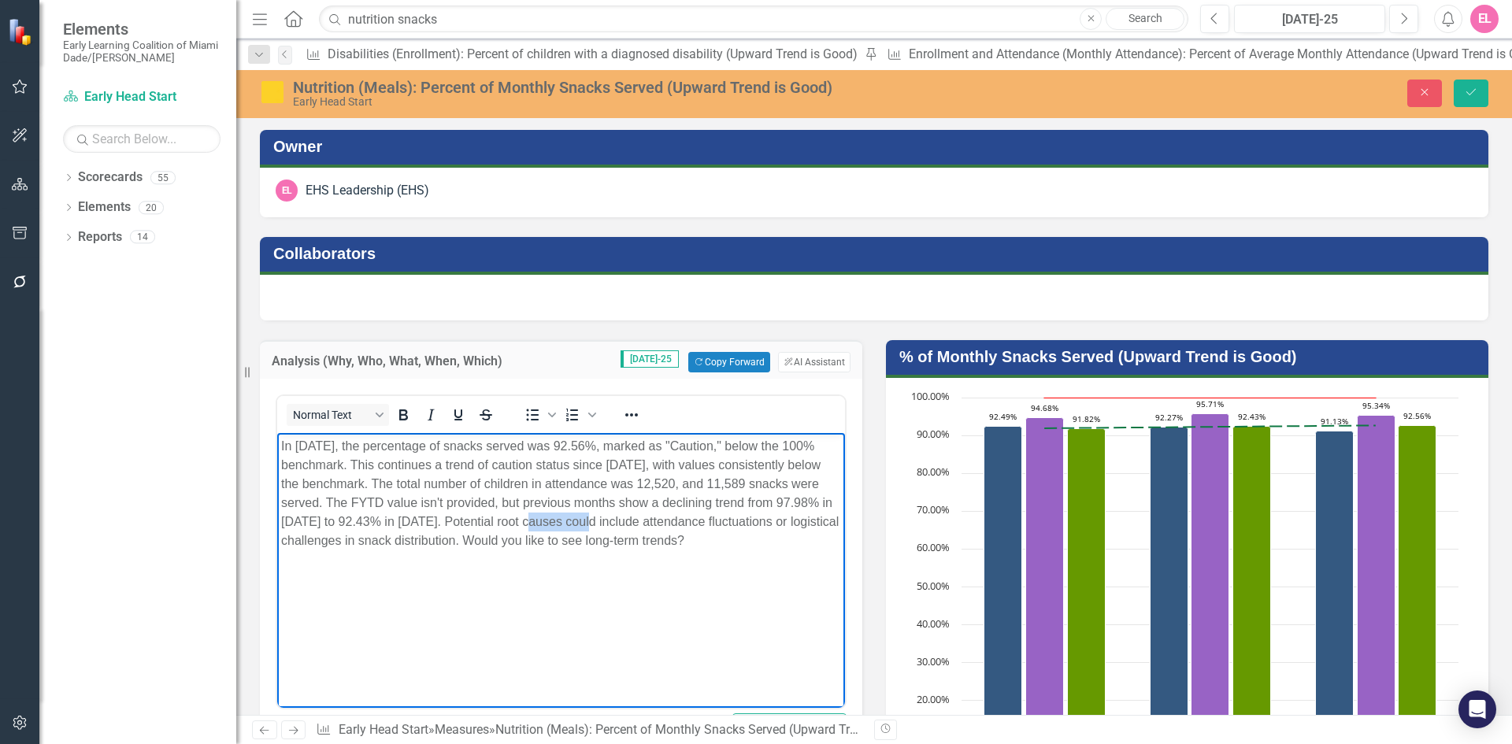
drag, startPoint x: 607, startPoint y: 520, endPoint x: 554, endPoint y: 519, distance: 52.8
click at [554, 519] on p "In July 2025, the percentage of snacks served was 92.56%, marked as "Caution," …" at bounding box center [561, 493] width 560 height 113
drag, startPoint x: 623, startPoint y: 522, endPoint x: 661, endPoint y: 524, distance: 37.8
click at [661, 524] on p "In July 2025, the percentage of snacks served was 92.56%, marked as "Caution," …" at bounding box center [561, 493] width 560 height 113
drag, startPoint x: 670, startPoint y: 520, endPoint x: 780, endPoint y: 562, distance: 117.9
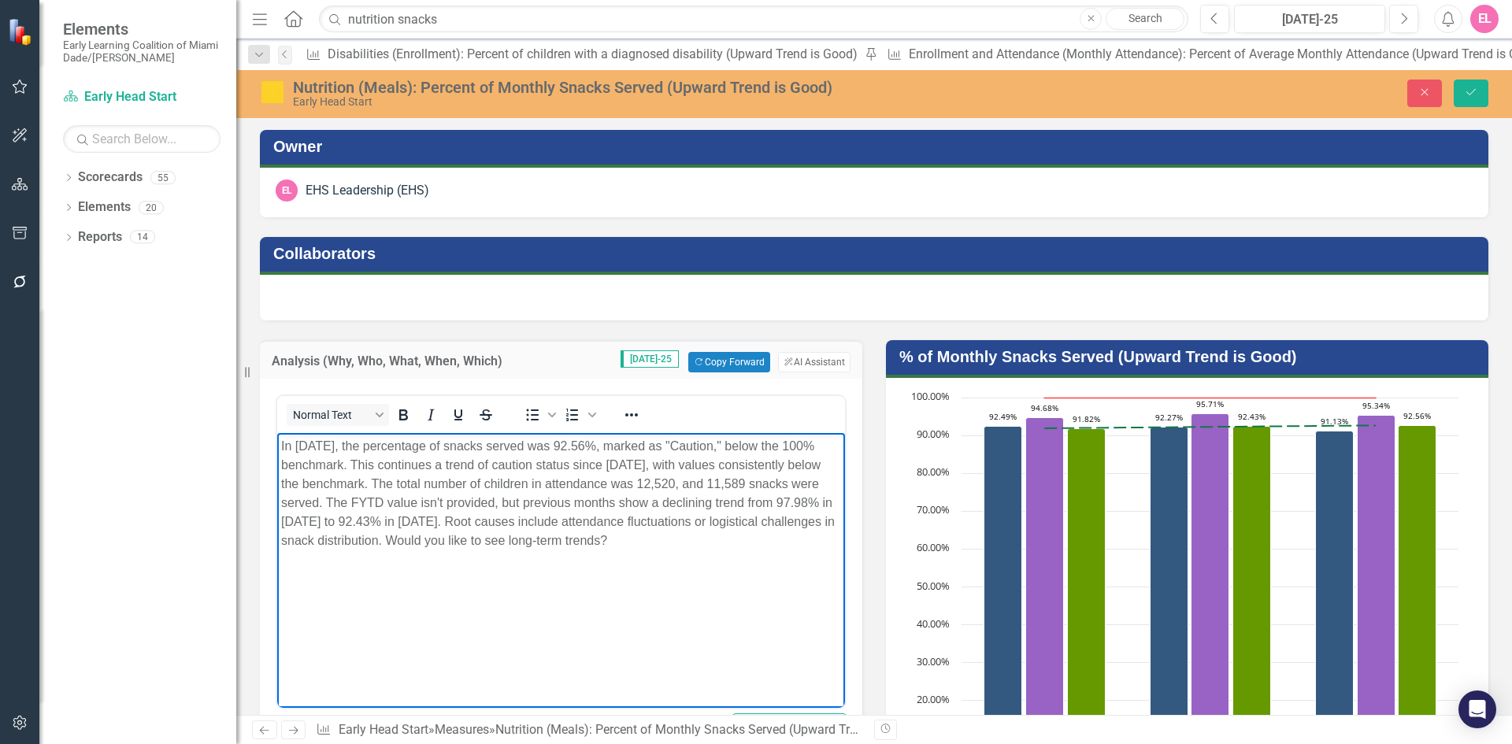
click at [780, 562] on body "In July 2025, the percentage of snacks served was 92.56%, marked as "Caution," …" at bounding box center [561, 551] width 568 height 236
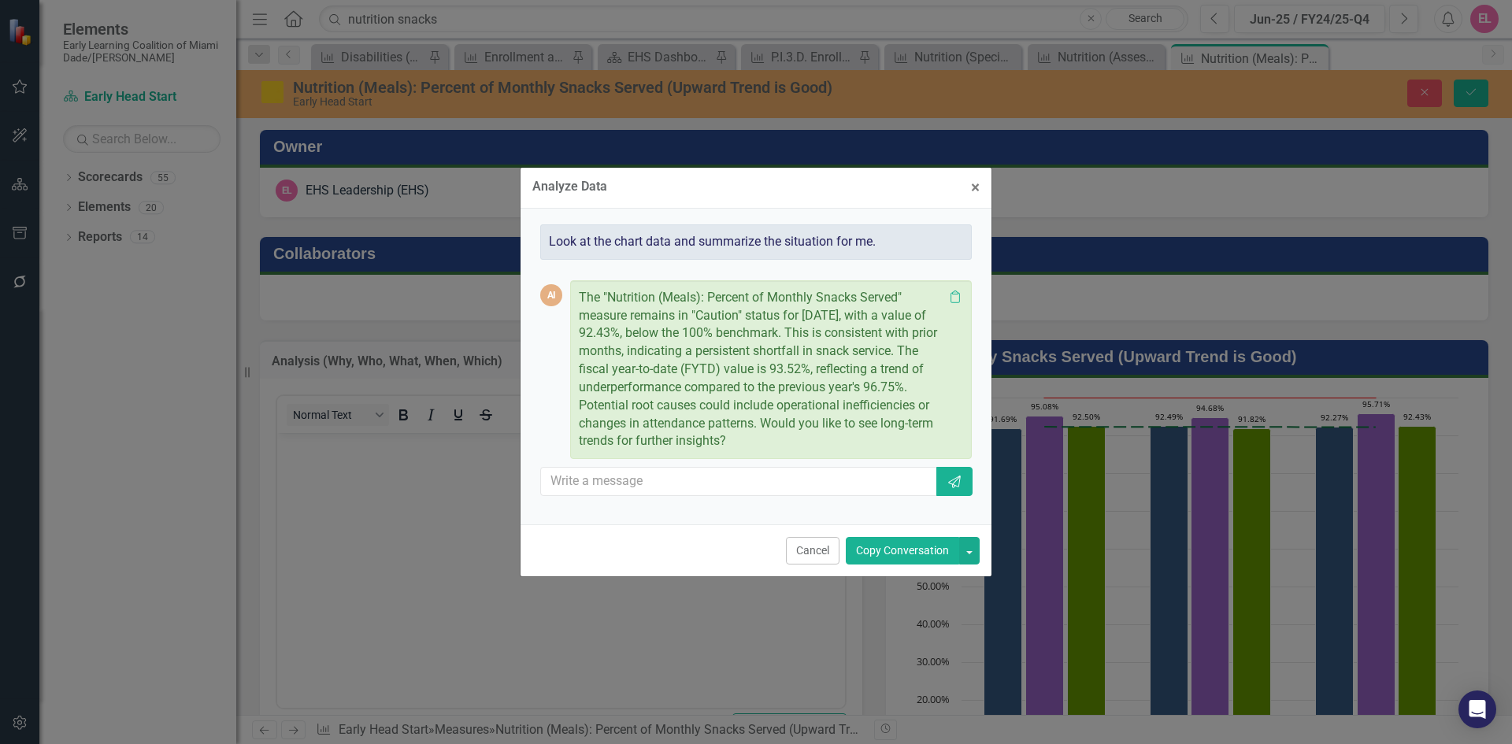
click at [881, 551] on button "Copy Conversation" at bounding box center [902, 551] width 113 height 28
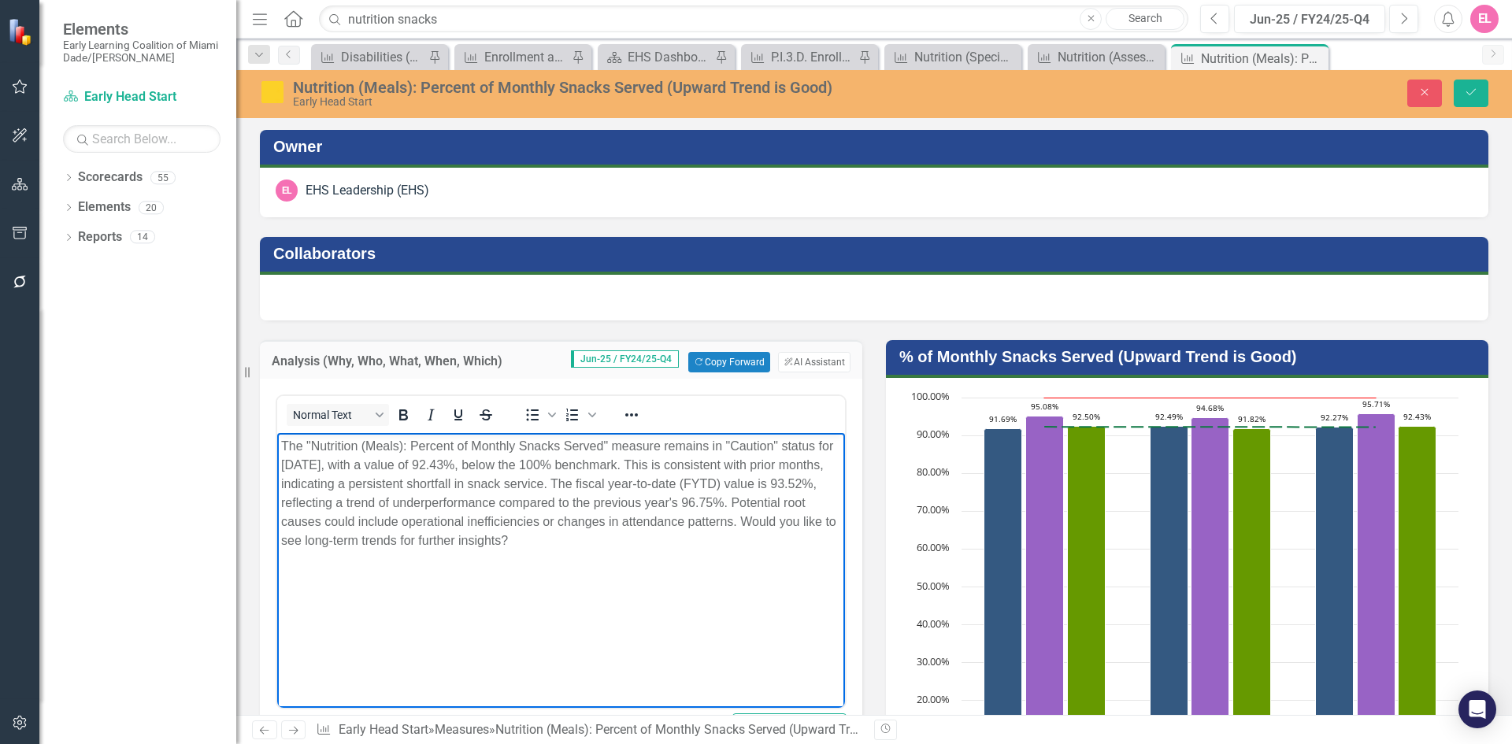
drag, startPoint x: 776, startPoint y: 501, endPoint x: 803, endPoint y: 537, distance: 45.5
click at [803, 537] on p "The "Nutrition (Meals): Percent of Monthly Snacks Served" measure remains in "C…" at bounding box center [561, 493] width 560 height 113
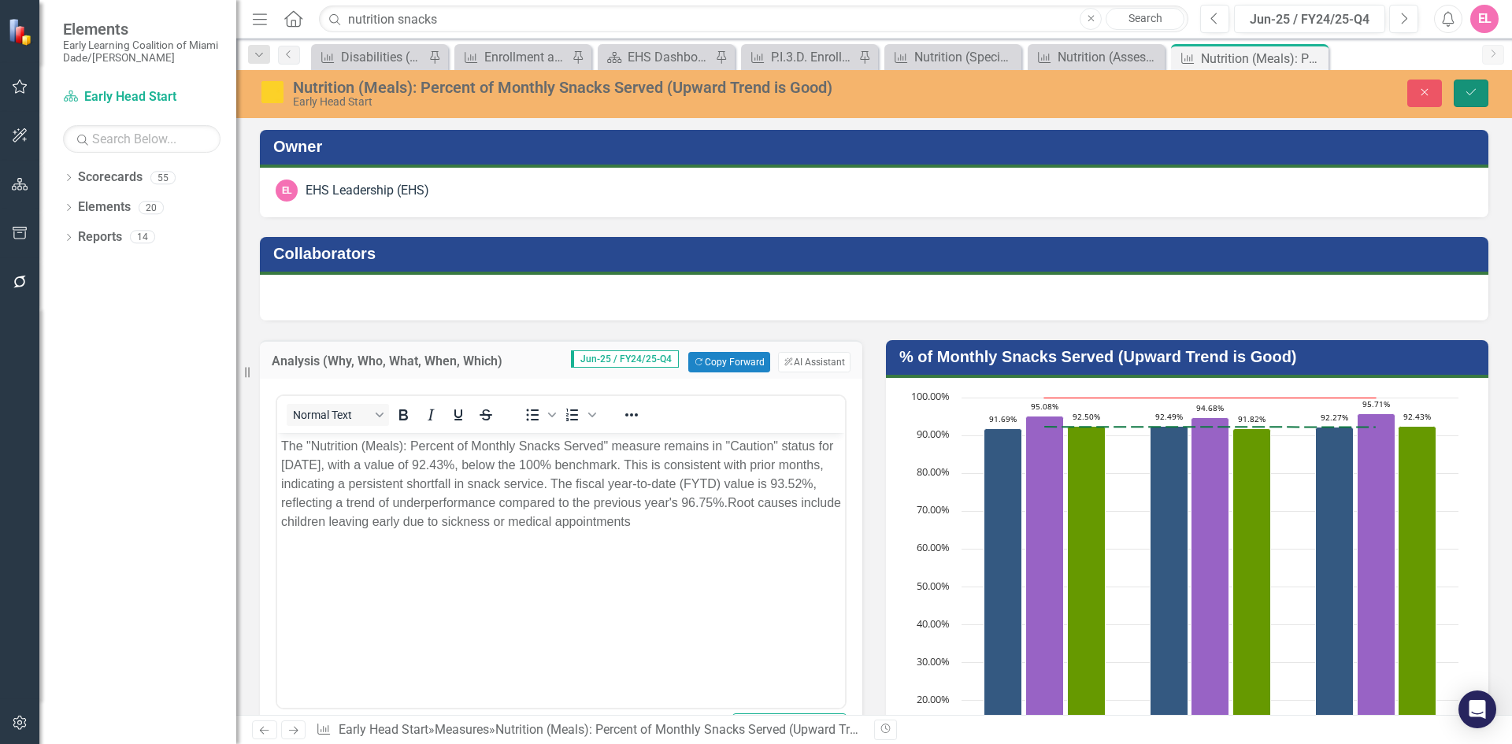
click at [1469, 95] on icon "Save" at bounding box center [1471, 92] width 14 height 11
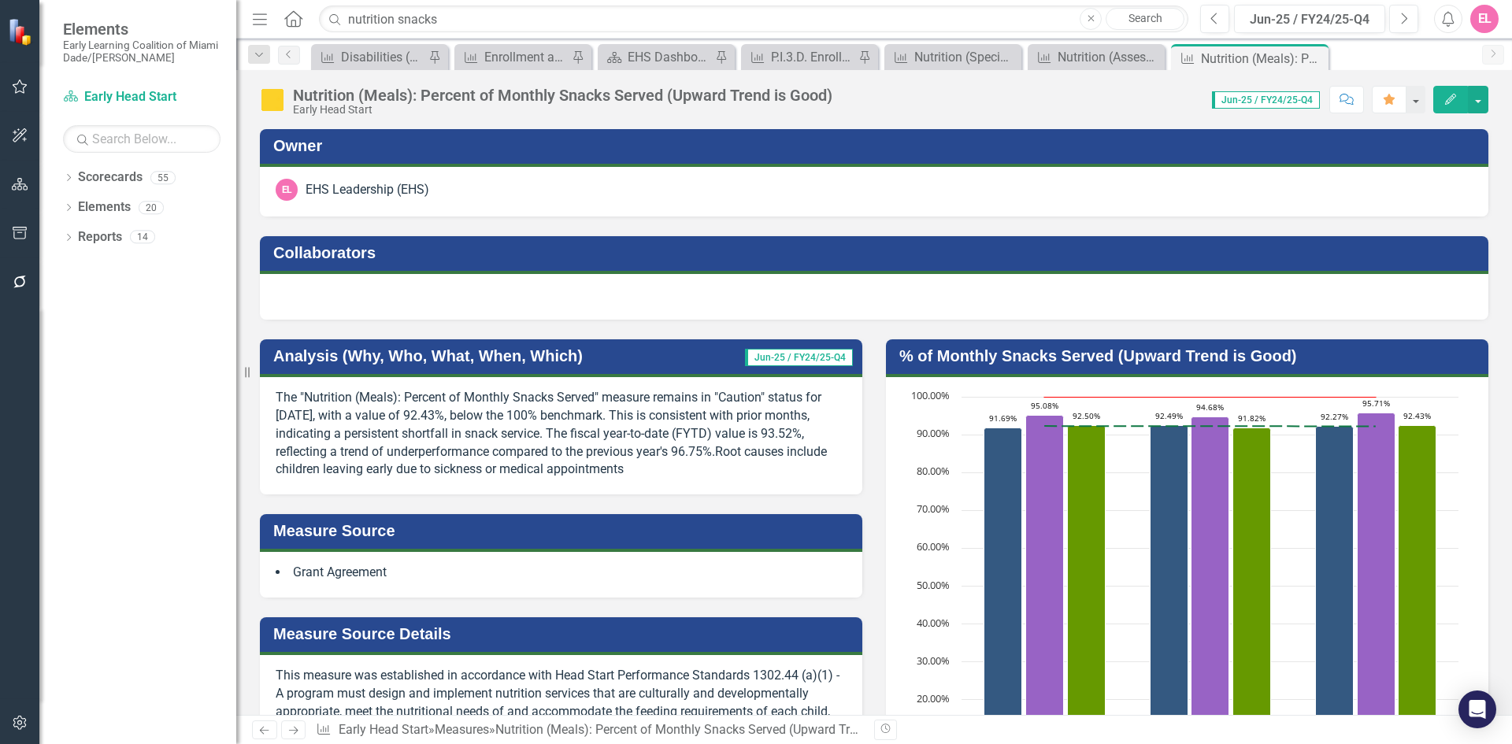
click at [257, 733] on icon "Previous" at bounding box center [263, 730] width 13 height 10
